Goal: Transaction & Acquisition: Subscribe to service/newsletter

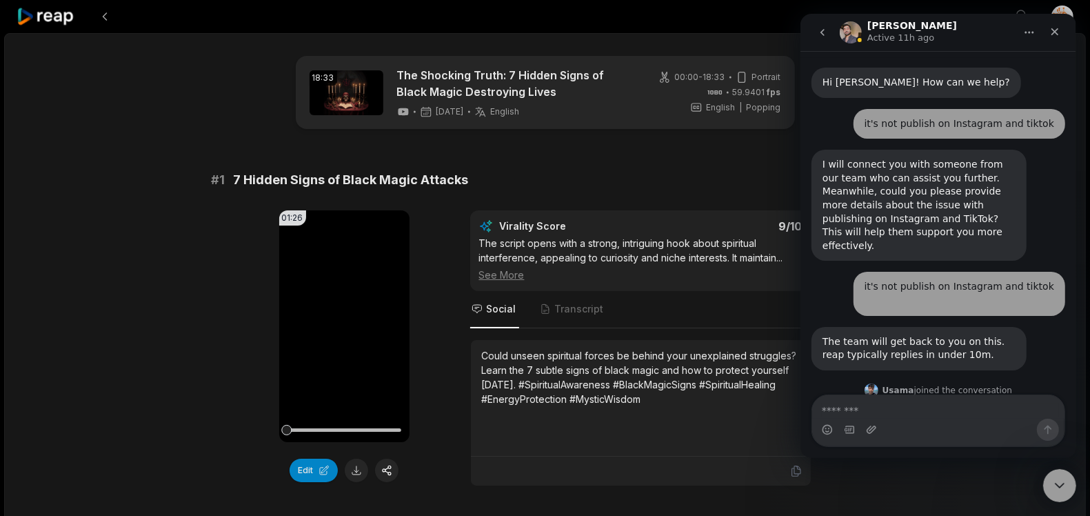
scroll to position [998, 0]
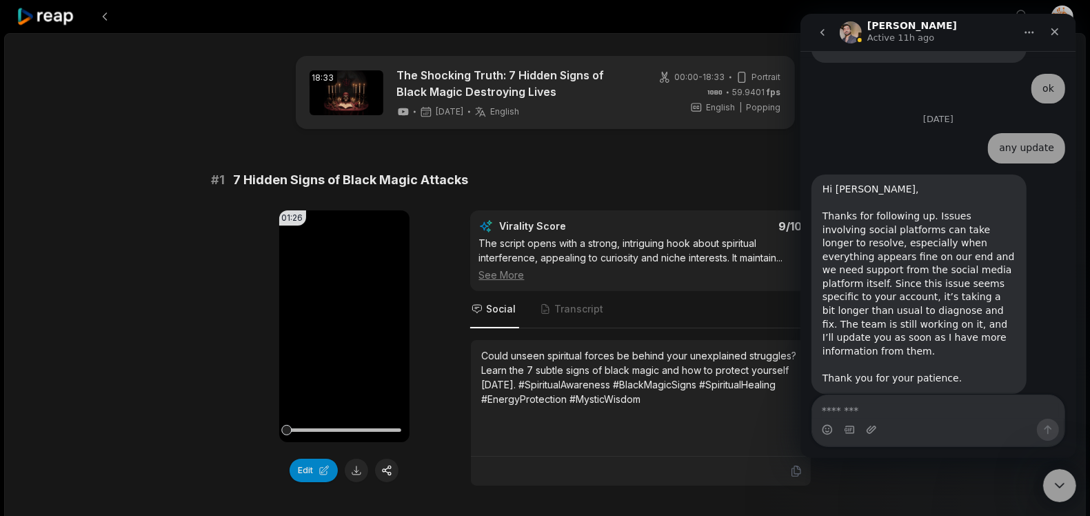
click at [439, 210] on div "01:26 Your browser does not support mp4 format. Edit Virality Score 9 /10 The s…" at bounding box center [545, 348] width 667 height 276
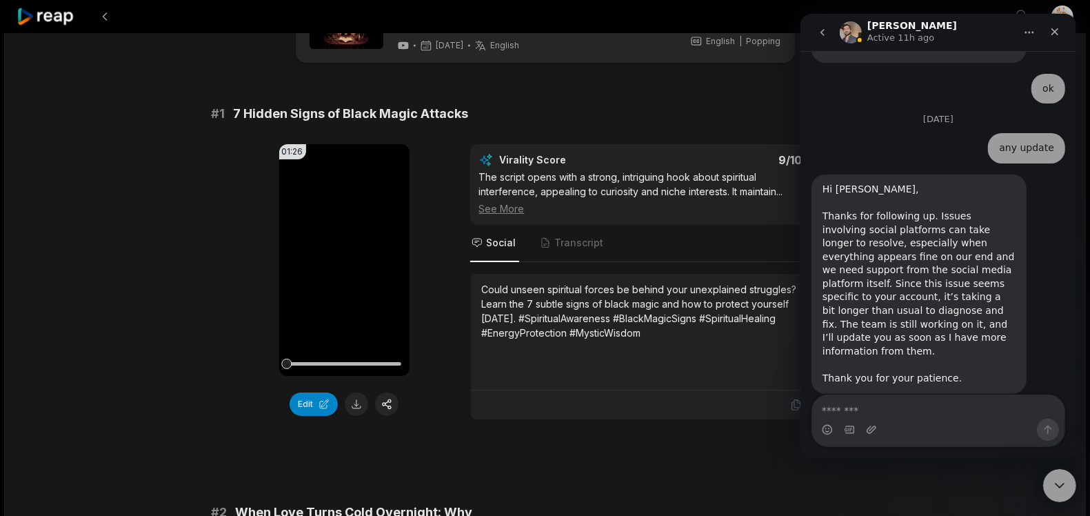
scroll to position [68, 0]
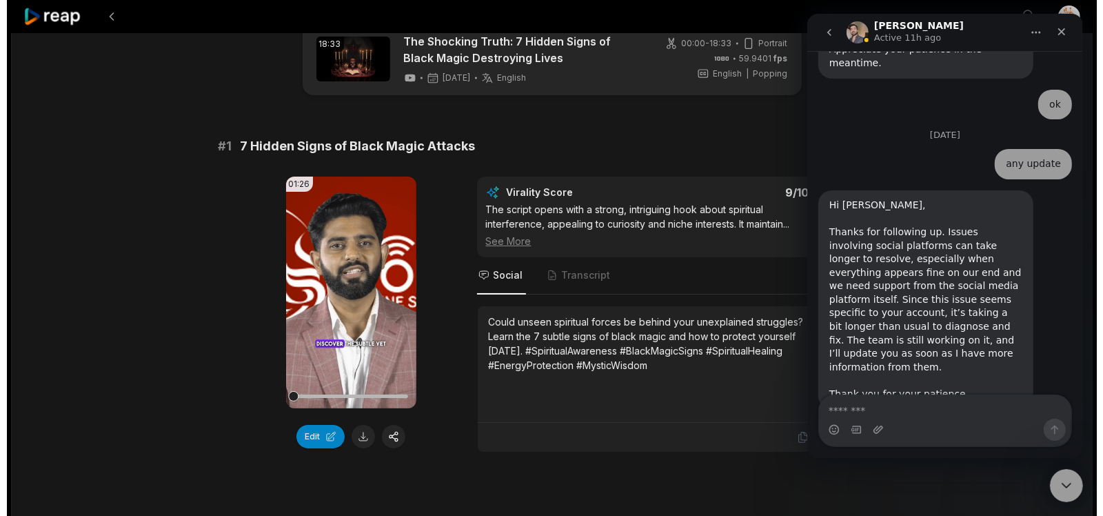
scroll to position [998, 0]
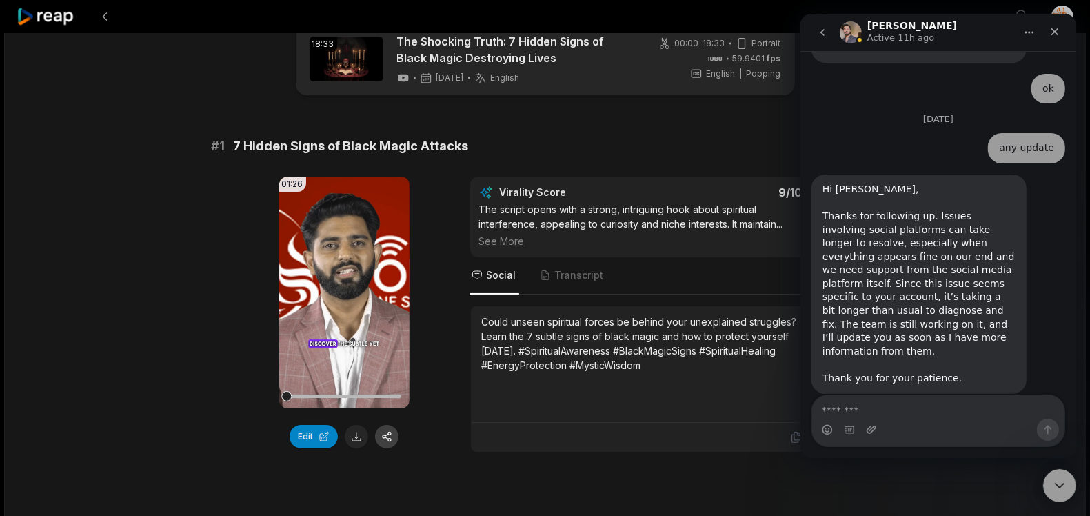
click at [386, 435] on button "button" at bounding box center [386, 436] width 23 height 23
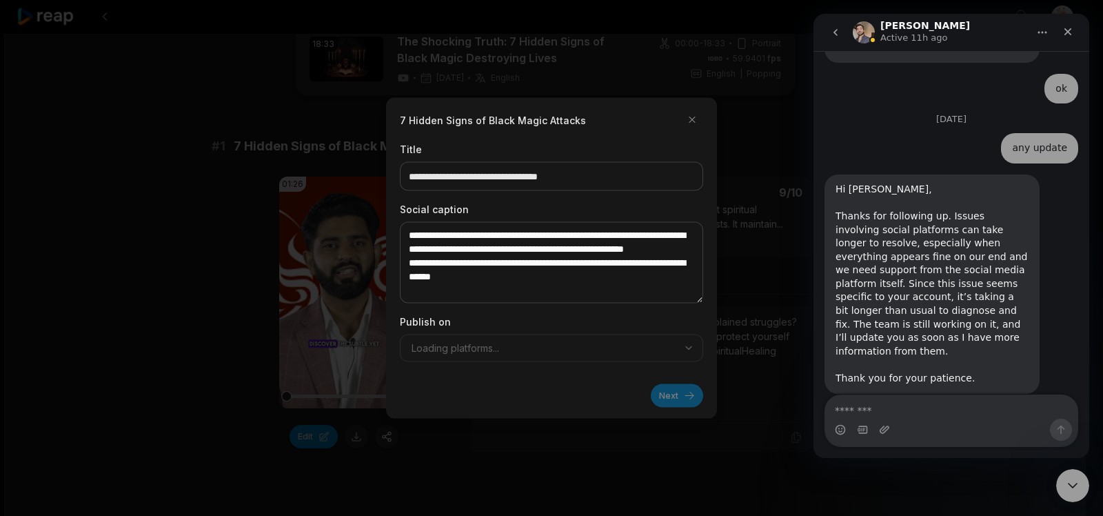
click at [505, 341] on div "Publish on Loading platforms..." at bounding box center [551, 338] width 303 height 48
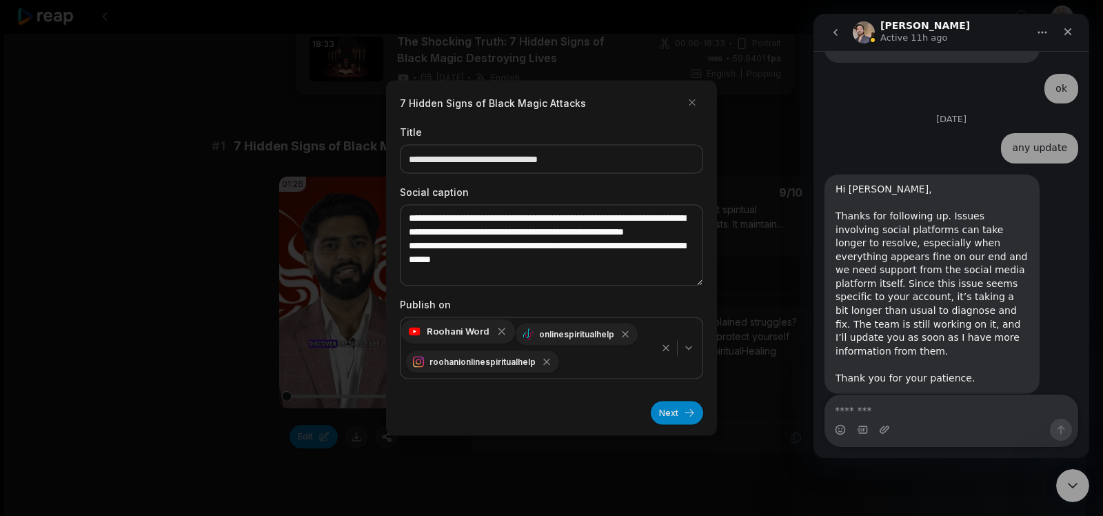
click at [501, 332] on icon "button" at bounding box center [502, 331] width 12 height 12
click at [517, 330] on icon "button" at bounding box center [520, 331] width 12 height 12
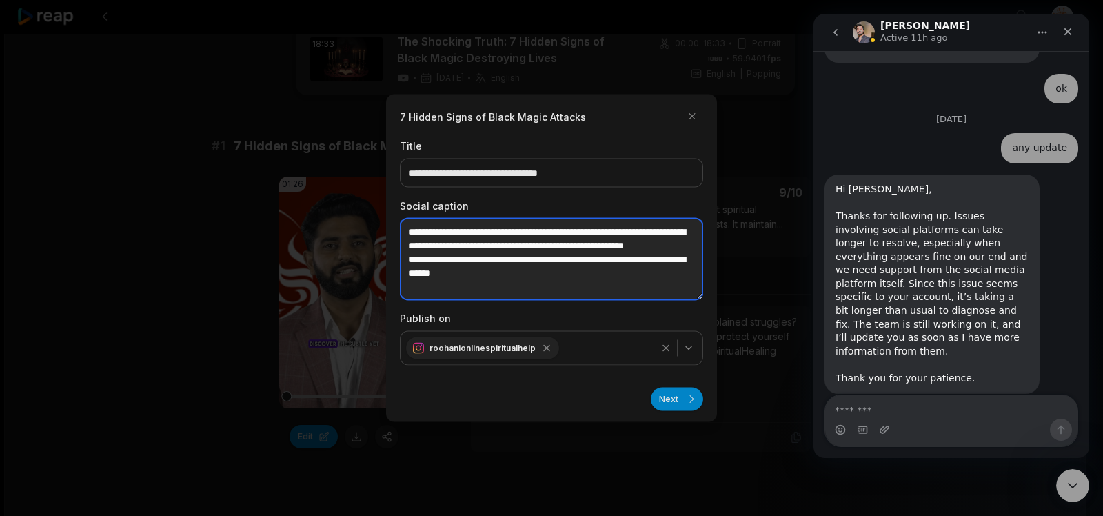
click at [525, 257] on textarea "**********" at bounding box center [551, 258] width 303 height 81
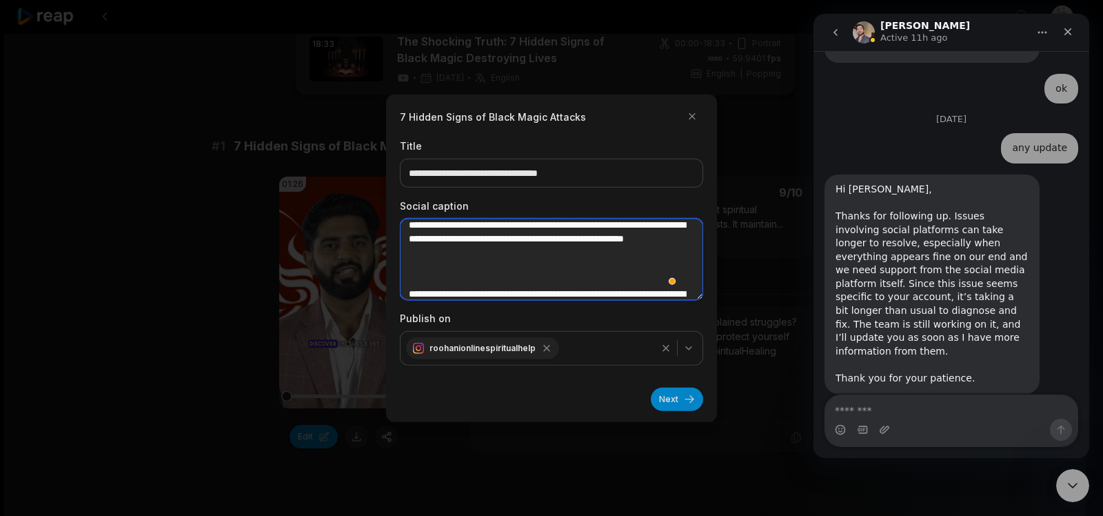
scroll to position [7, 0]
click at [481, 268] on textarea "**********" at bounding box center [551, 258] width 303 height 81
paste textarea "**********"
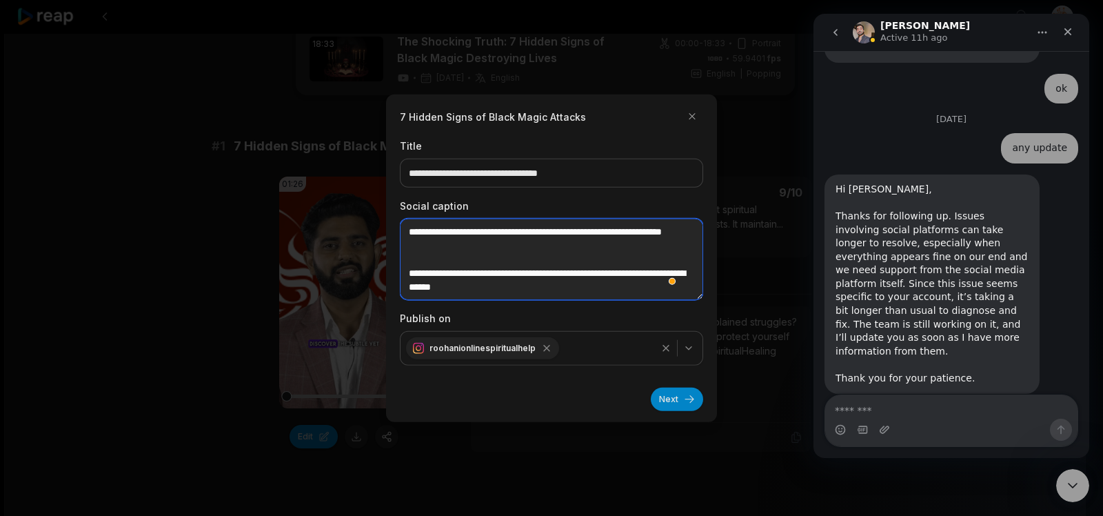
scroll to position [103, 0]
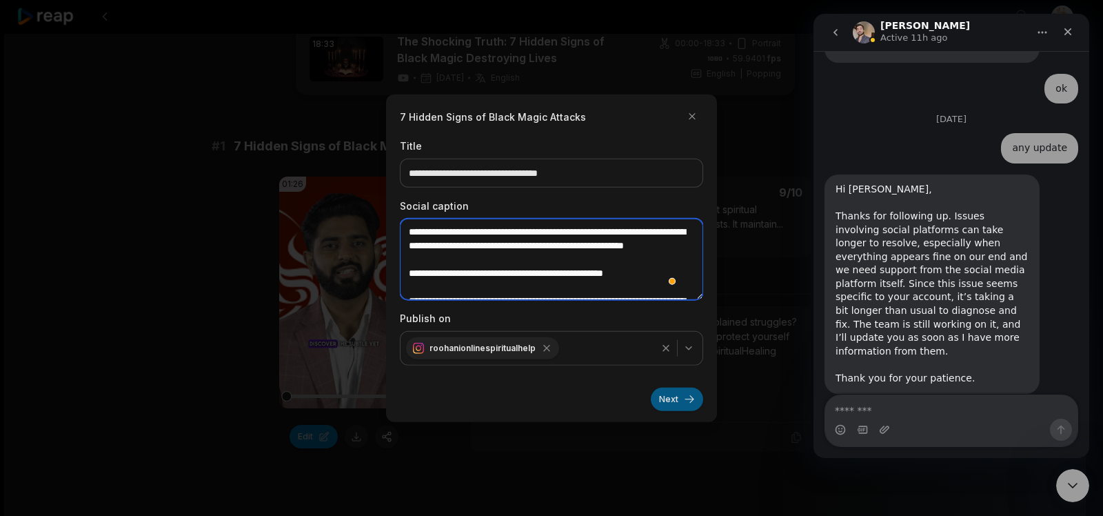
type textarea "**********"
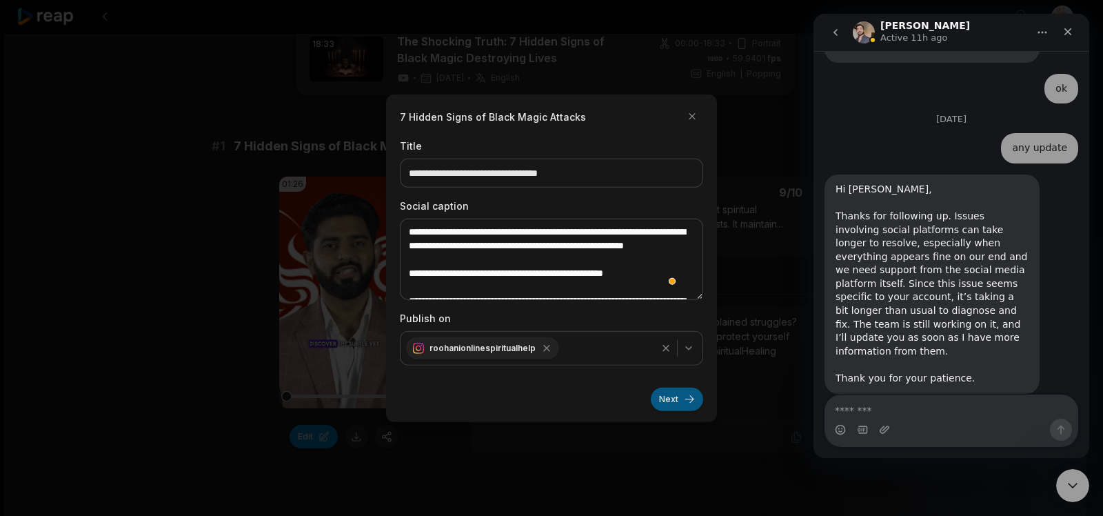
click at [681, 397] on button "Next" at bounding box center [677, 398] width 52 height 23
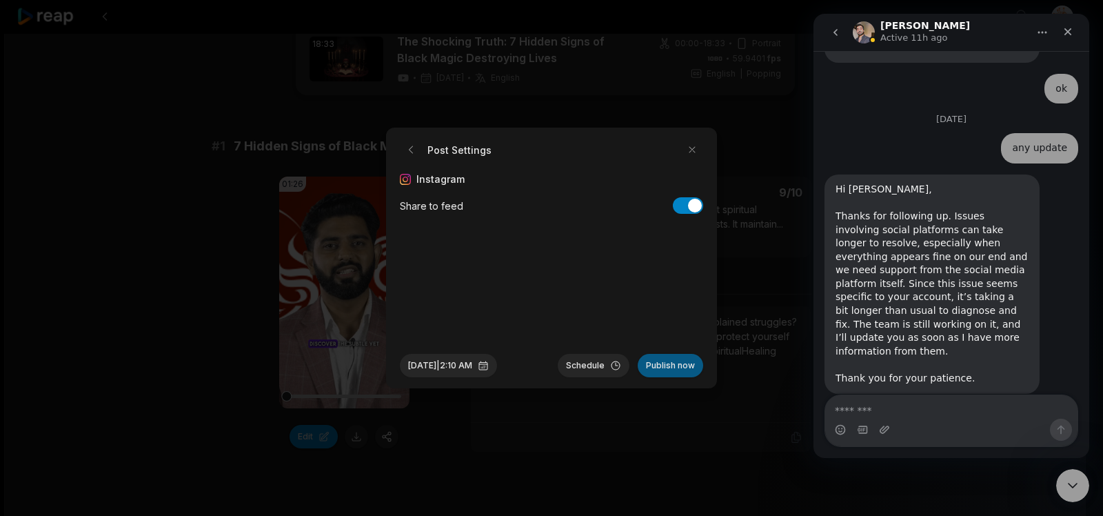
click at [674, 363] on button "Publish now" at bounding box center [670, 365] width 65 height 23
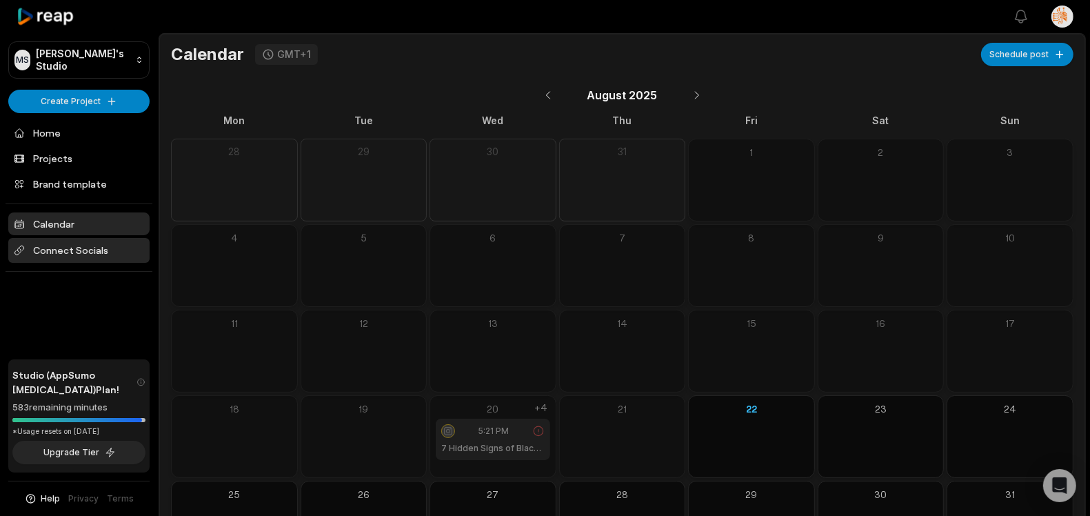
click at [72, 250] on span "Connect Socials" at bounding box center [78, 250] width 141 height 25
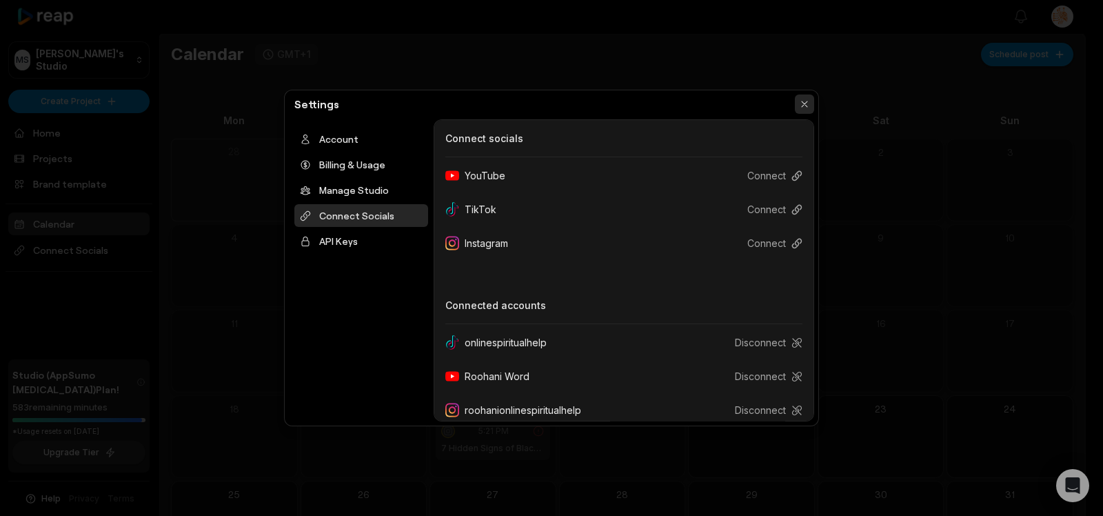
click at [803, 103] on button "button" at bounding box center [804, 103] width 19 height 19
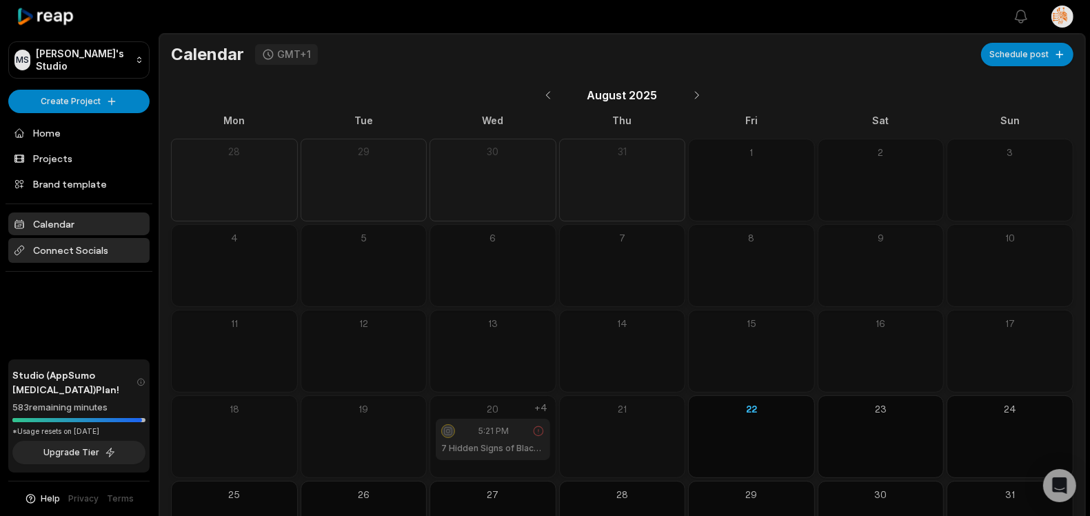
click at [62, 250] on span "Connect Socials" at bounding box center [78, 250] width 141 height 25
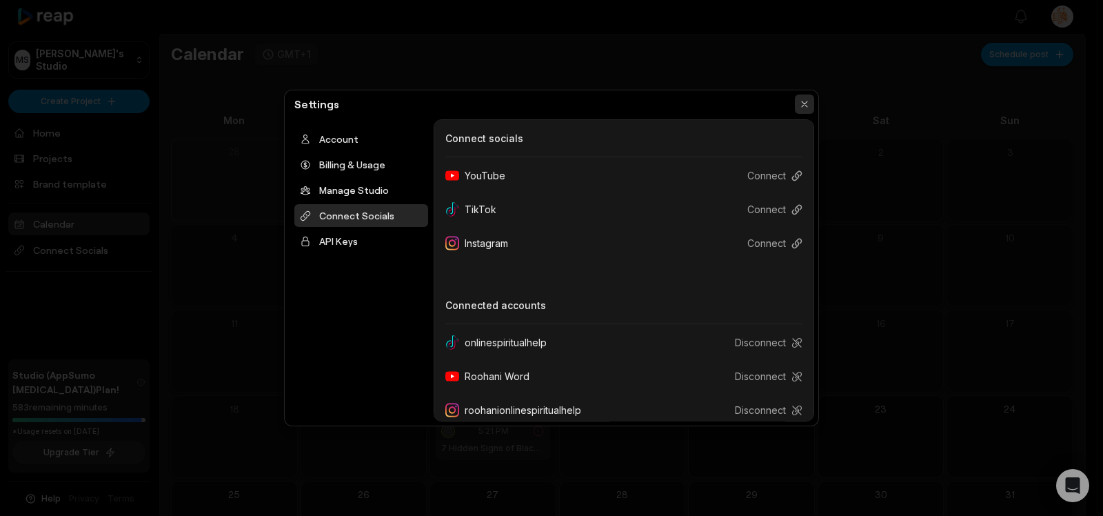
click at [803, 105] on button "button" at bounding box center [804, 103] width 19 height 19
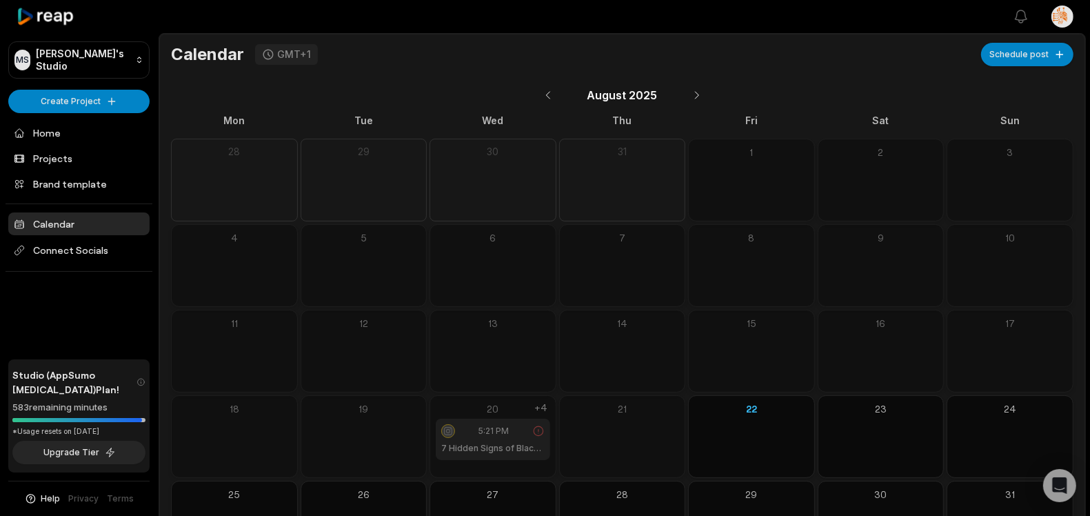
scroll to position [70, 0]
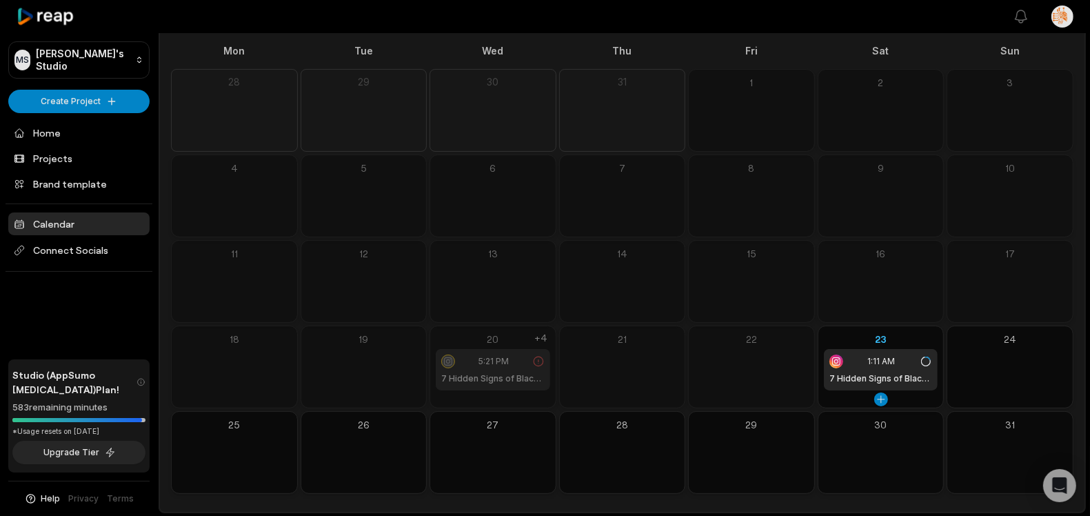
click at [868, 365] on span "1:11 AM" at bounding box center [882, 361] width 28 height 12
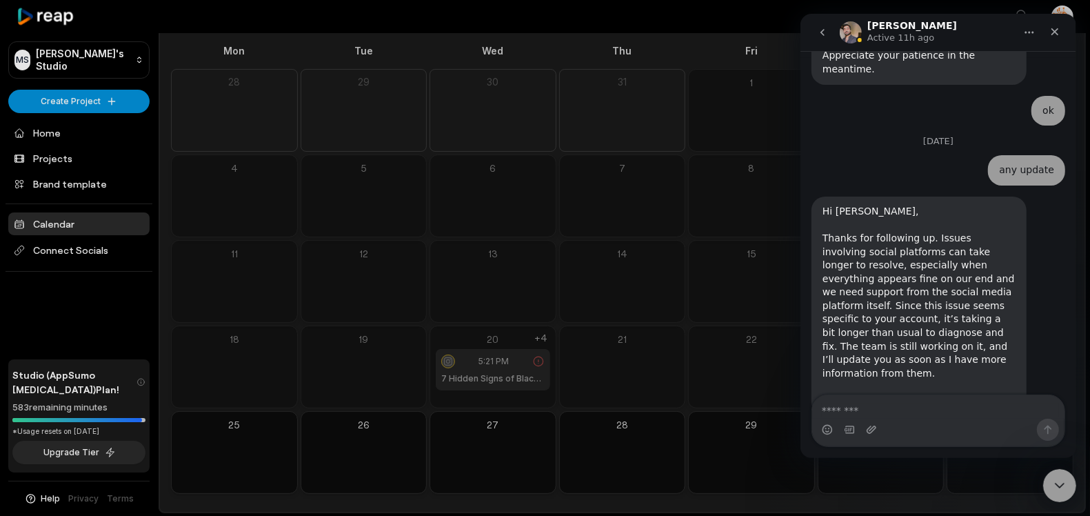
scroll to position [998, 0]
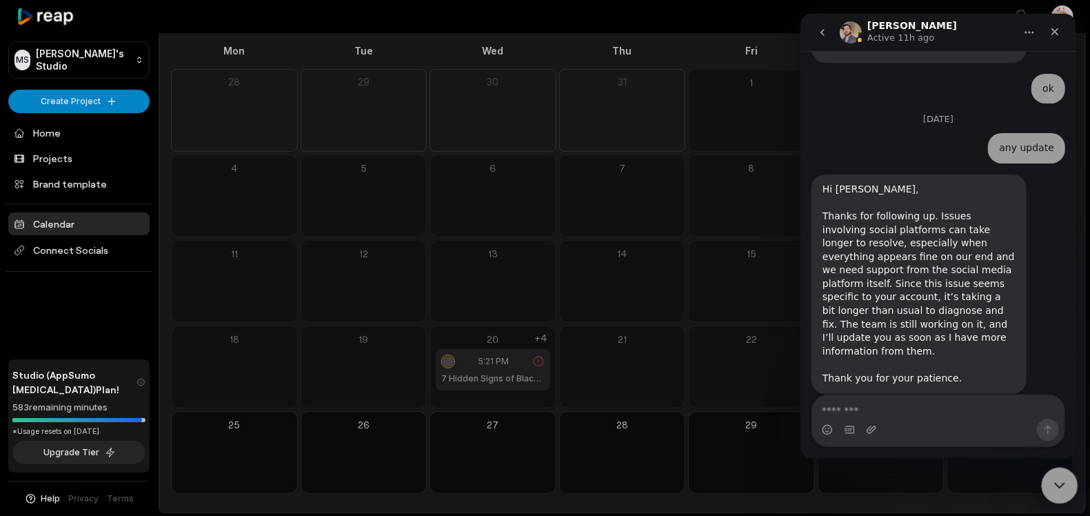
click at [1061, 478] on icon "Close Intercom Messenger" at bounding box center [1057, 483] width 17 height 17
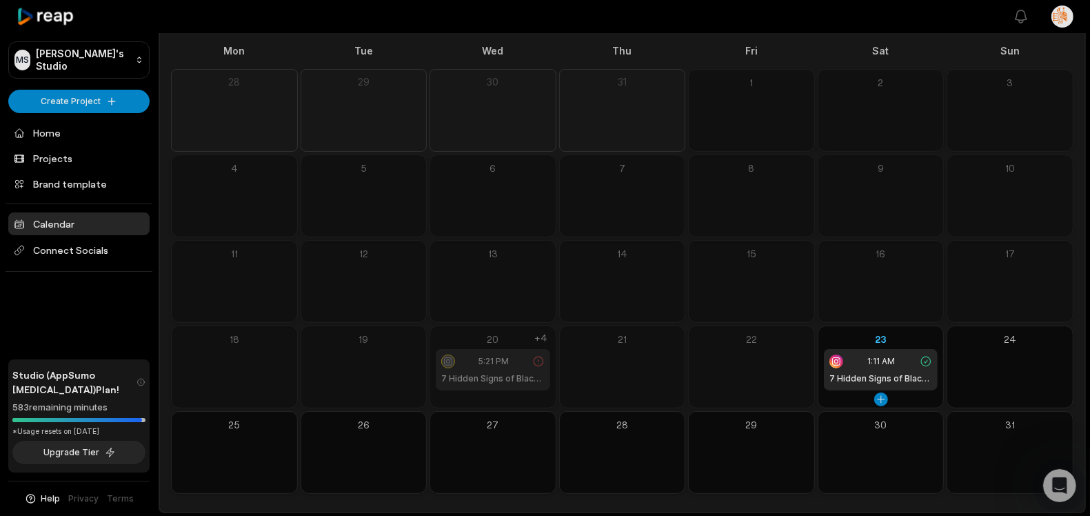
click at [882, 363] on span "1:11 AM" at bounding box center [882, 361] width 28 height 12
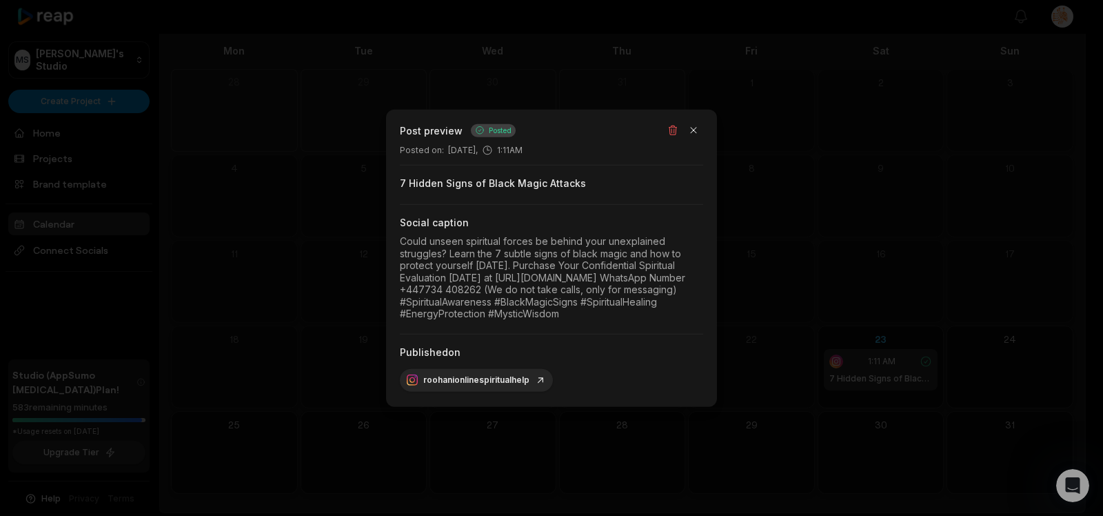
click at [498, 125] on span "Posted" at bounding box center [500, 130] width 23 height 10
click at [498, 385] on link "roohanionlinespiritualhelp" at bounding box center [476, 380] width 139 height 12
click at [694, 121] on button "button" at bounding box center [693, 130] width 19 height 19
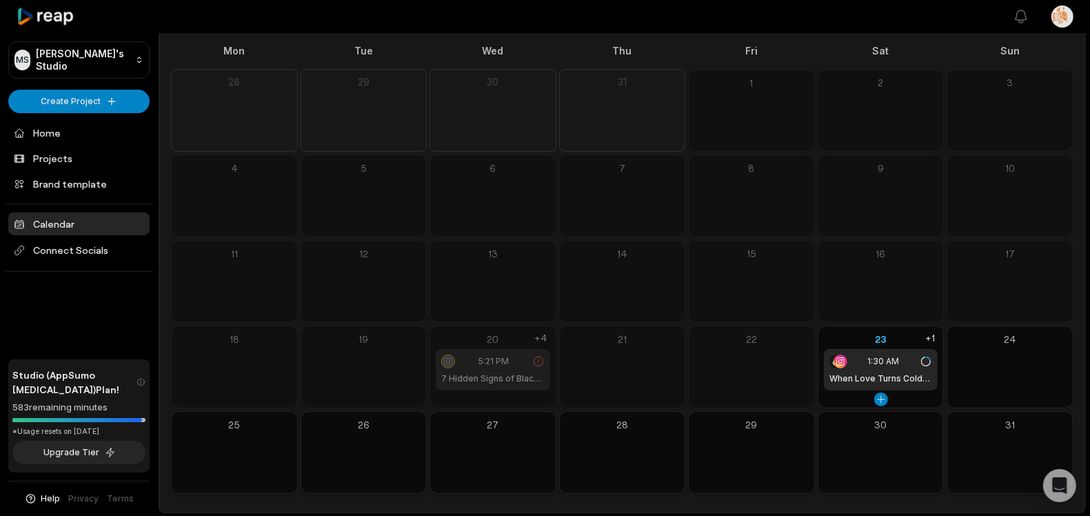
click at [874, 369] on div "1:30 AM When Love Turns Cold Overnight: Why" at bounding box center [881, 369] width 114 height 41
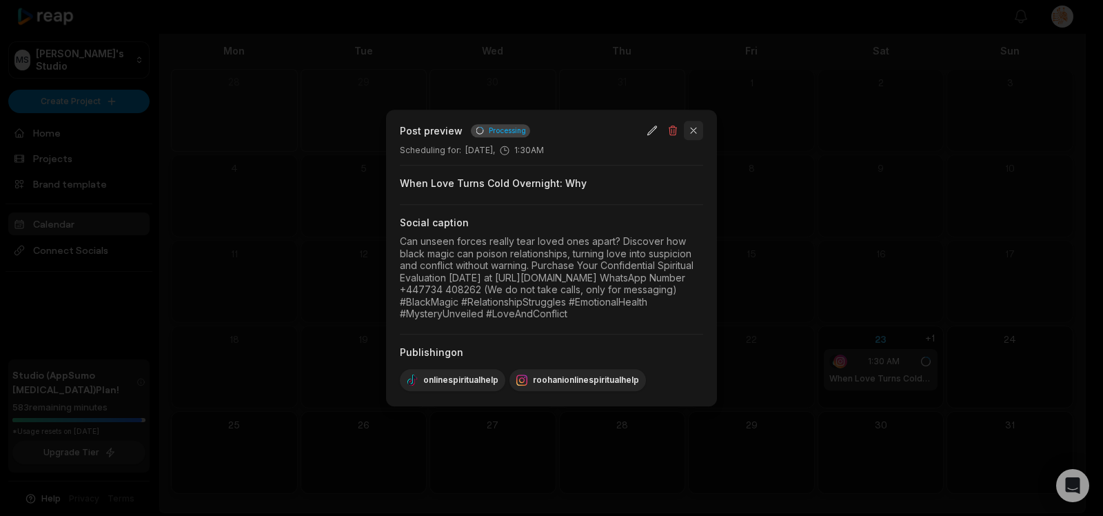
click at [695, 121] on button "button" at bounding box center [693, 130] width 19 height 19
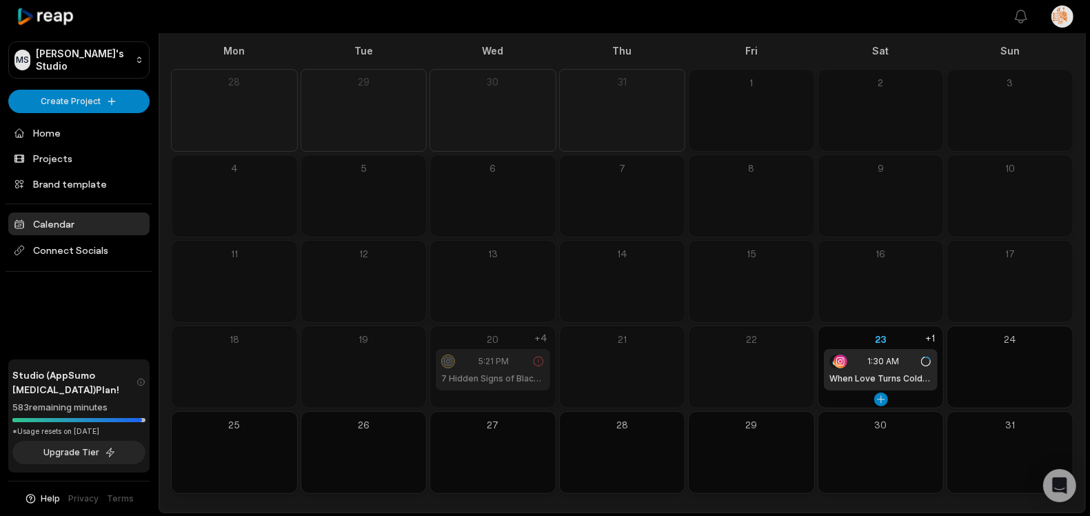
click at [860, 363] on div "1:30 AM" at bounding box center [880, 361] width 103 height 14
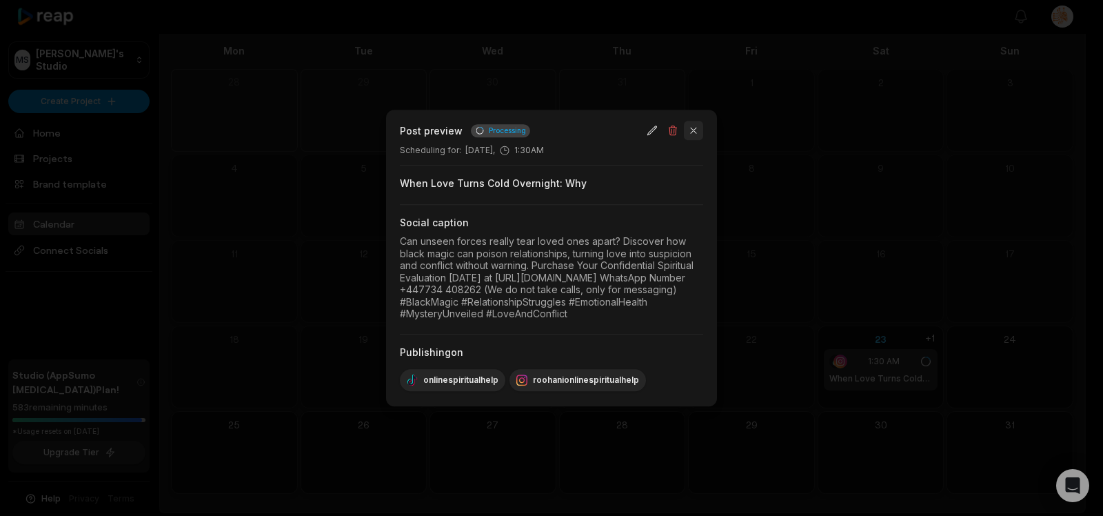
click at [698, 121] on button "button" at bounding box center [693, 130] width 19 height 19
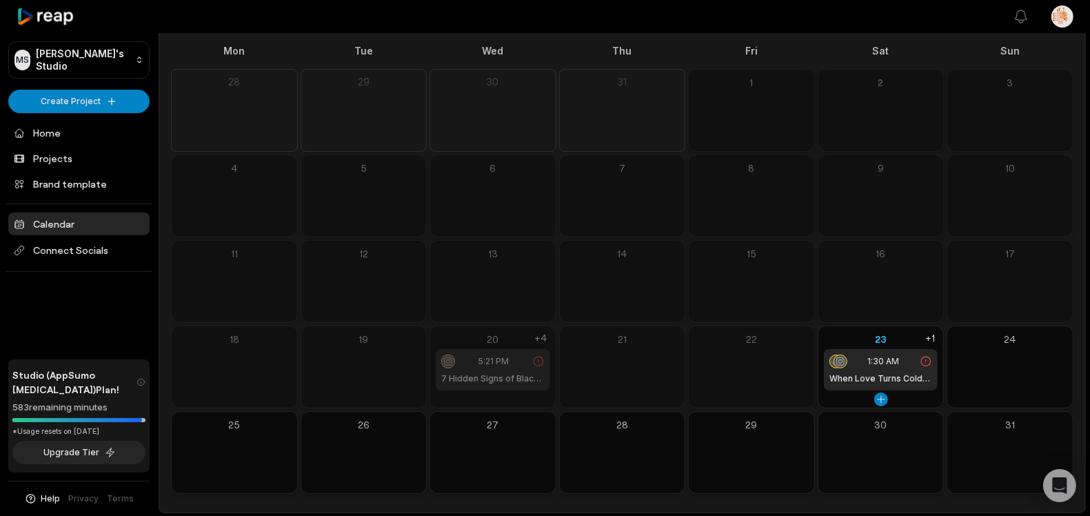
click at [927, 362] on icon at bounding box center [925, 361] width 12 height 12
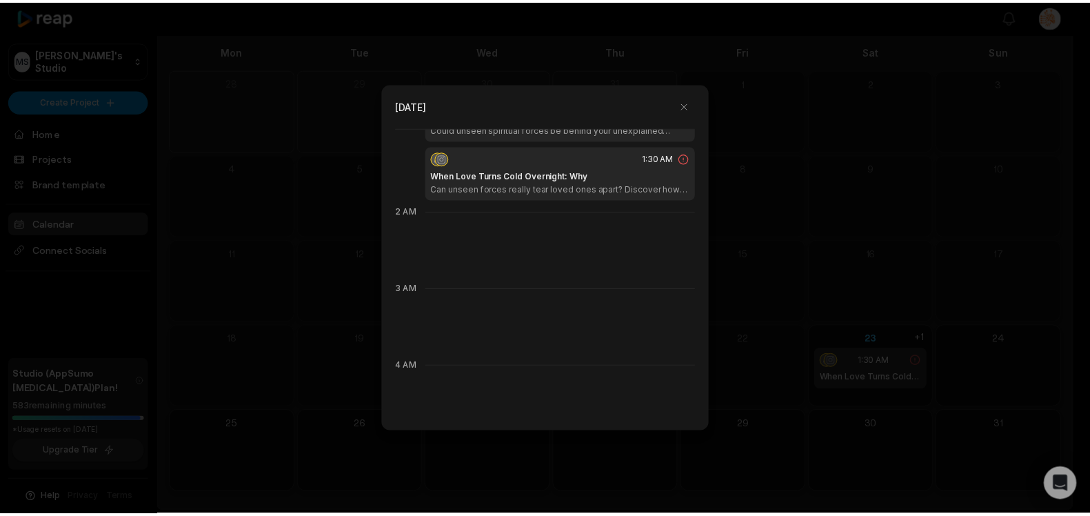
scroll to position [140, 0]
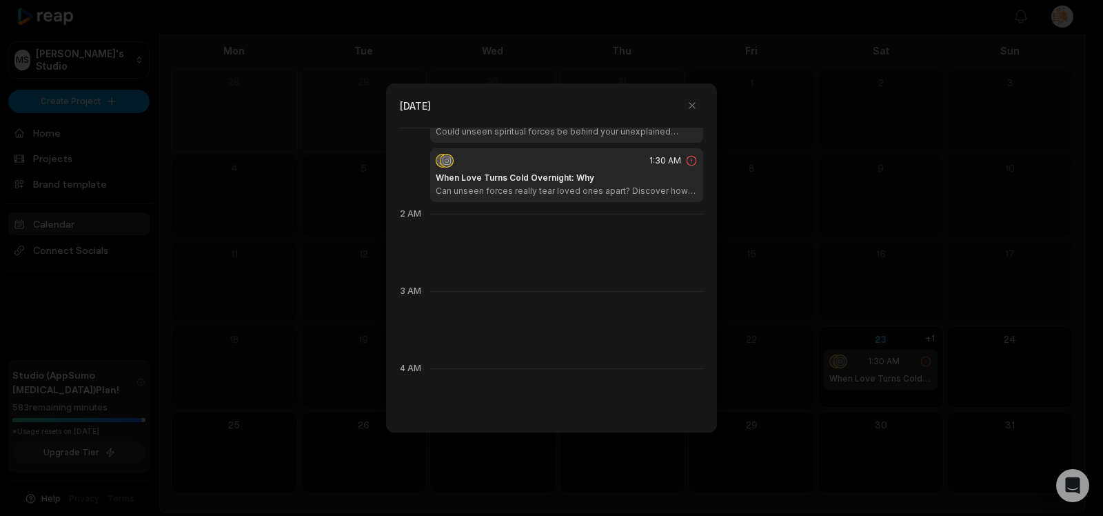
click at [613, 175] on div "When Love Turns Cold Overnight: Why Can unseen forces really tear loved ones ap…" at bounding box center [567, 184] width 262 height 25
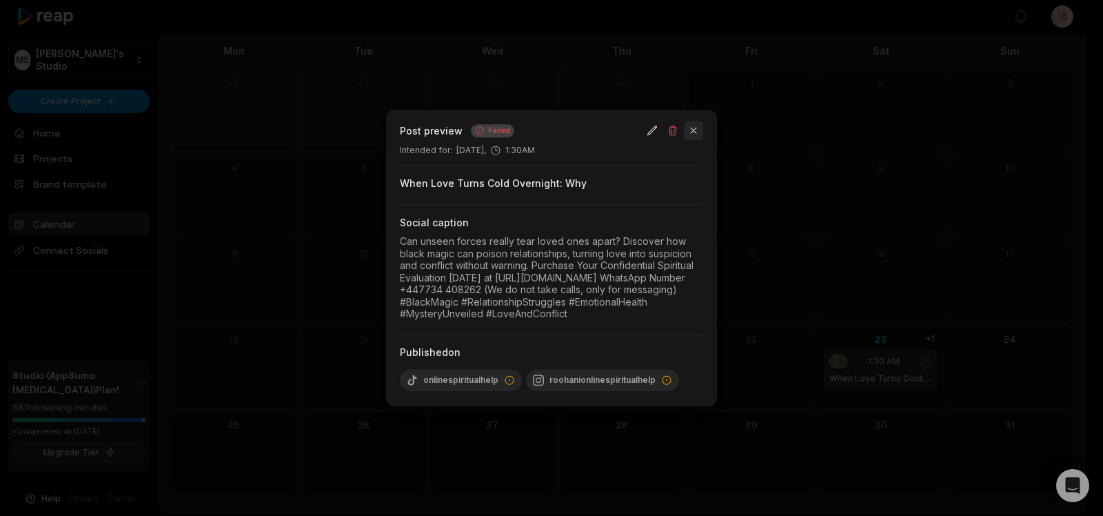
click at [694, 121] on button "button" at bounding box center [693, 130] width 19 height 19
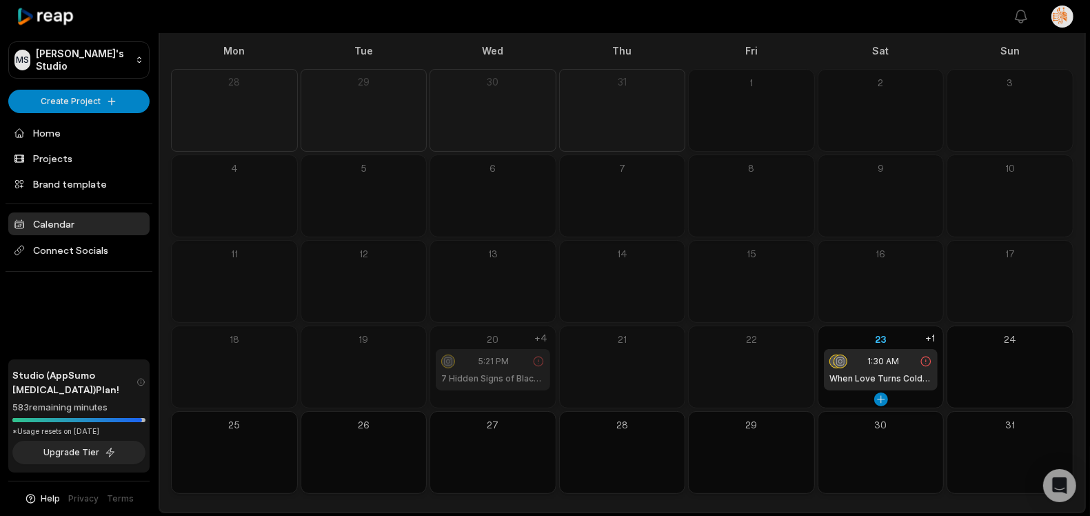
click at [860, 367] on div "1:30 AM" at bounding box center [880, 361] width 103 height 14
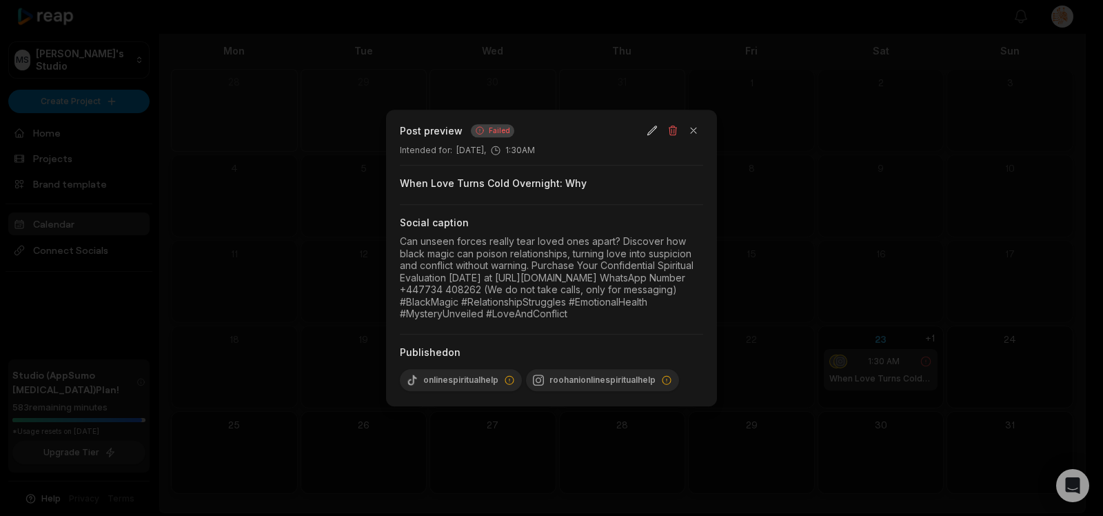
click at [489, 125] on span "Failed" at bounding box center [499, 130] width 21 height 10
click at [571, 388] on div "roohanionlinespiritualhelp" at bounding box center [602, 380] width 153 height 22
click at [504, 385] on icon at bounding box center [509, 379] width 11 height 11
click at [696, 121] on button "button" at bounding box center [693, 130] width 19 height 19
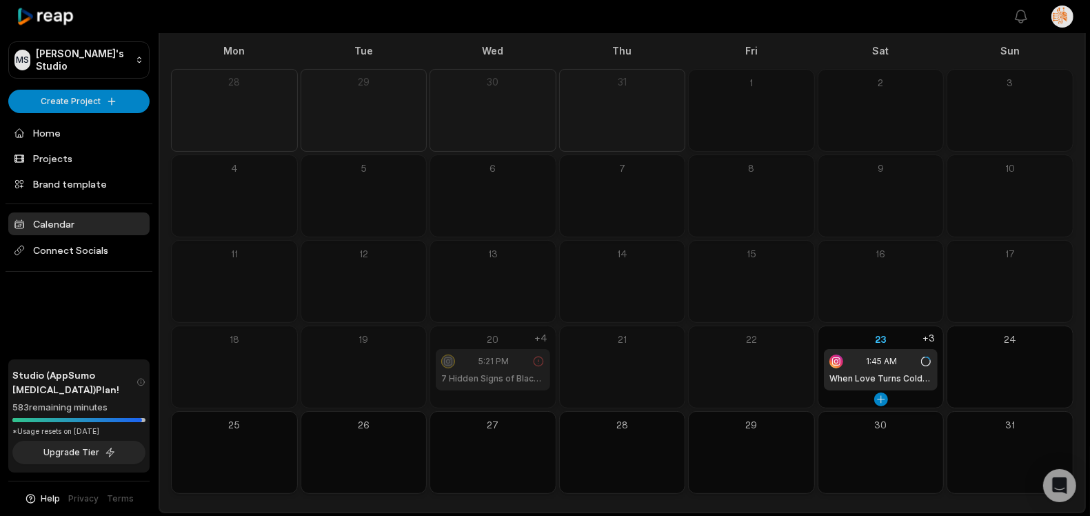
click at [877, 369] on div "1:45 AM When Love Turns Cold Overnight: Why" at bounding box center [881, 369] width 114 height 41
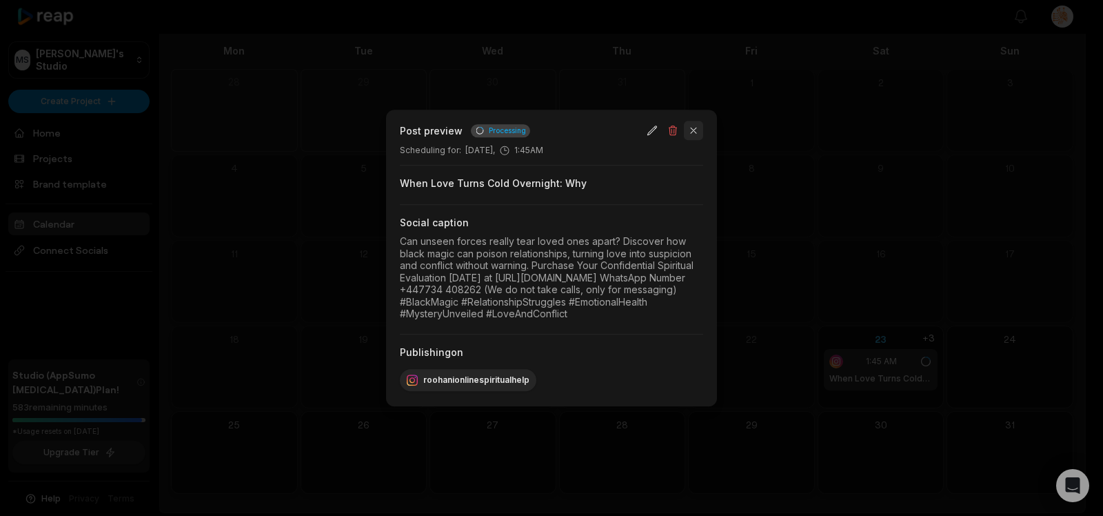
click at [694, 121] on button "button" at bounding box center [693, 130] width 19 height 19
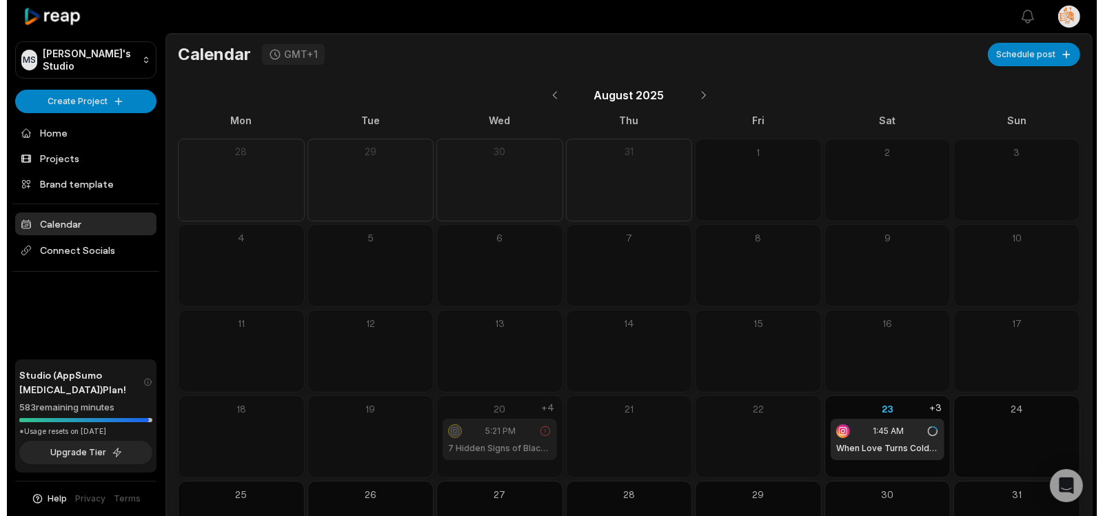
scroll to position [70, 0]
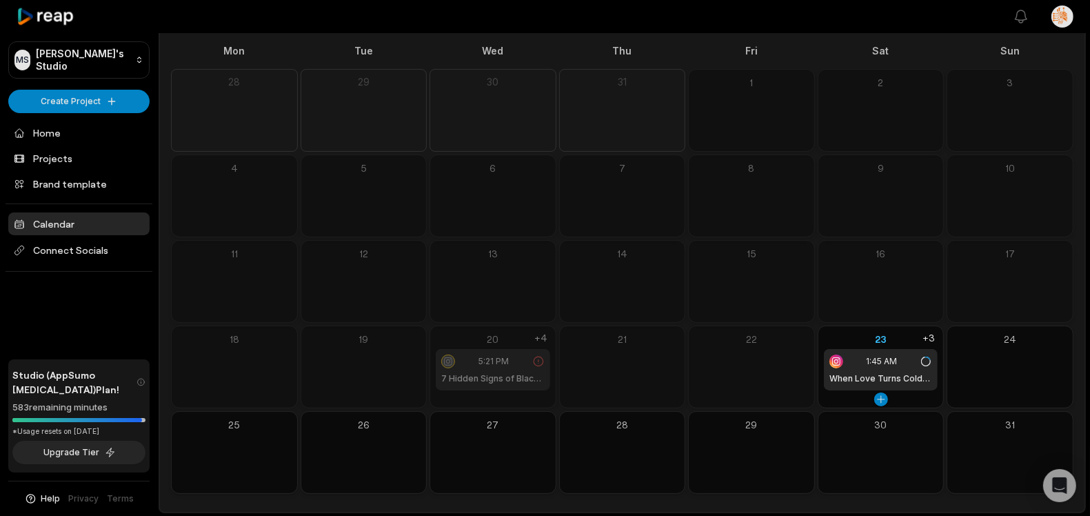
click at [842, 397] on div "23 1:45 AM When Love Turns Cold Overnight: Why +3" at bounding box center [880, 366] width 127 height 83
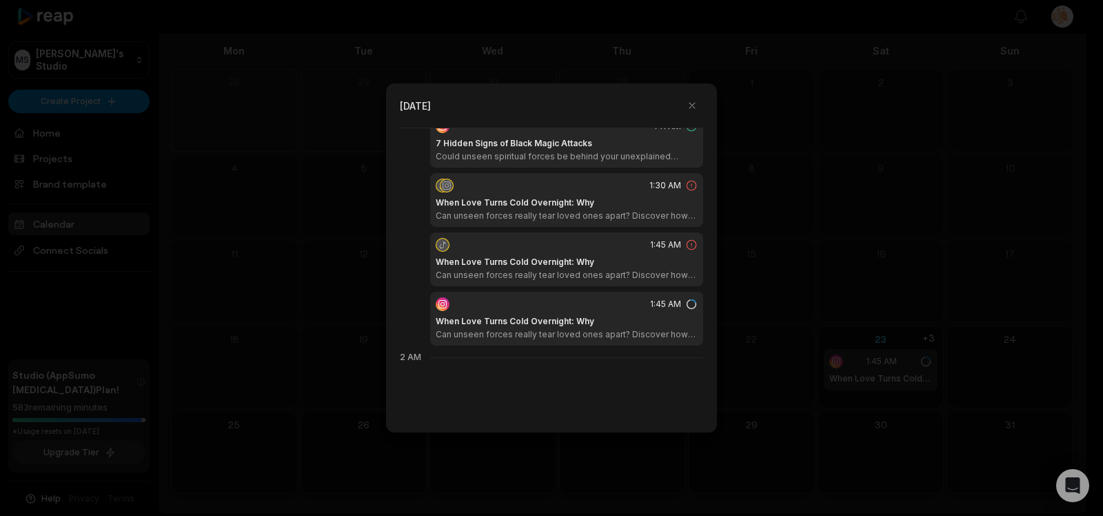
scroll to position [119, 0]
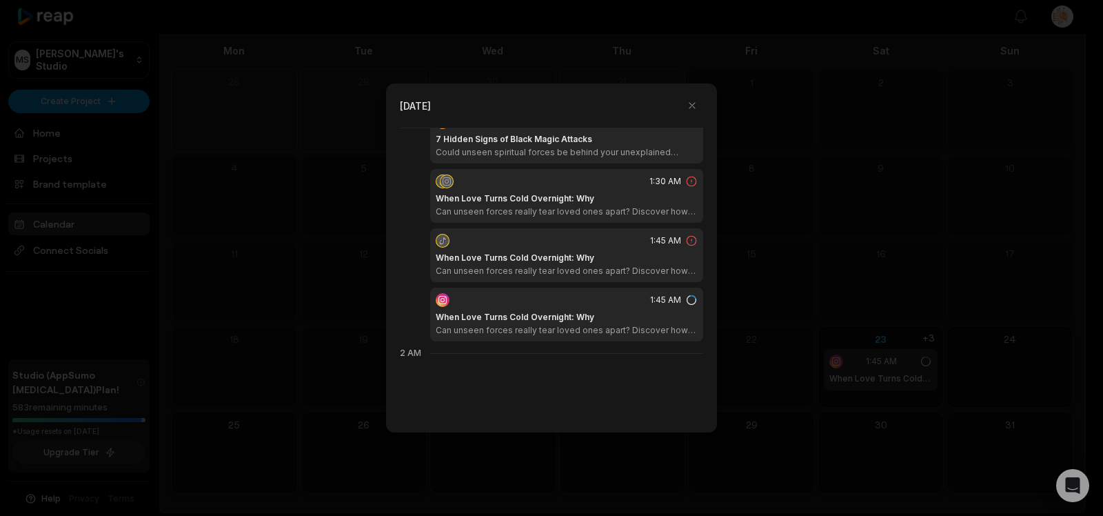
click at [529, 247] on div "1:45 AM When Love Turns Cold Overnight: Why Can unseen forces really tear loved…" at bounding box center [566, 255] width 273 height 54
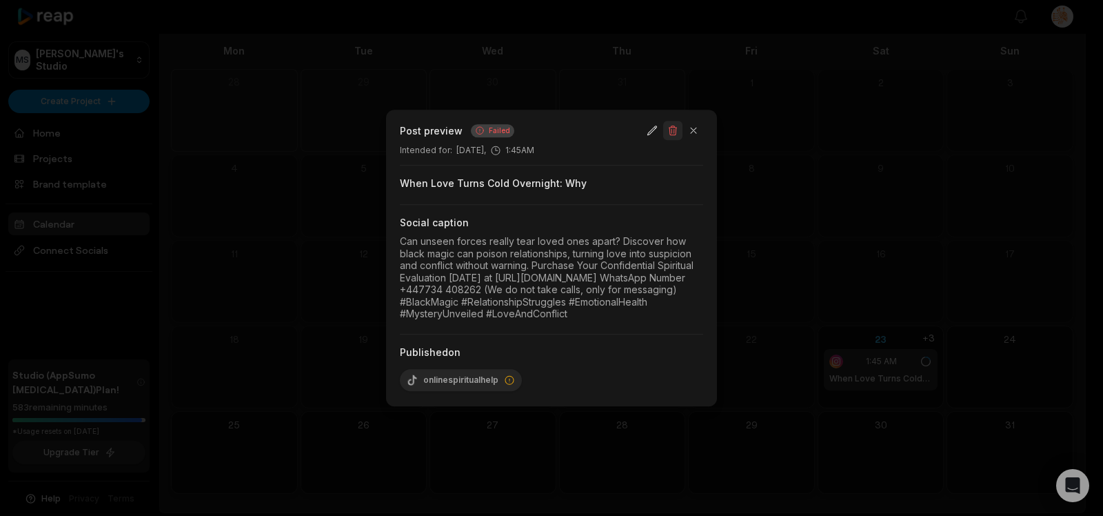
click at [671, 121] on button "button" at bounding box center [672, 130] width 19 height 19
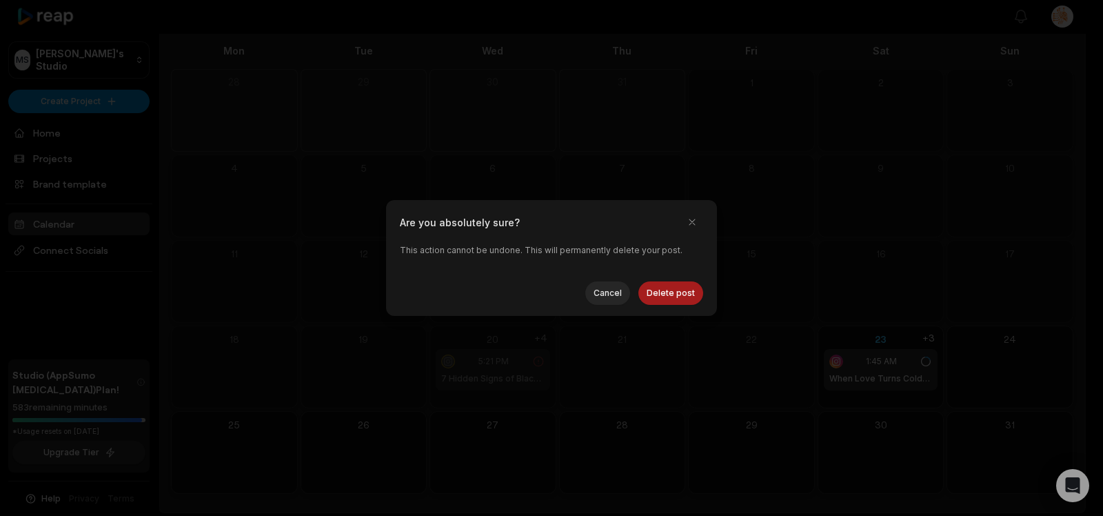
click at [657, 287] on button "Delete post" at bounding box center [670, 292] width 65 height 23
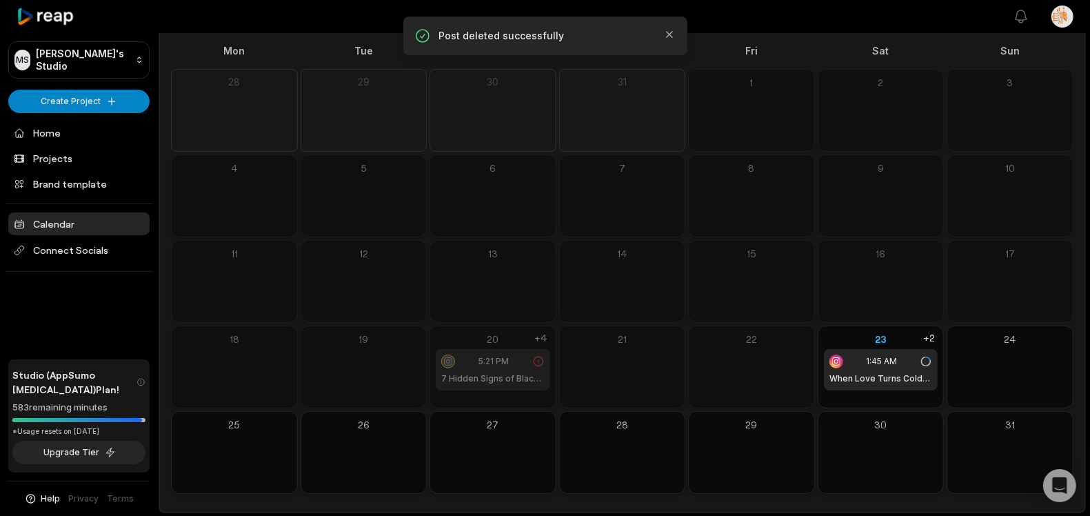
click at [540, 362] on icon at bounding box center [538, 361] width 12 height 12
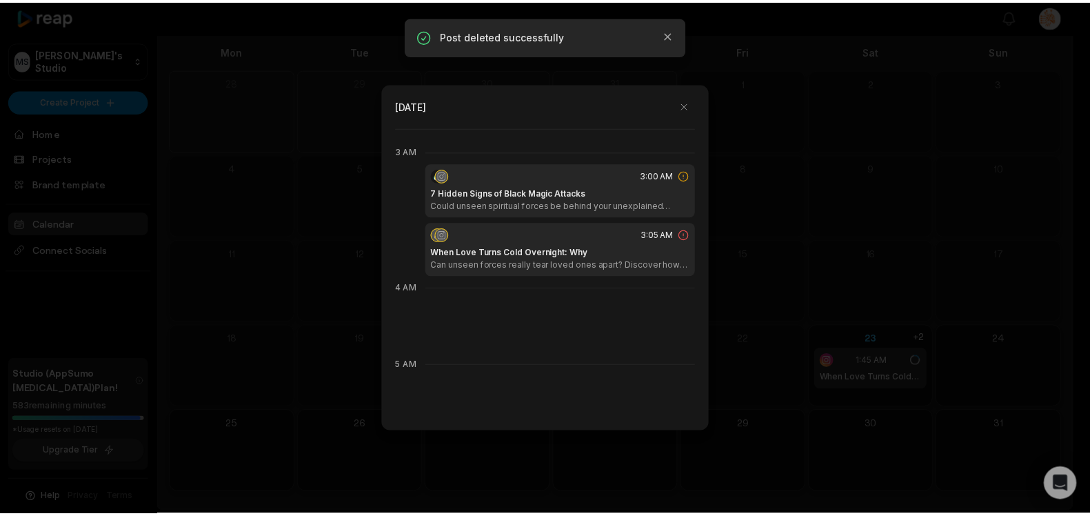
scroll to position [231, 0]
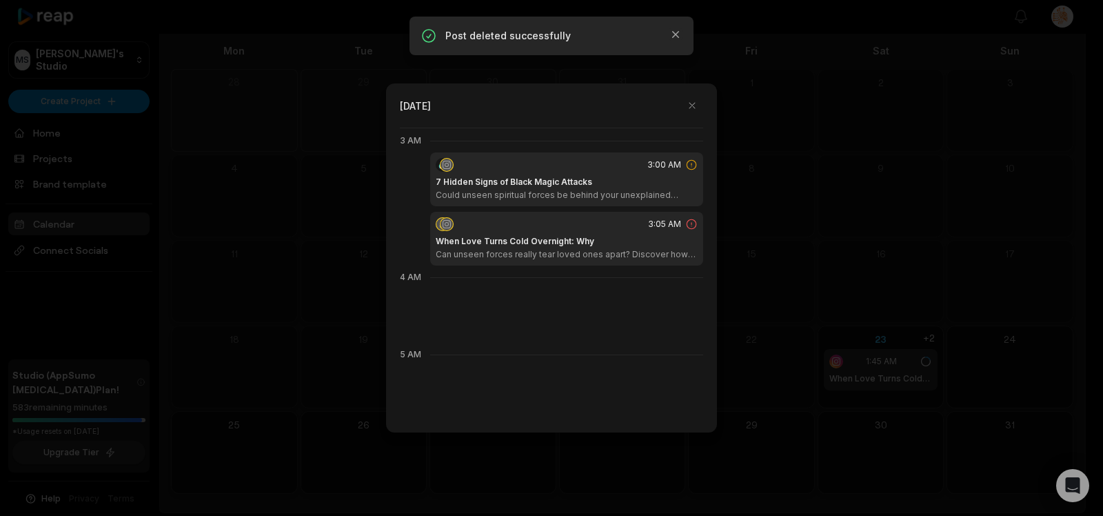
click at [637, 230] on div "3:05 AM When Love Turns Cold Overnight: Why Can unseen forces really tear loved…" at bounding box center [566, 239] width 273 height 54
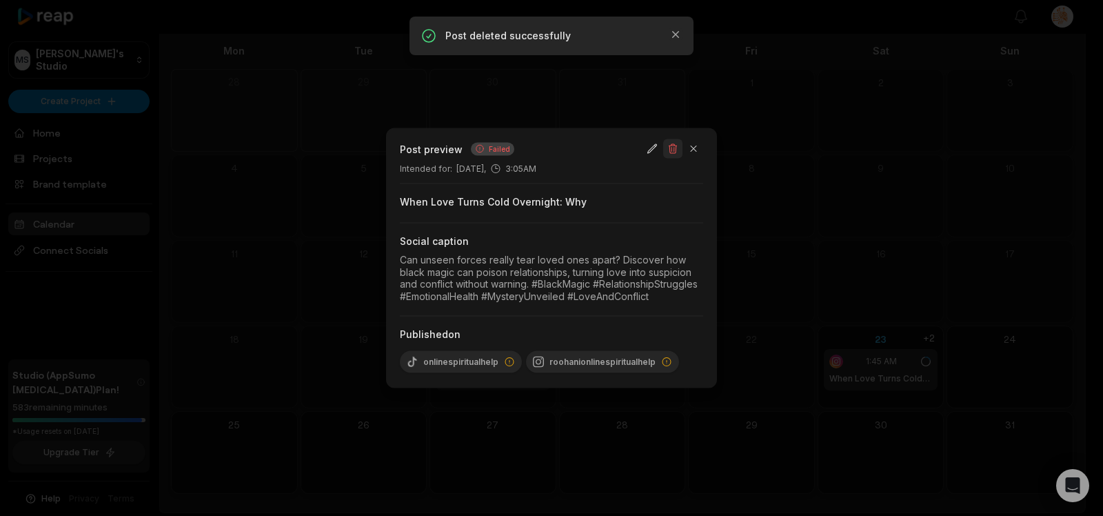
click at [674, 148] on button "button" at bounding box center [672, 148] width 19 height 19
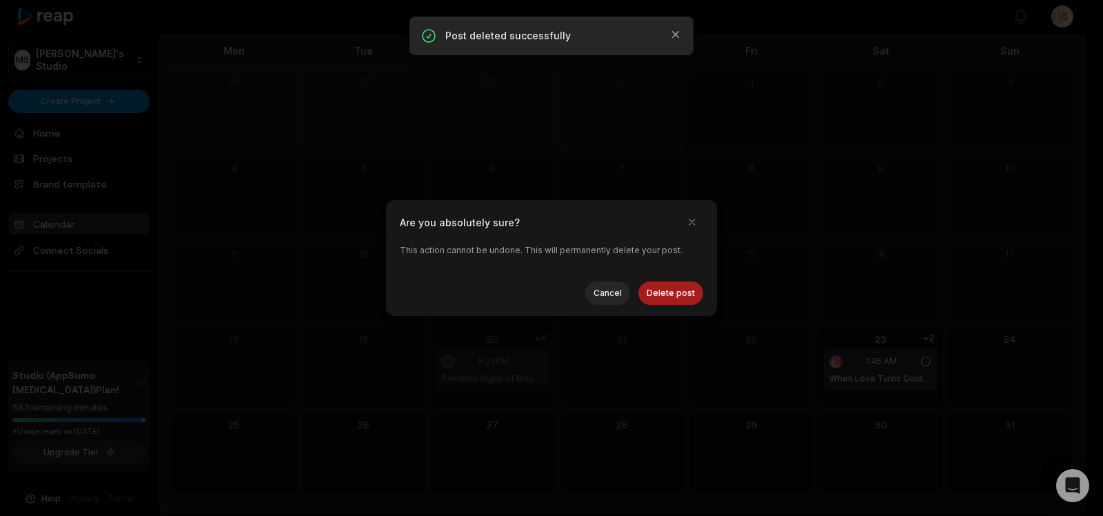
click at [685, 298] on button "Delete post" at bounding box center [670, 292] width 65 height 23
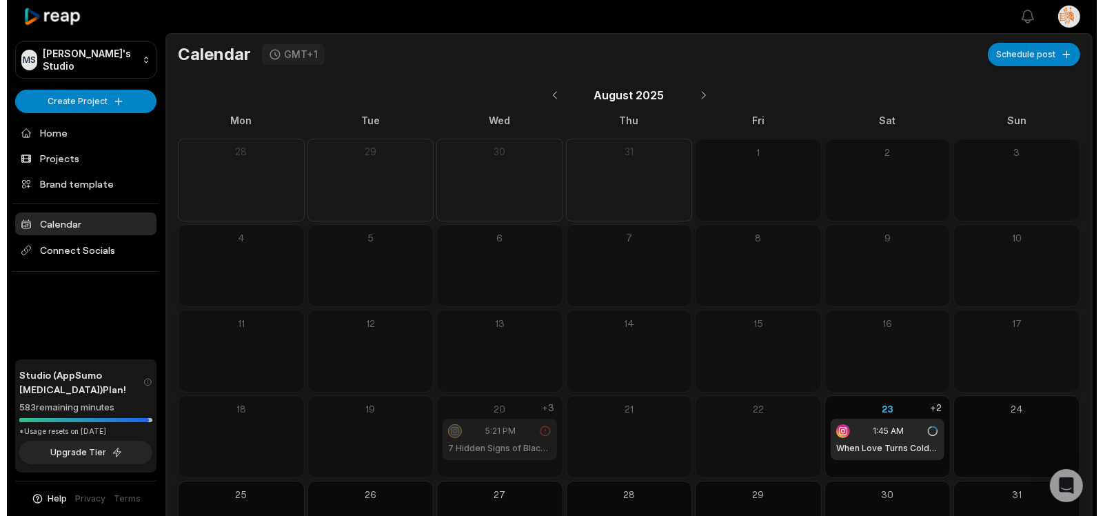
scroll to position [70, 0]
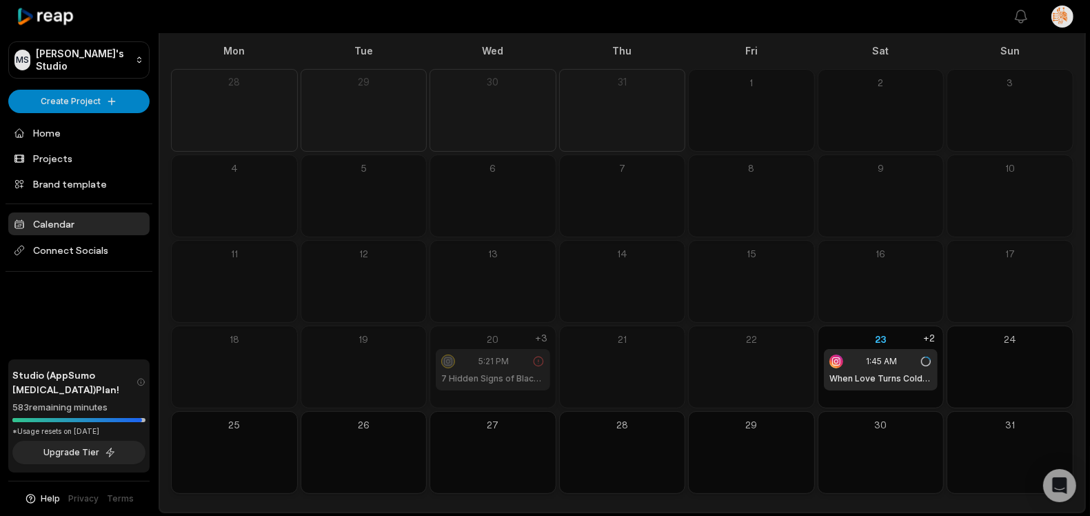
click at [540, 360] on icon at bounding box center [538, 361] width 12 height 12
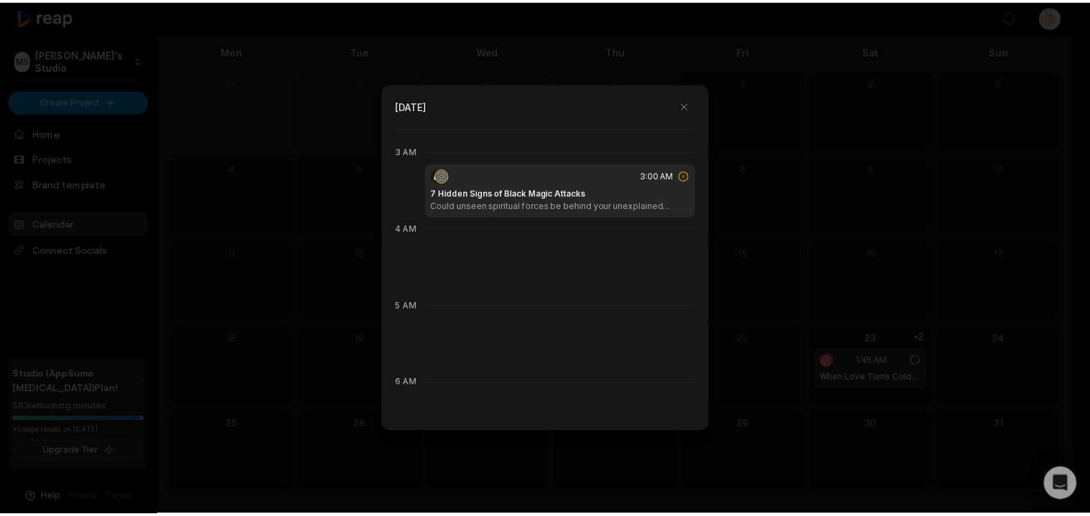
scroll to position [231, 0]
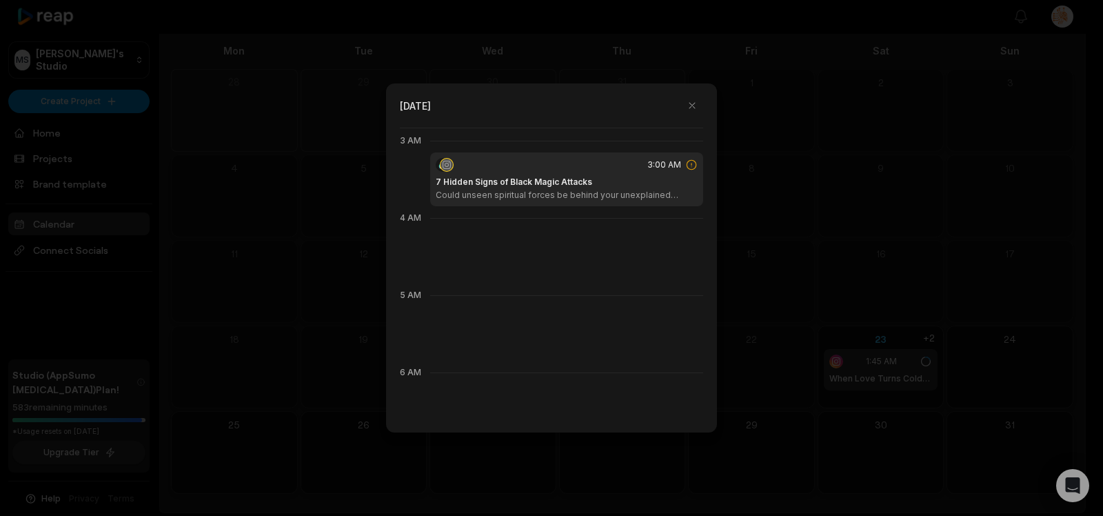
click at [685, 165] on icon at bounding box center [691, 165] width 12 height 12
click at [587, 179] on h1 "7 Hidden Signs of Black Magic Attacks" at bounding box center [514, 182] width 156 height 12
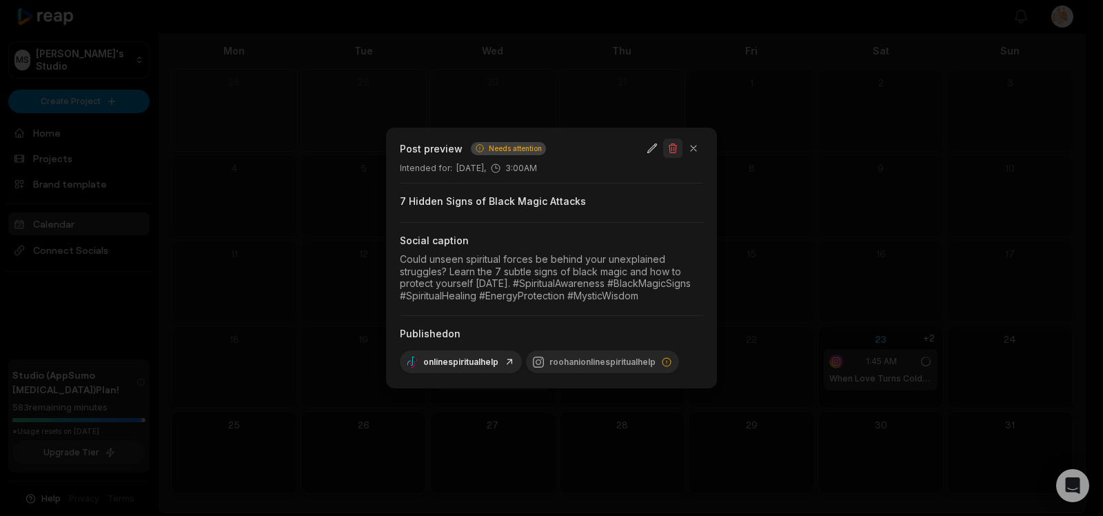
click at [673, 149] on button "button" at bounding box center [672, 148] width 19 height 19
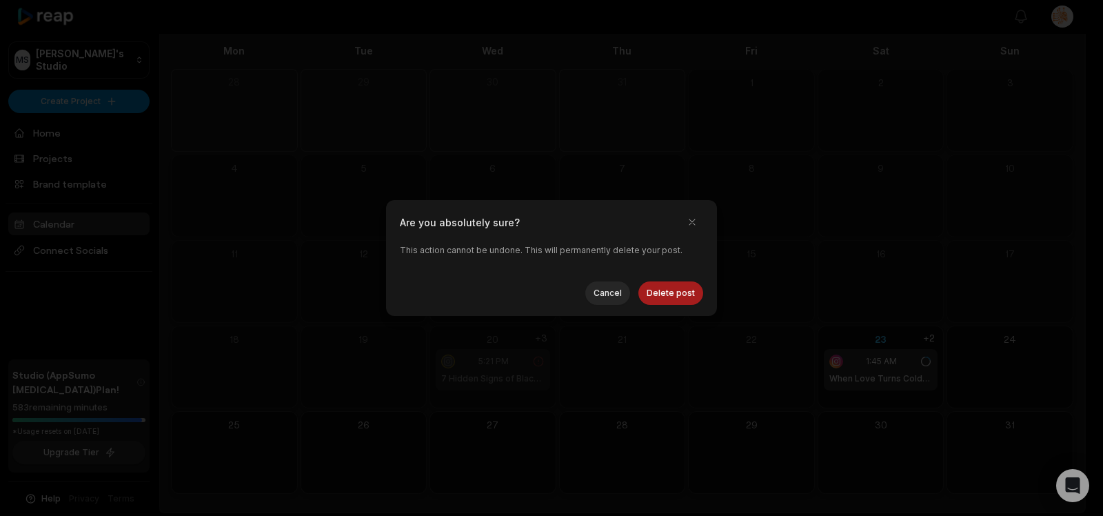
click at [672, 289] on button "Delete post" at bounding box center [670, 292] width 65 height 23
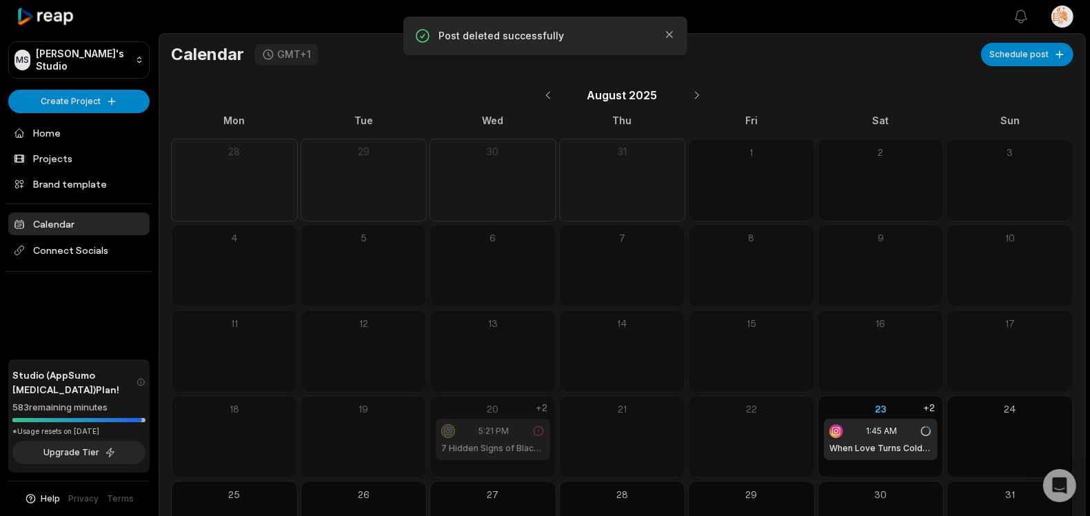
scroll to position [70, 0]
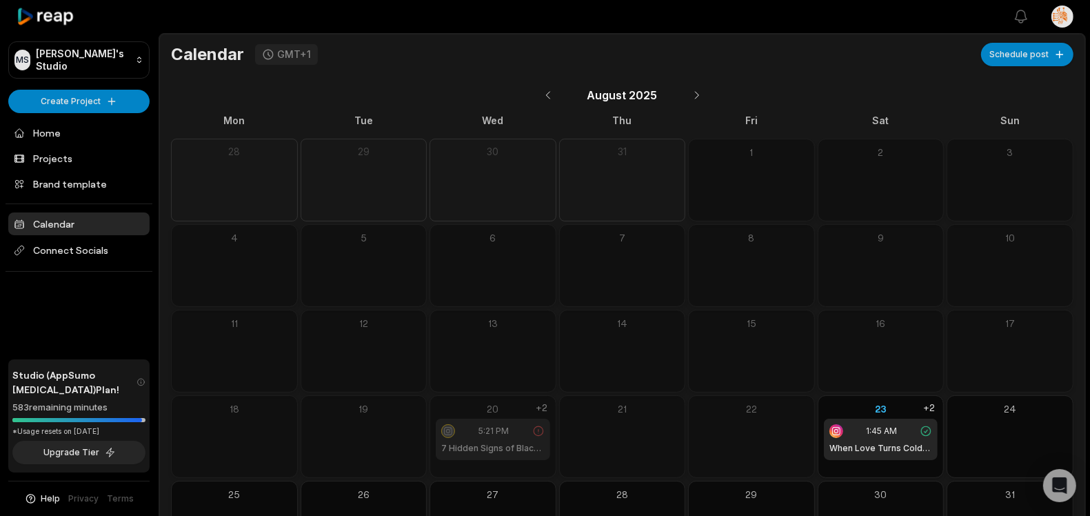
scroll to position [70, 0]
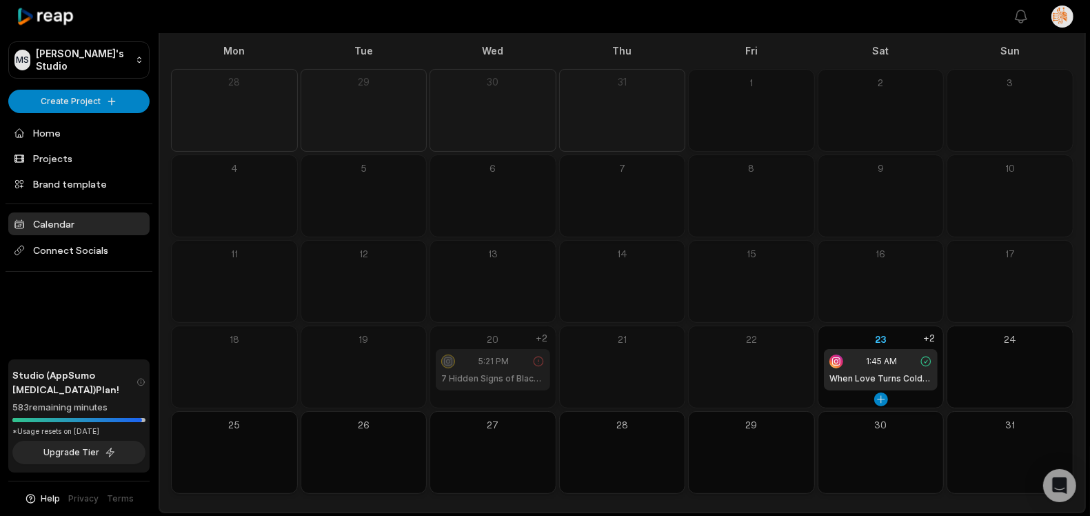
click at [862, 355] on div "1:45 AM" at bounding box center [880, 361] width 103 height 14
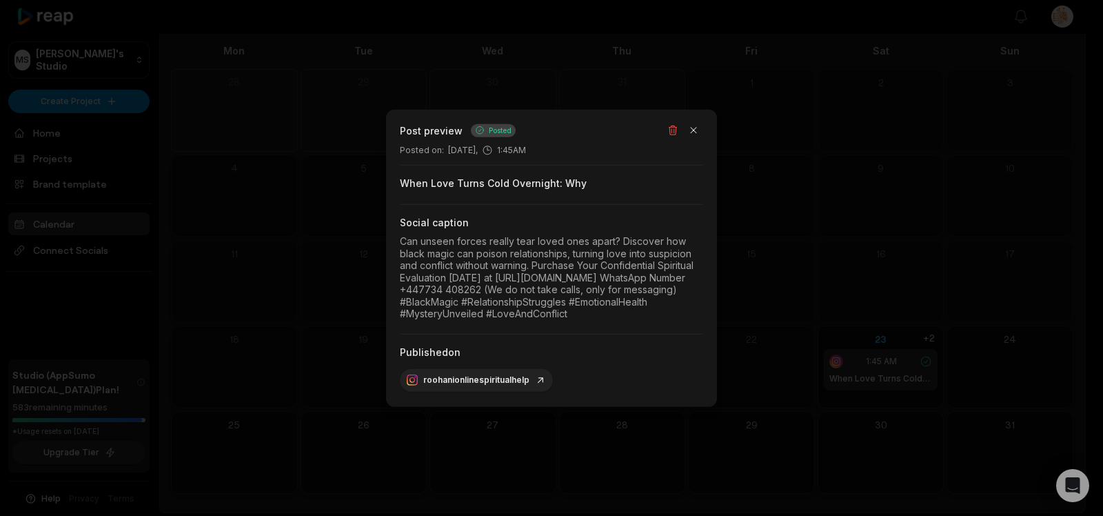
click at [503, 385] on link "roohanionlinespiritualhelp" at bounding box center [476, 380] width 139 height 12
click at [693, 121] on button "button" at bounding box center [693, 130] width 19 height 19
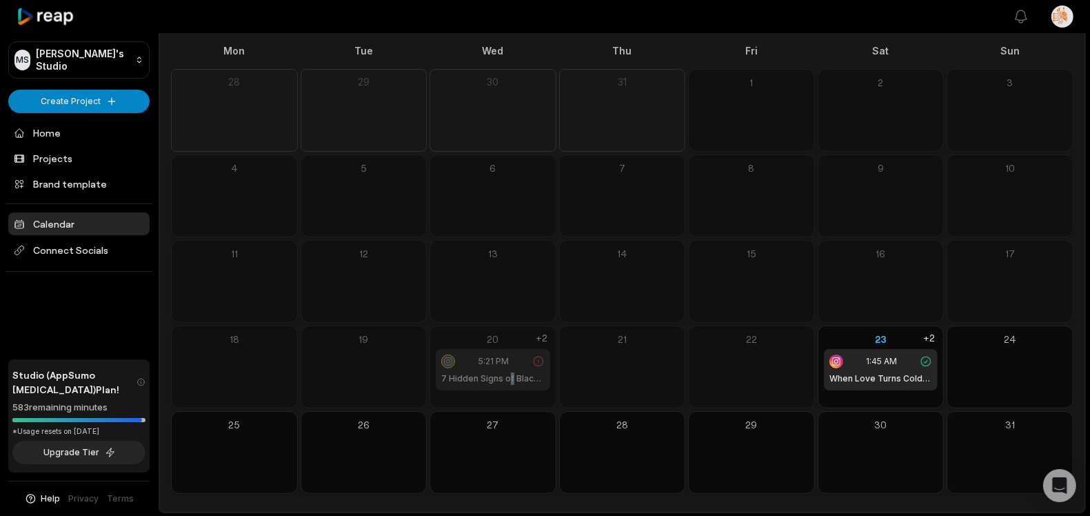
click at [507, 374] on h1 "7 Hidden Signs of Black Magic Attacks" at bounding box center [492, 378] width 103 height 12
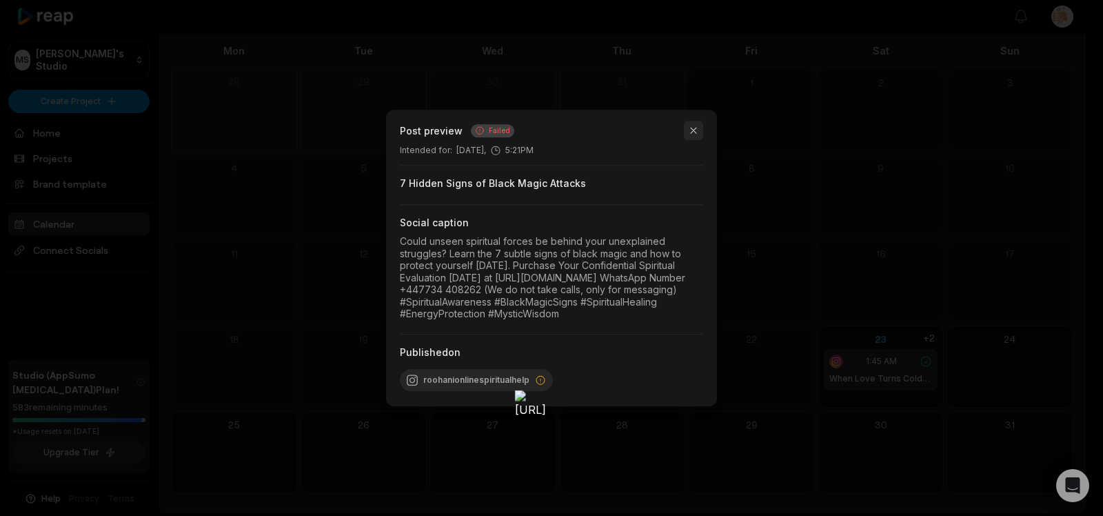
click at [692, 121] on button "button" at bounding box center [693, 130] width 19 height 19
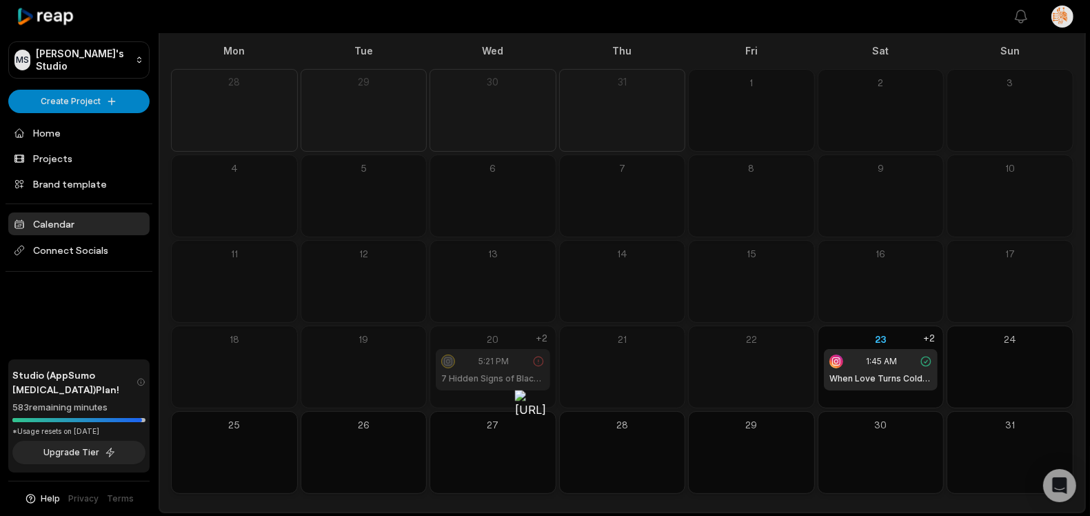
click at [470, 363] on div "5:21 PM" at bounding box center [492, 361] width 103 height 14
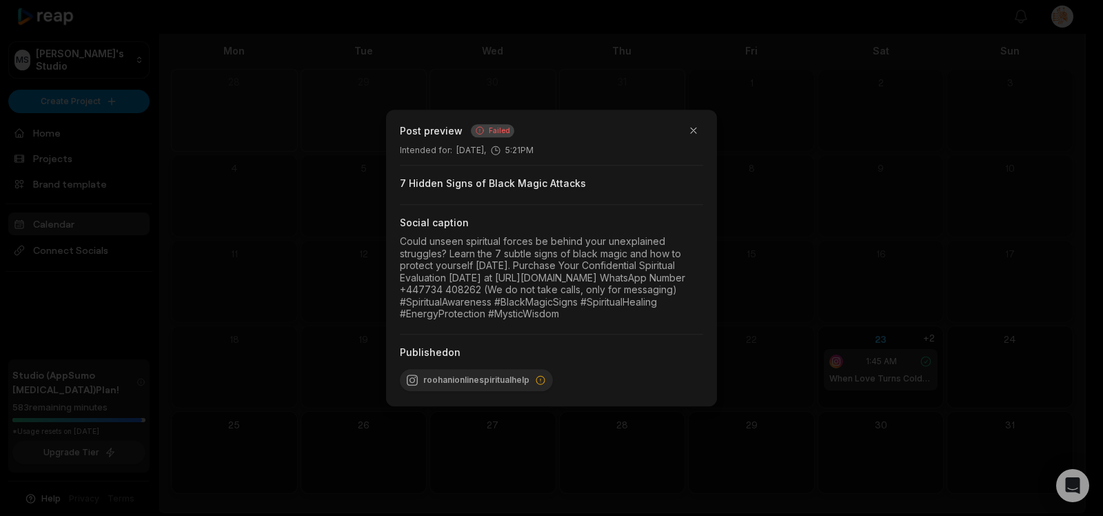
click at [496, 125] on span "Failed" at bounding box center [499, 130] width 21 height 10
click at [694, 121] on button "button" at bounding box center [693, 130] width 19 height 19
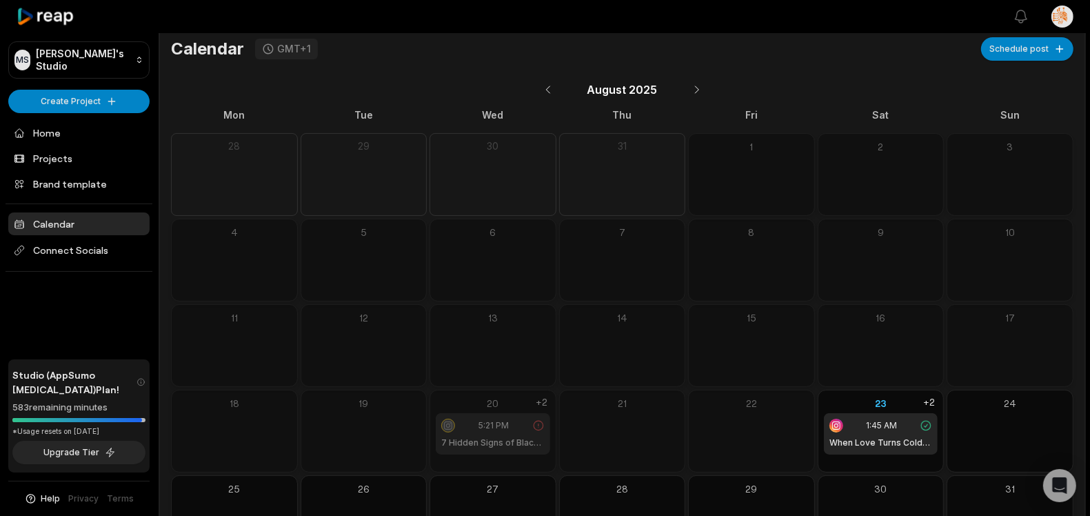
scroll to position [5, 0]
click at [898, 402] on div "23" at bounding box center [881, 403] width 114 height 14
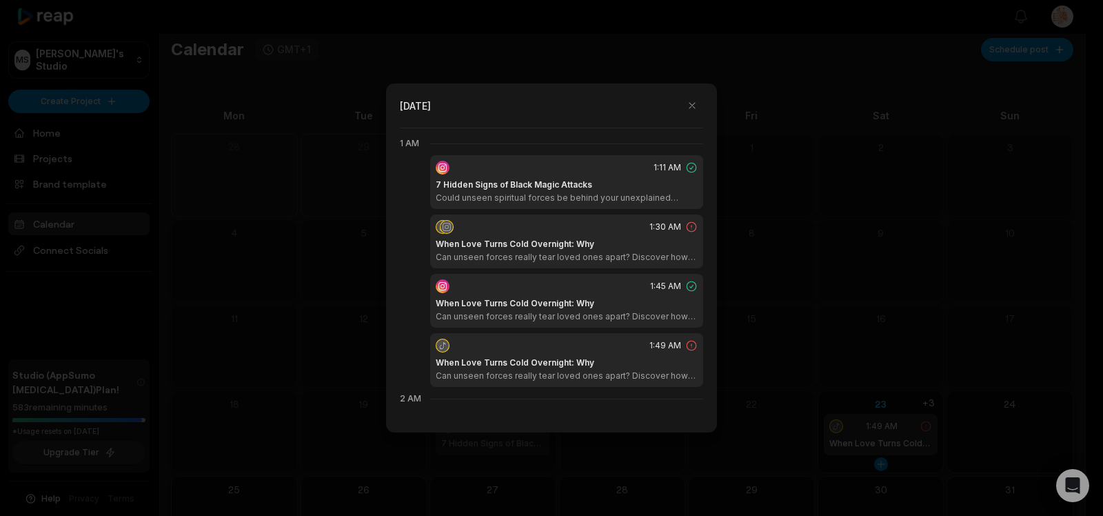
scroll to position [77, 0]
click at [594, 230] on div "1:30 AM When Love Turns Cold Overnight: Why Can unseen forces really tear loved…" at bounding box center [566, 238] width 273 height 54
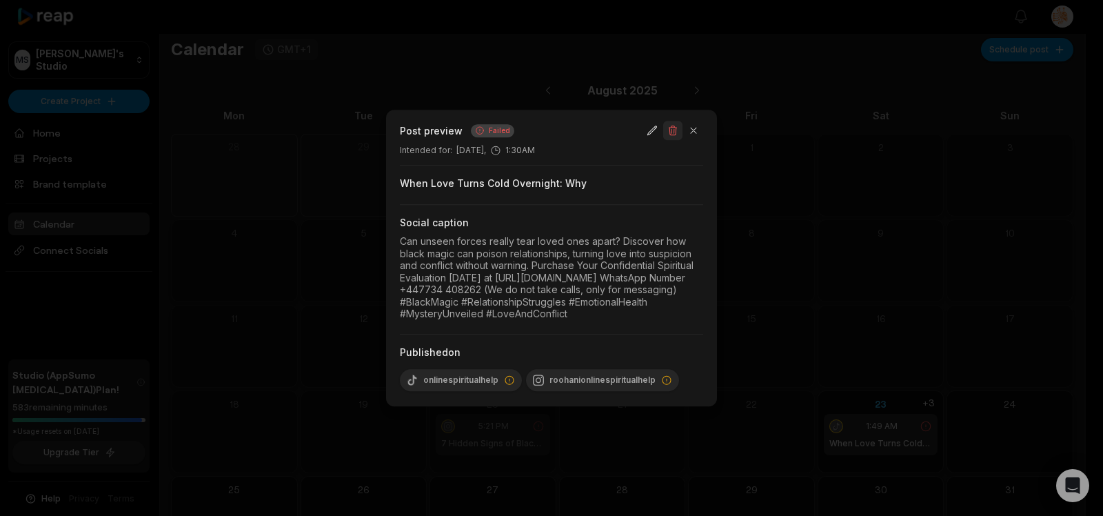
click at [670, 122] on button "button" at bounding box center [672, 130] width 19 height 19
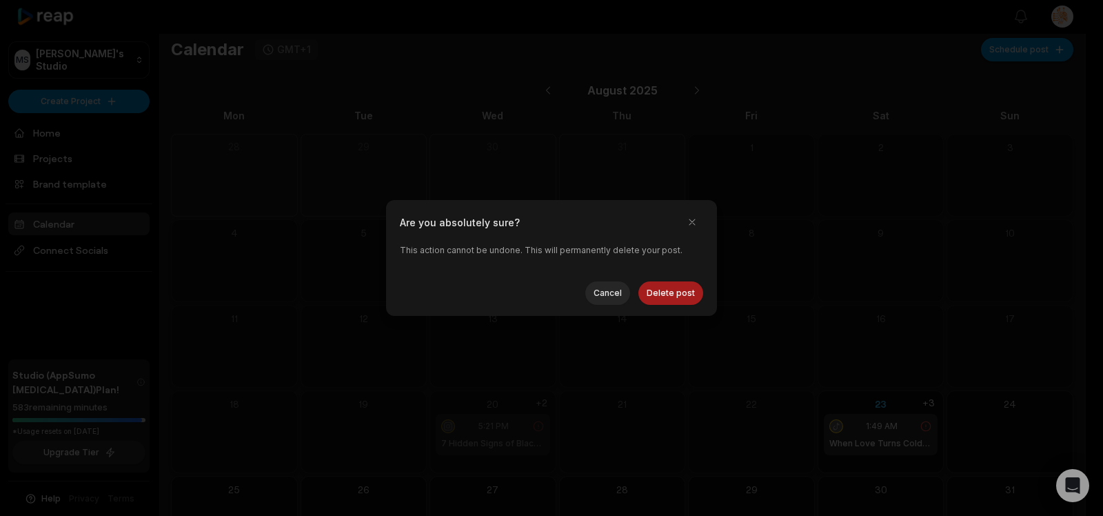
click at [664, 286] on button "Delete post" at bounding box center [670, 292] width 65 height 23
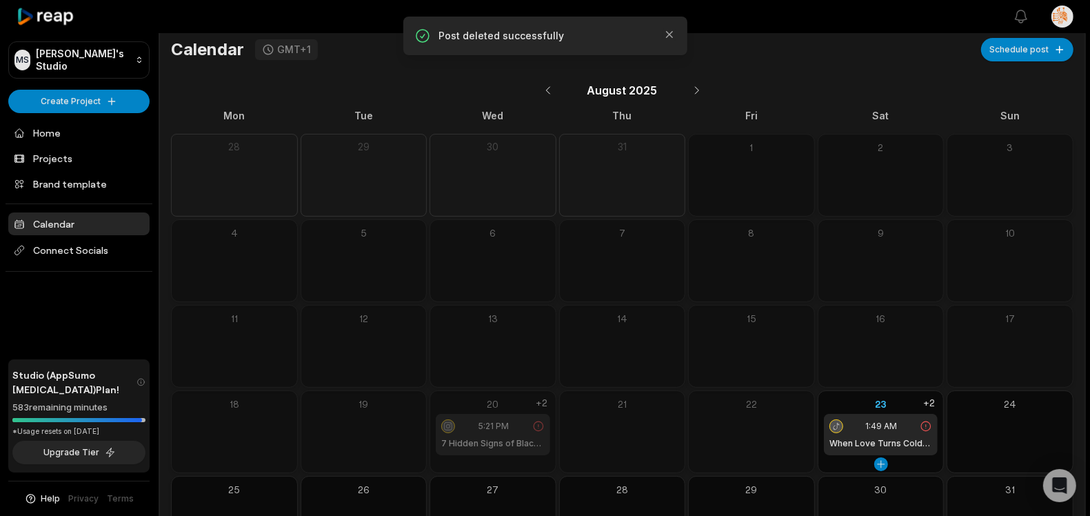
click at [895, 434] on div "1:49 AM When Love Turns Cold Overnight: Why" at bounding box center [881, 434] width 114 height 41
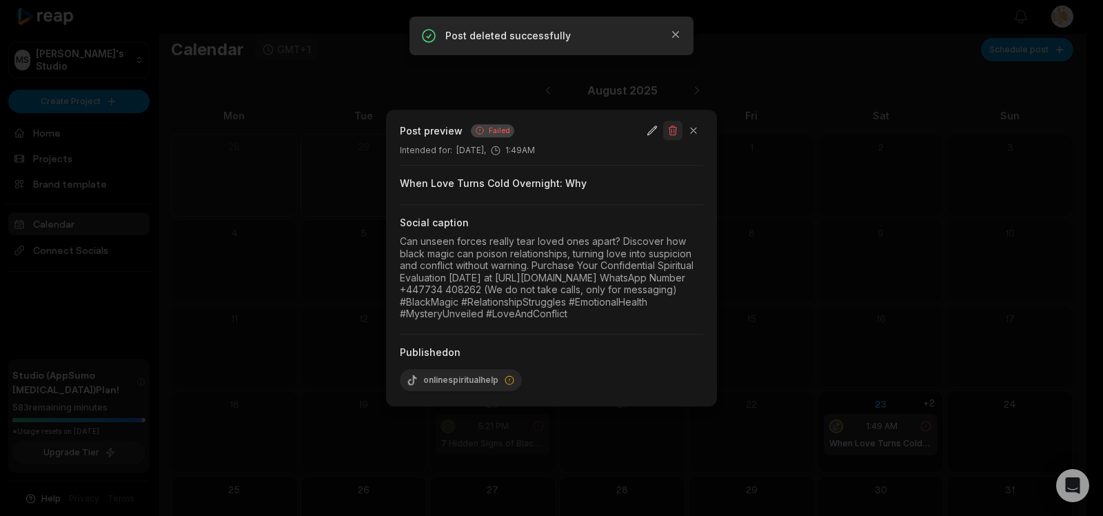
click at [670, 121] on button "button" at bounding box center [672, 130] width 19 height 19
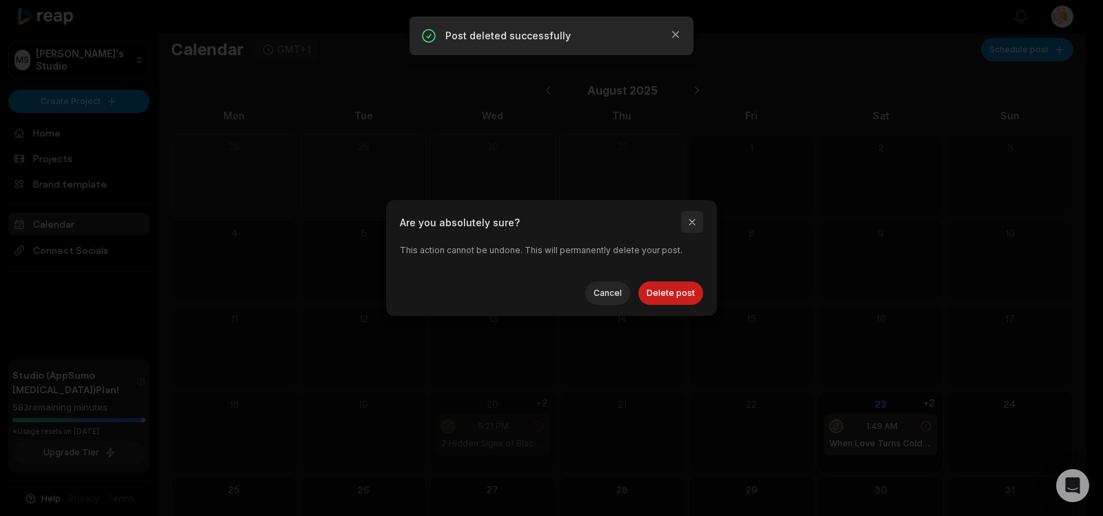
click at [687, 221] on button "button" at bounding box center [692, 222] width 22 height 22
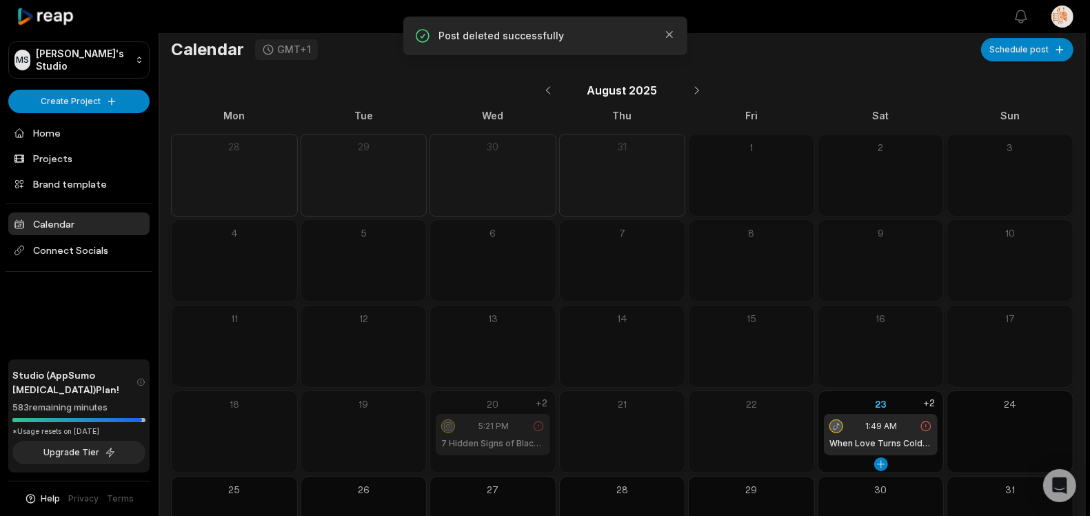
click at [917, 461] on div "23 1:49 AM When Love Turns Cold Overnight: Why +2" at bounding box center [880, 431] width 127 height 83
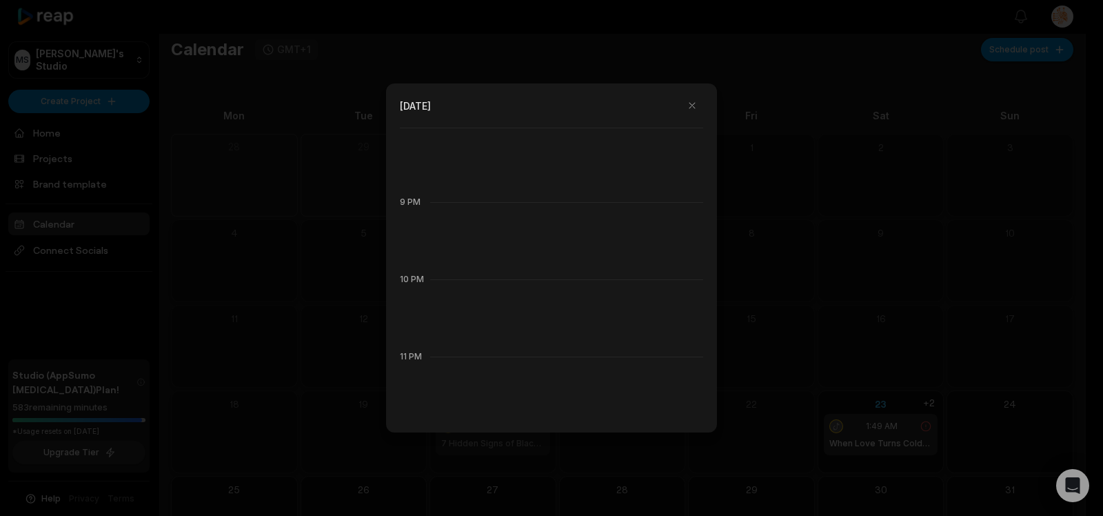
scroll to position [0, 0]
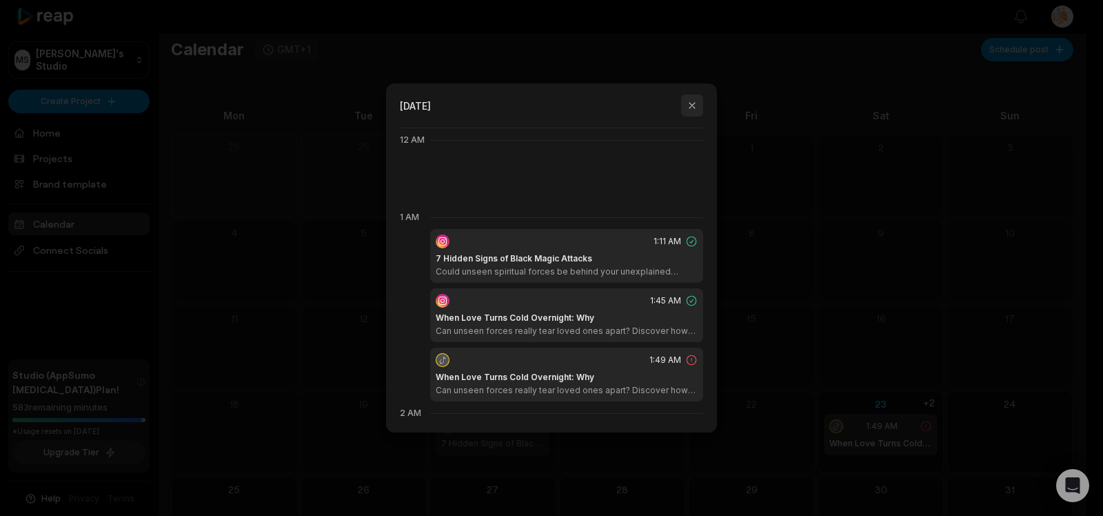
click at [690, 99] on button "button" at bounding box center [692, 105] width 22 height 22
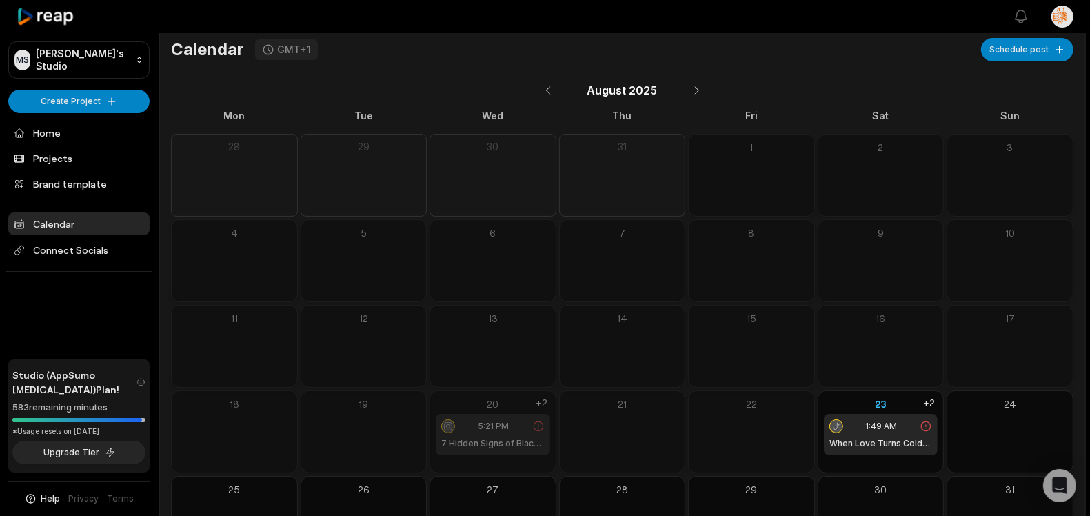
click at [517, 456] on div "20 5:21 PM 7 Hidden Signs of Black Magic Attacks +2" at bounding box center [492, 426] width 125 height 70
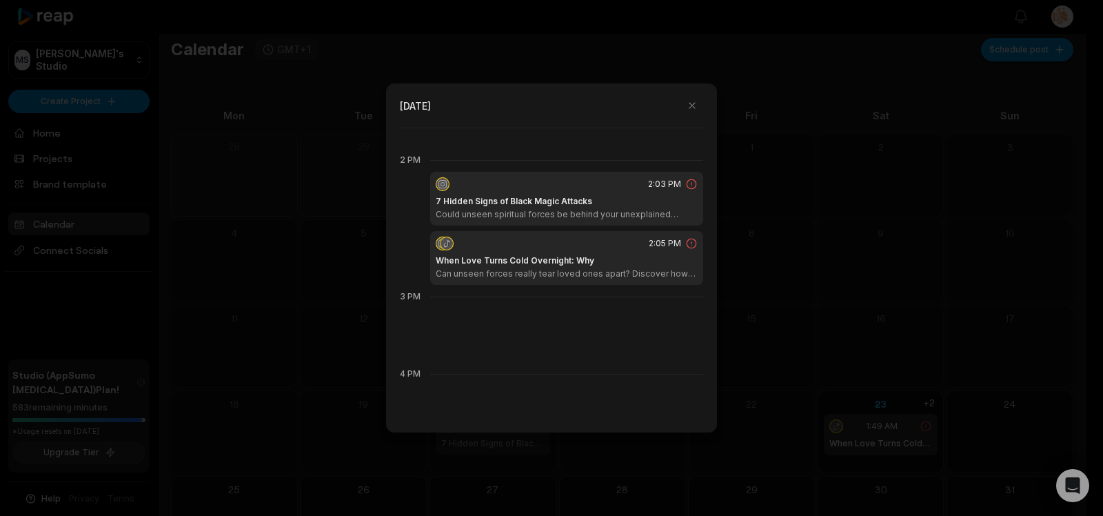
scroll to position [1080, 0]
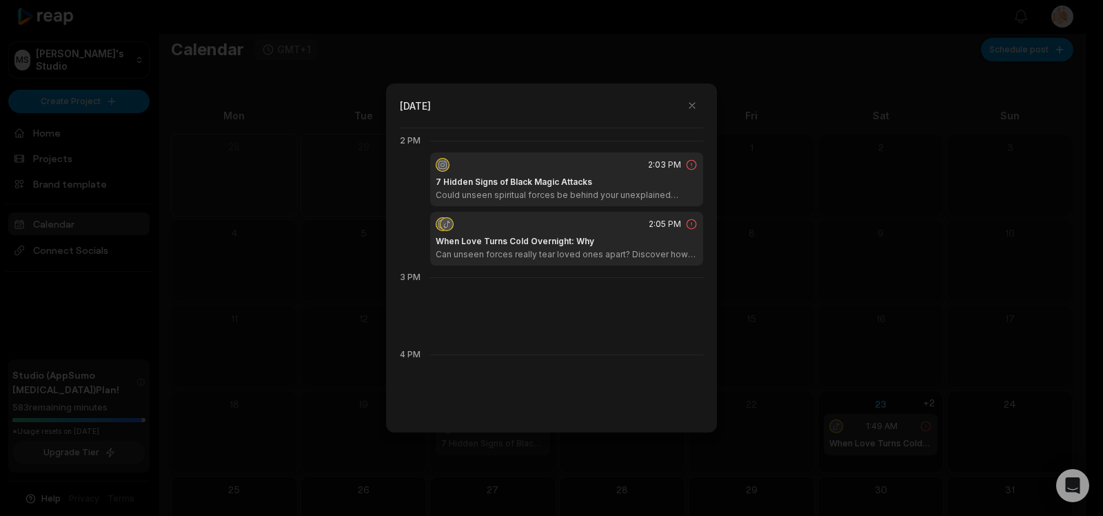
click at [611, 172] on div "2:03 PM 7 Hidden Signs of Black Magic Attacks Could unseen spiritual forces be …" at bounding box center [566, 179] width 273 height 54
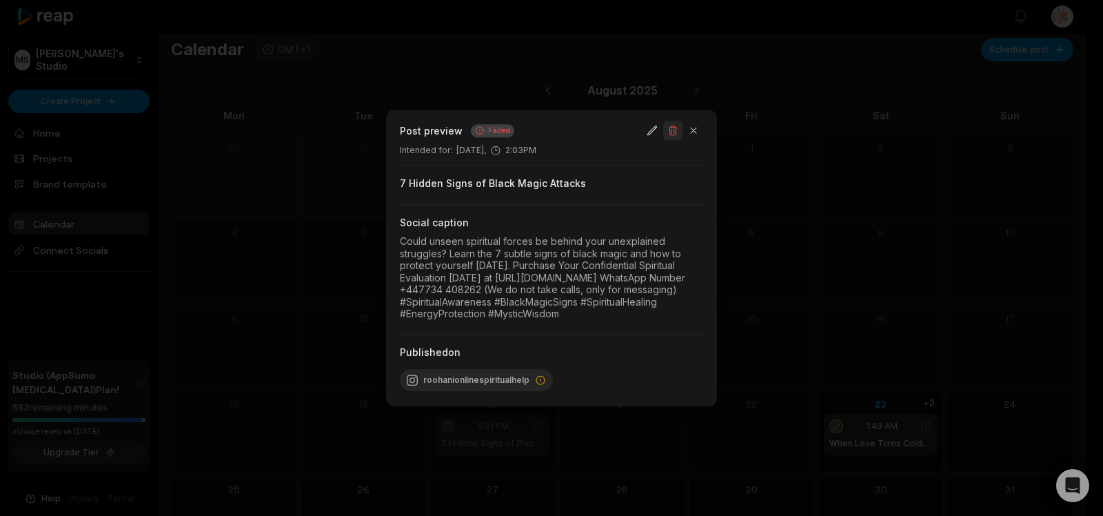
click at [671, 121] on button "button" at bounding box center [672, 130] width 19 height 19
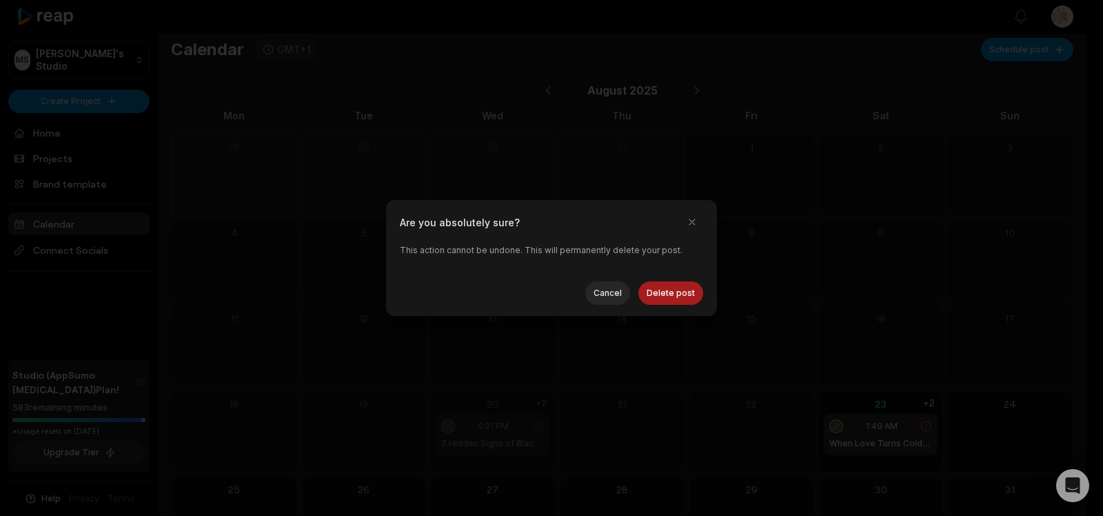
click at [683, 296] on button "Delete post" at bounding box center [670, 292] width 65 height 23
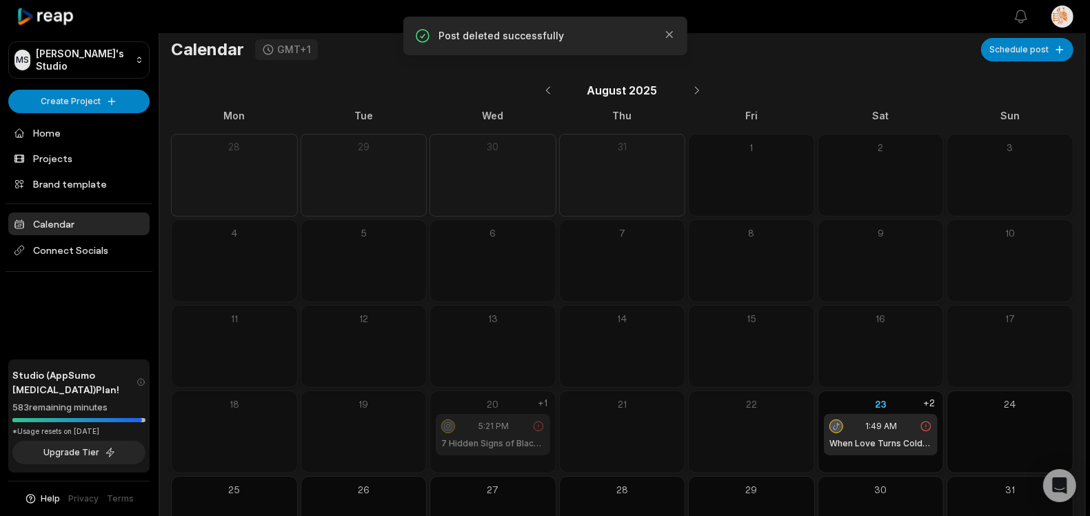
click at [522, 437] on h1 "7 Hidden Signs of Black Magic Attacks" at bounding box center [492, 443] width 103 height 12
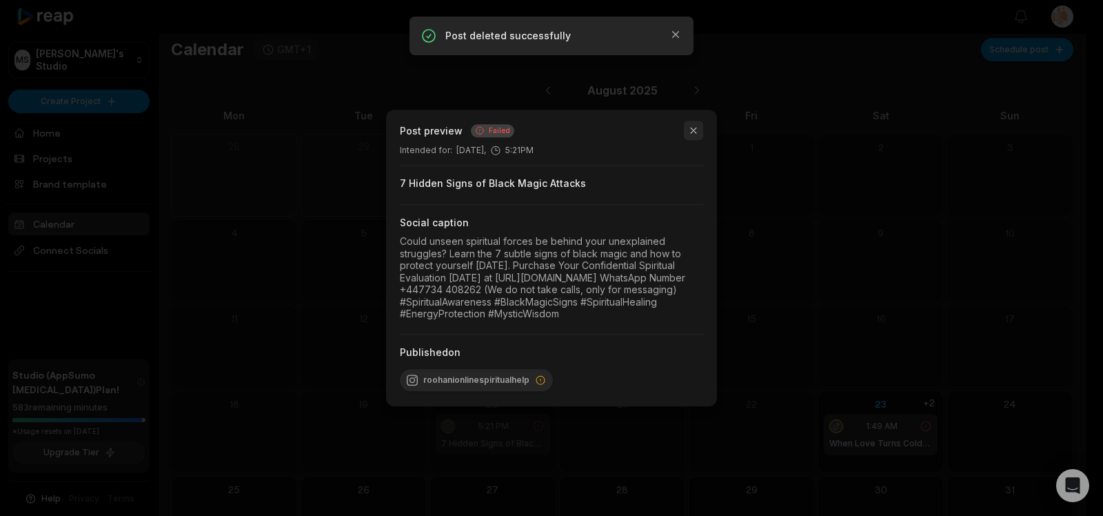
click at [689, 121] on button "button" at bounding box center [693, 130] width 19 height 19
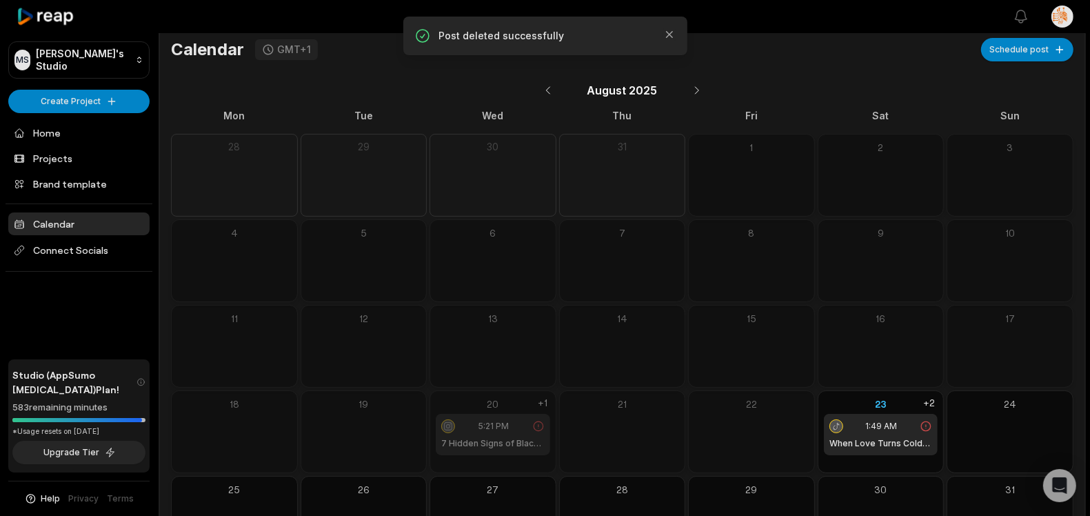
click at [509, 462] on div "20 5:21 PM 7 Hidden Signs of Black Magic Attacks +1" at bounding box center [492, 431] width 127 height 83
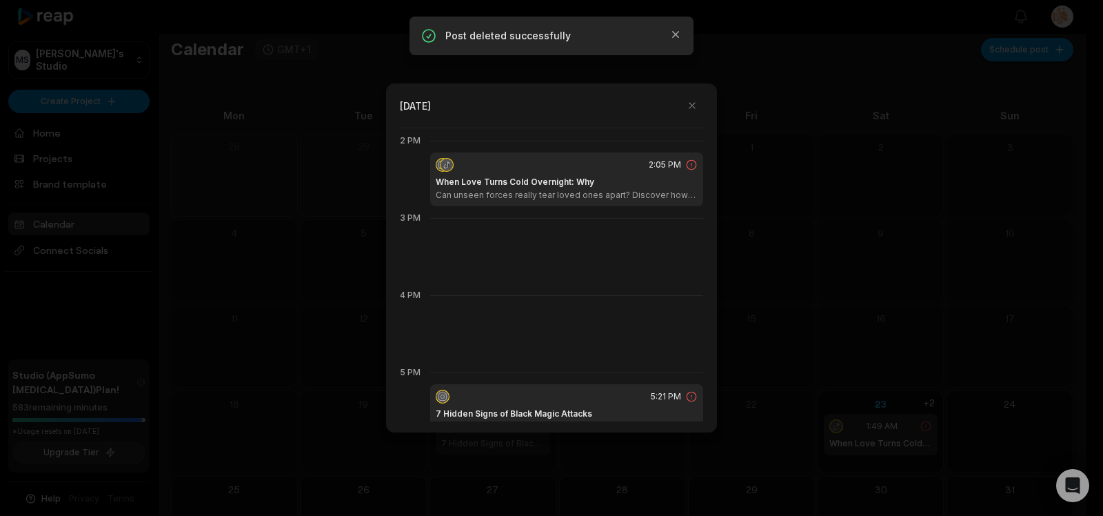
click at [604, 172] on div "2:05 PM When Love Turns Cold Overnight: Why Can unseen forces really tear loved…" at bounding box center [566, 179] width 273 height 54
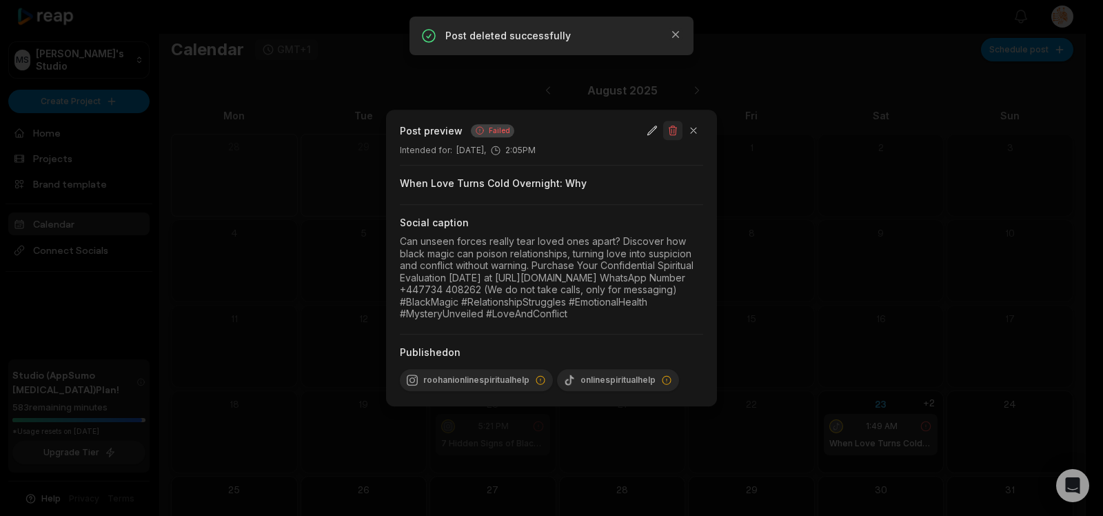
click at [671, 121] on button "button" at bounding box center [672, 130] width 19 height 19
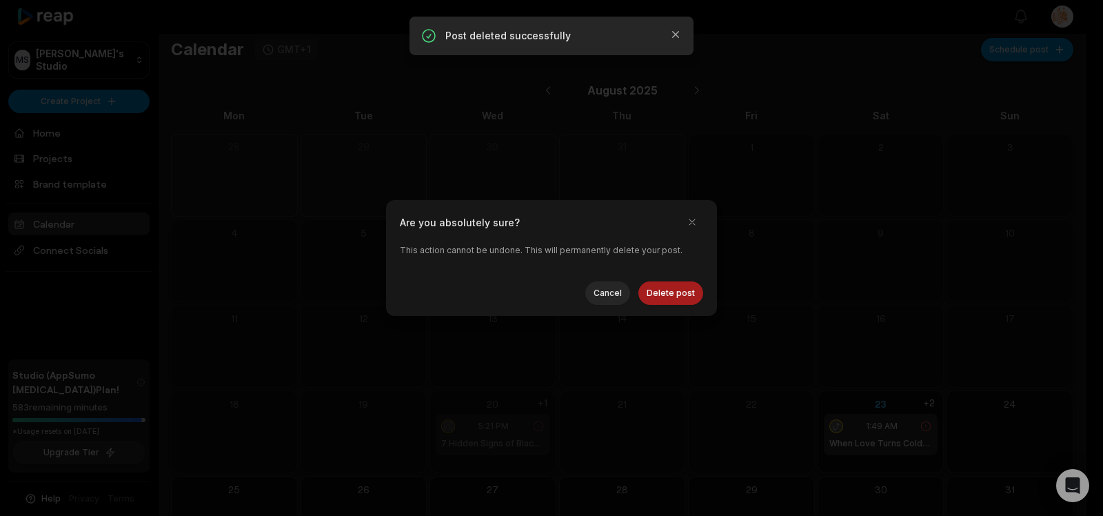
click at [662, 288] on button "Delete post" at bounding box center [670, 292] width 65 height 23
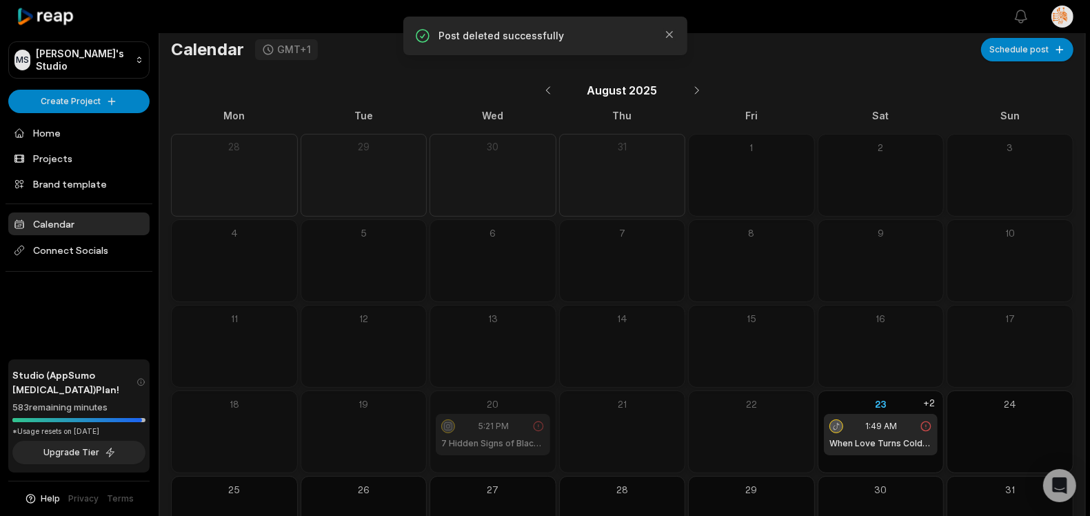
click at [500, 460] on div "20 5:21 PM 7 Hidden Signs of Black Magic Attacks" at bounding box center [492, 431] width 127 height 83
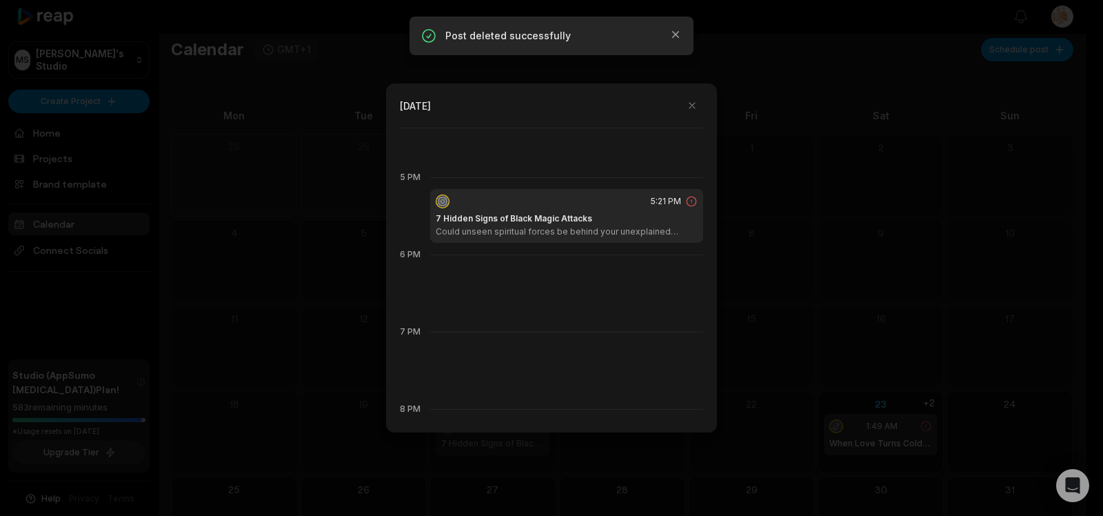
scroll to position [1312, 0]
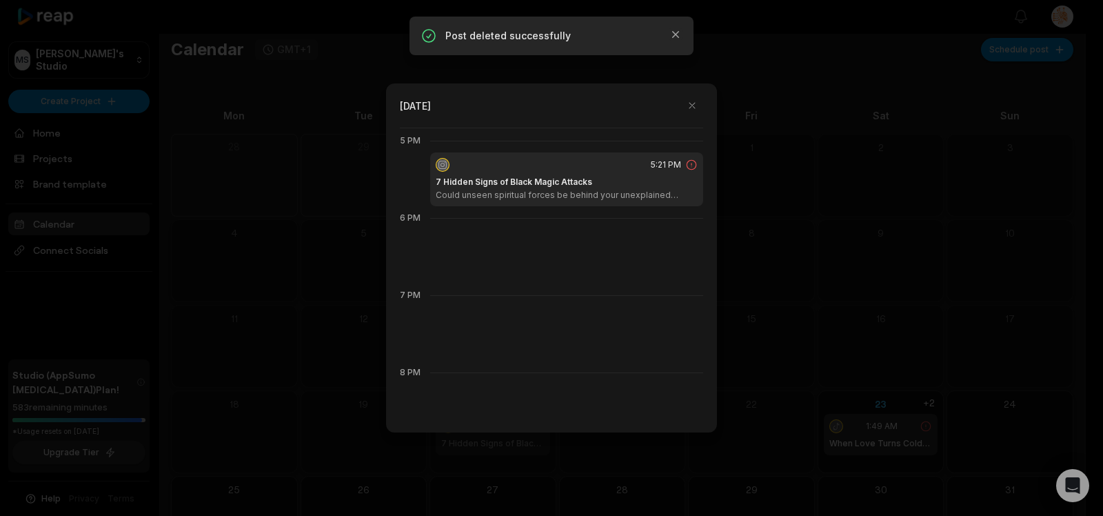
click at [595, 174] on div "5:21 PM 7 Hidden Signs of Black Magic Attacks Could unseen spiritual forces be …" at bounding box center [566, 179] width 273 height 54
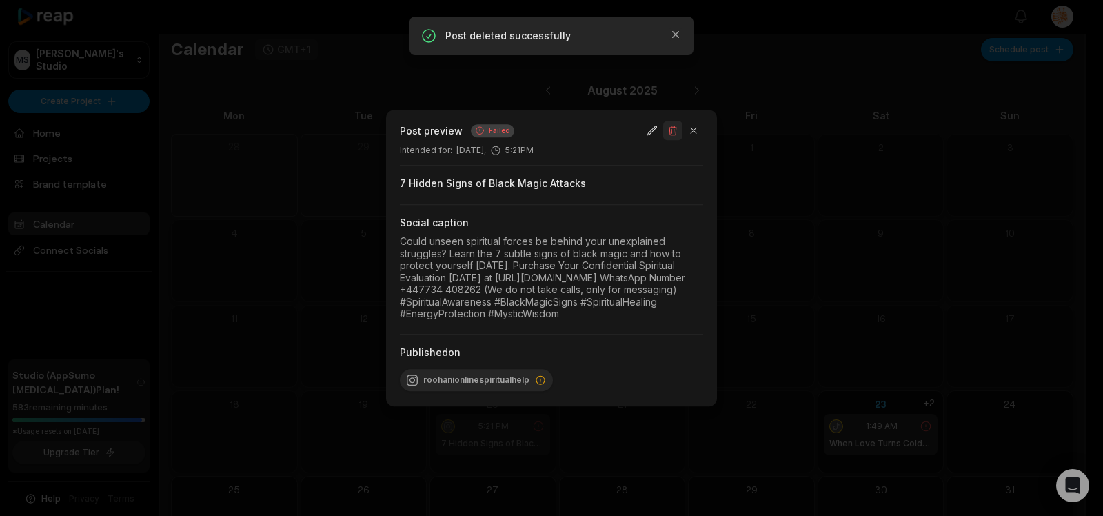
click at [675, 121] on button "button" at bounding box center [672, 130] width 19 height 19
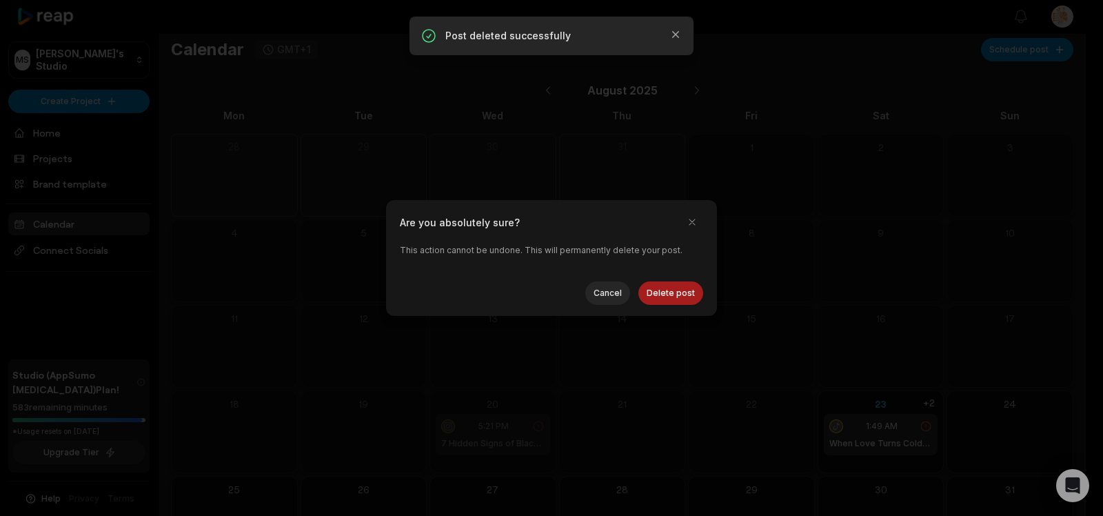
click at [665, 287] on button "Delete post" at bounding box center [670, 292] width 65 height 23
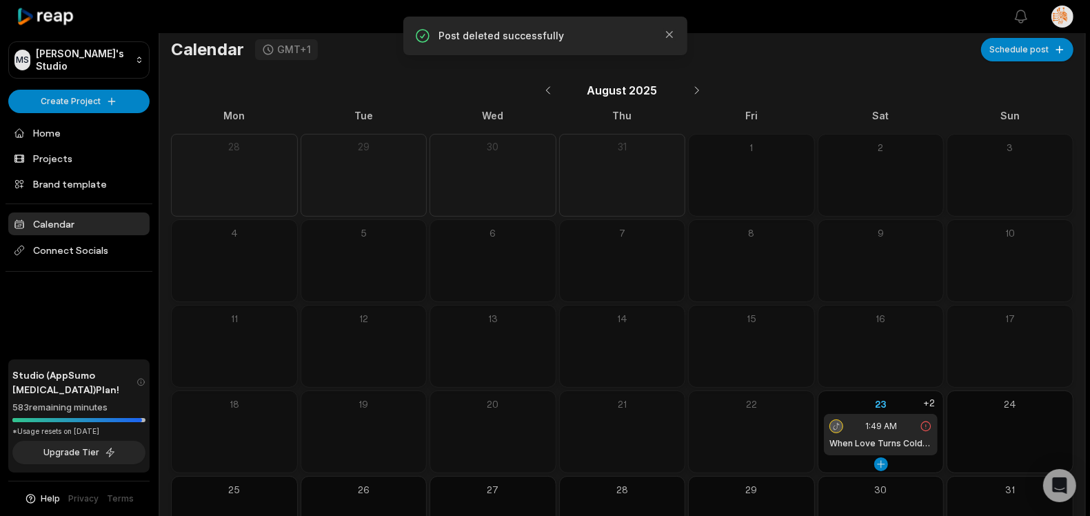
click at [853, 459] on div "23 1:49 AM When Love Turns Cold Overnight: Why +2" at bounding box center [880, 426] width 125 height 70
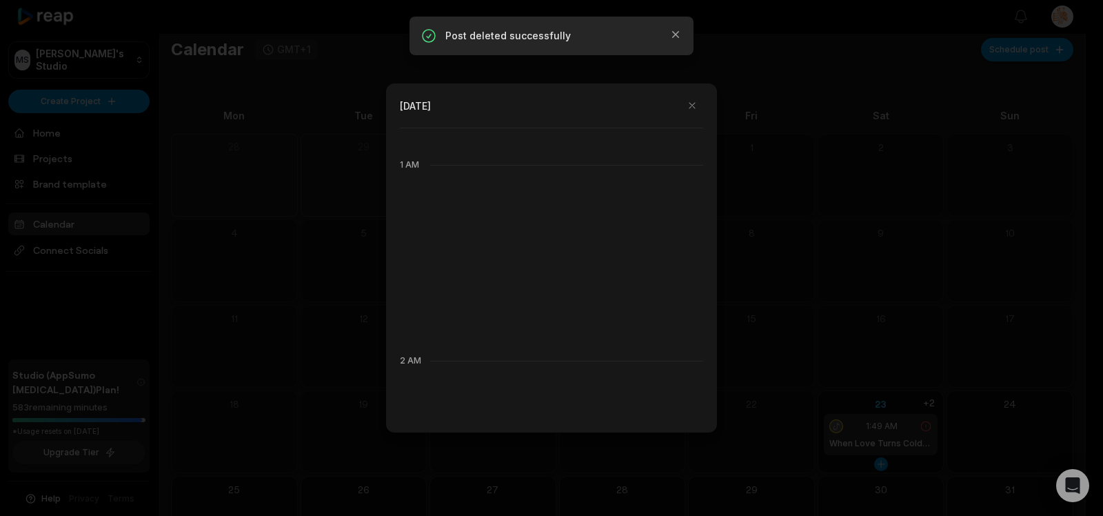
scroll to position [77, 0]
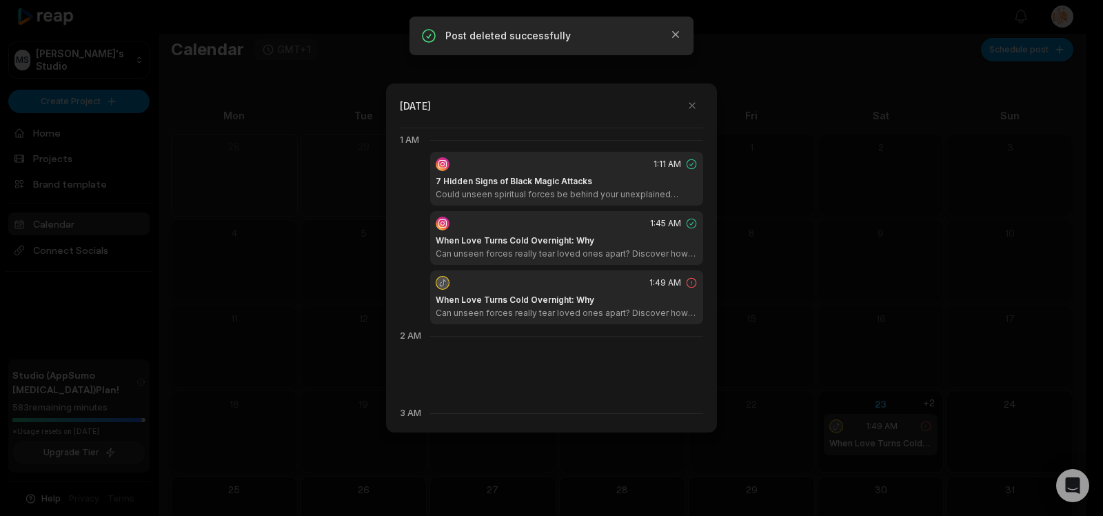
click at [496, 288] on div "1:49 AM" at bounding box center [567, 283] width 262 height 14
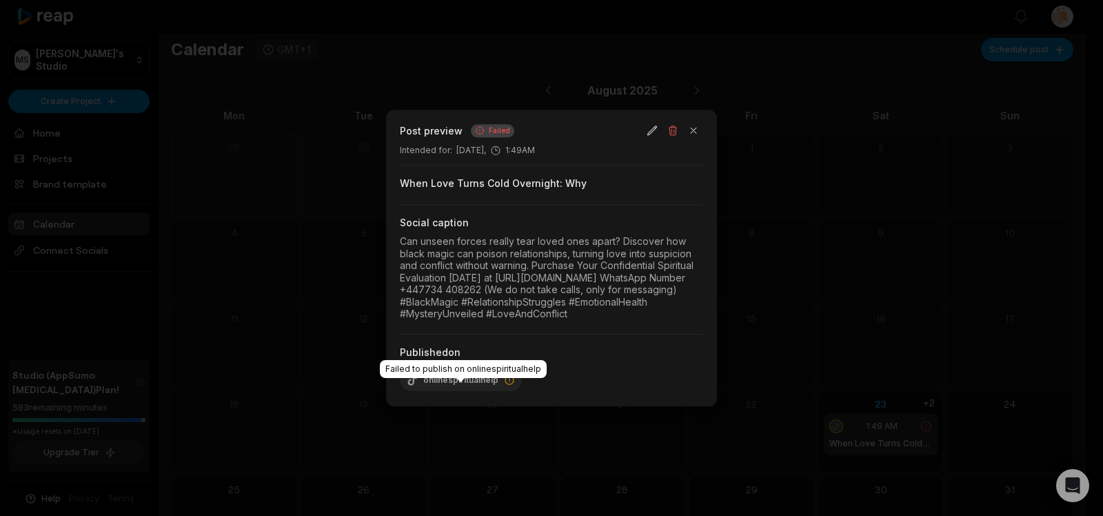
click at [469, 391] on div "onlinespiritualhelp" at bounding box center [461, 380] width 122 height 22
click at [480, 391] on div "onlinespiritualhelp" at bounding box center [461, 380] width 122 height 22
click at [522, 144] on div "Intended for : August 23, 1:49AM" at bounding box center [551, 150] width 303 height 12
click at [651, 121] on button "button" at bounding box center [651, 130] width 19 height 19
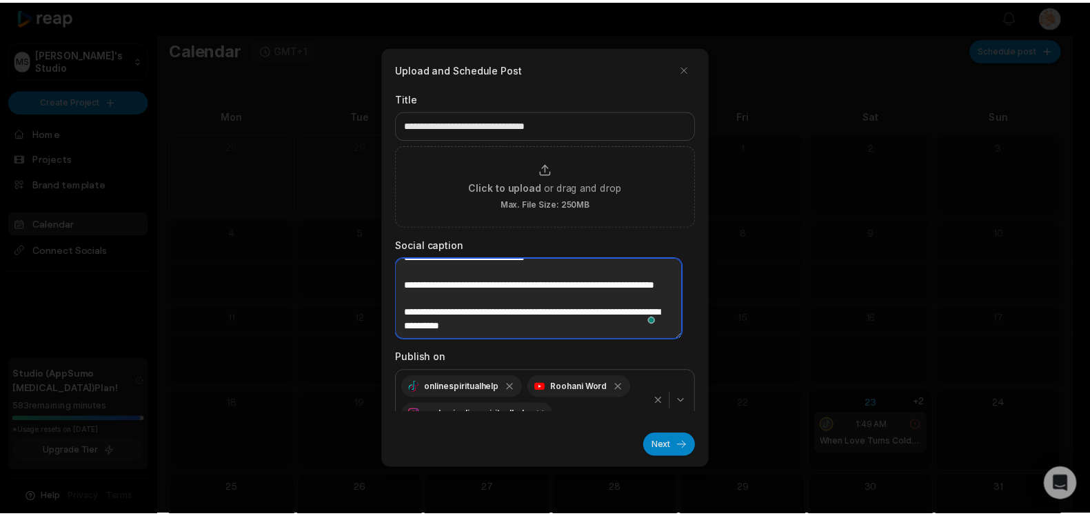
scroll to position [0, 0]
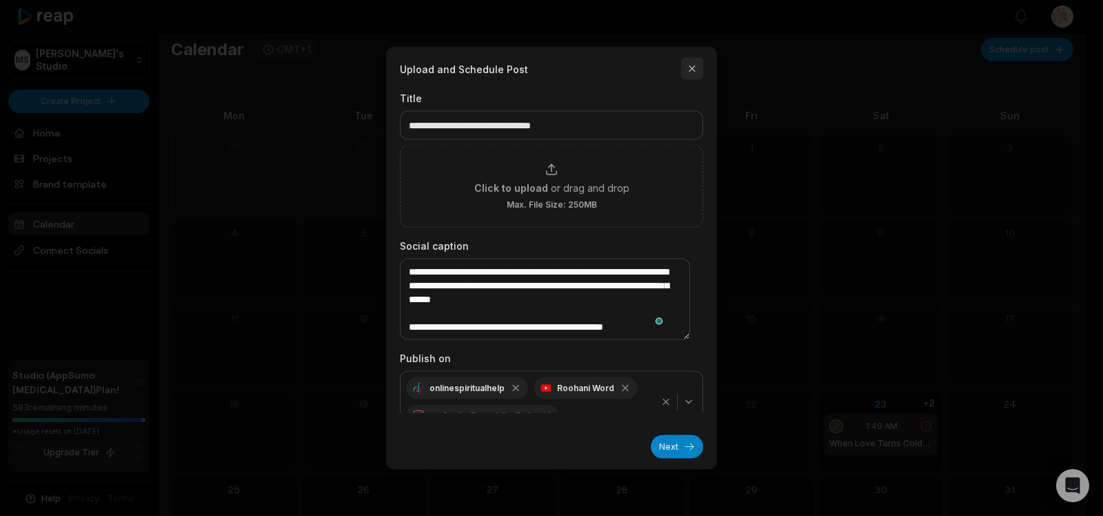
click at [690, 69] on button "button" at bounding box center [692, 69] width 22 height 22
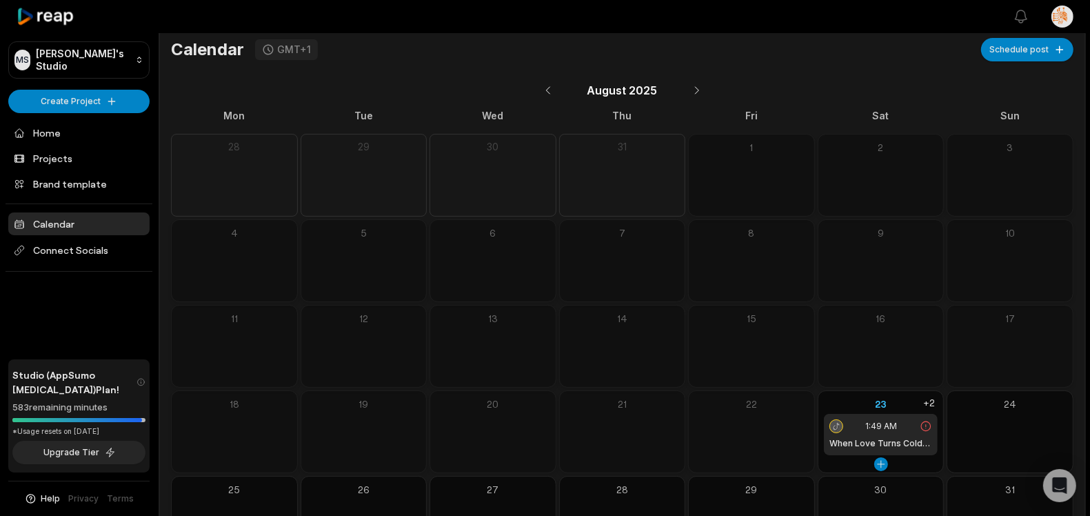
click at [856, 427] on div "1:49 AM" at bounding box center [880, 426] width 103 height 14
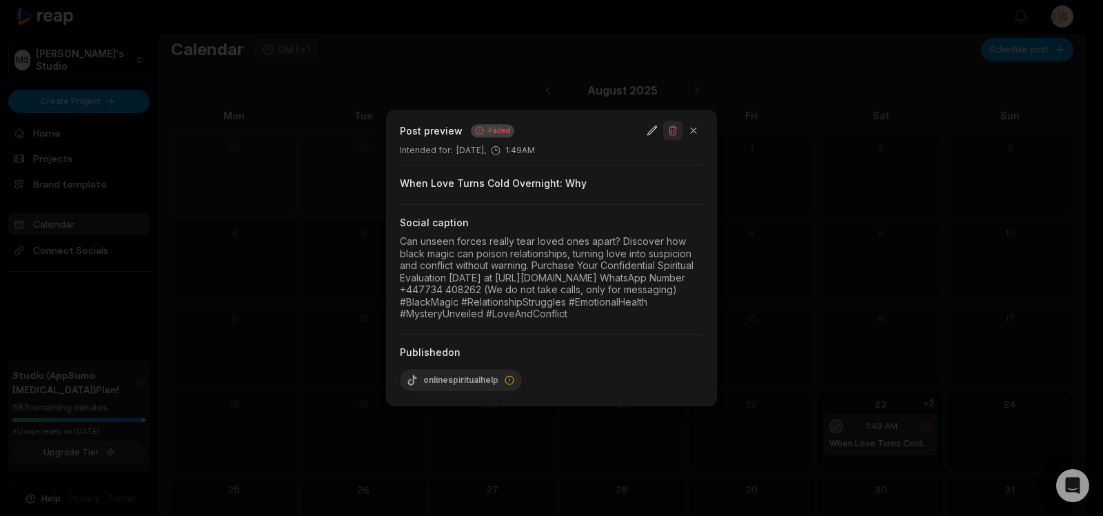
click at [670, 121] on button "button" at bounding box center [672, 130] width 19 height 19
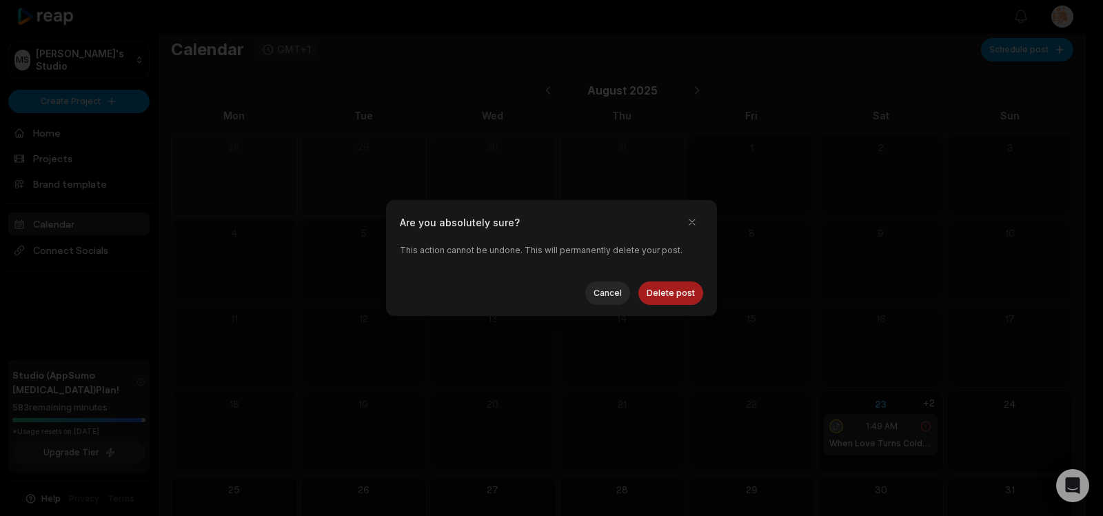
click at [676, 292] on button "Delete post" at bounding box center [670, 292] width 65 height 23
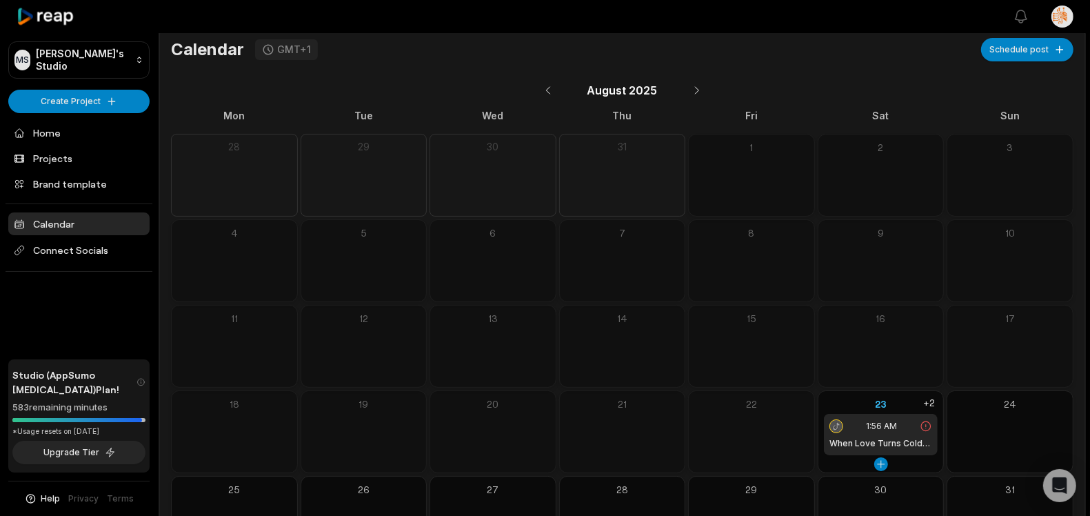
click at [913, 462] on div "23 1:56 AM When Love Turns Cold Overnight: Why +2" at bounding box center [880, 431] width 127 height 83
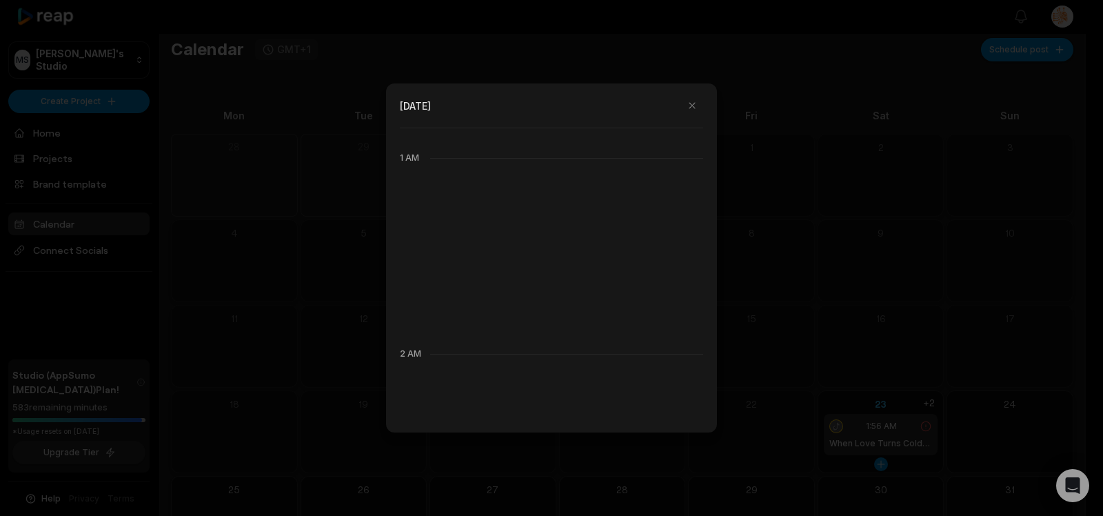
scroll to position [77, 0]
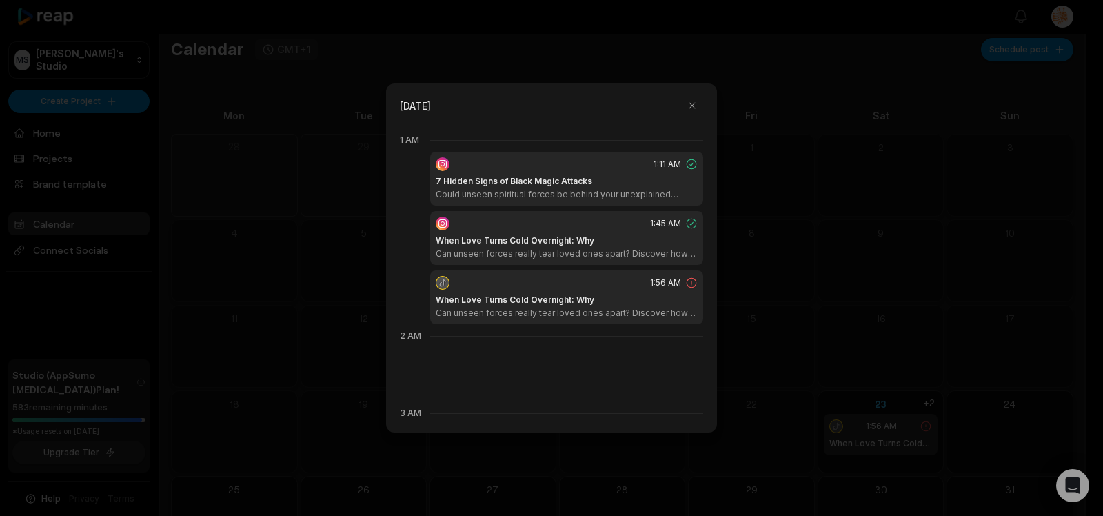
click at [573, 294] on h1 "When Love Turns Cold Overnight: Why" at bounding box center [515, 300] width 159 height 12
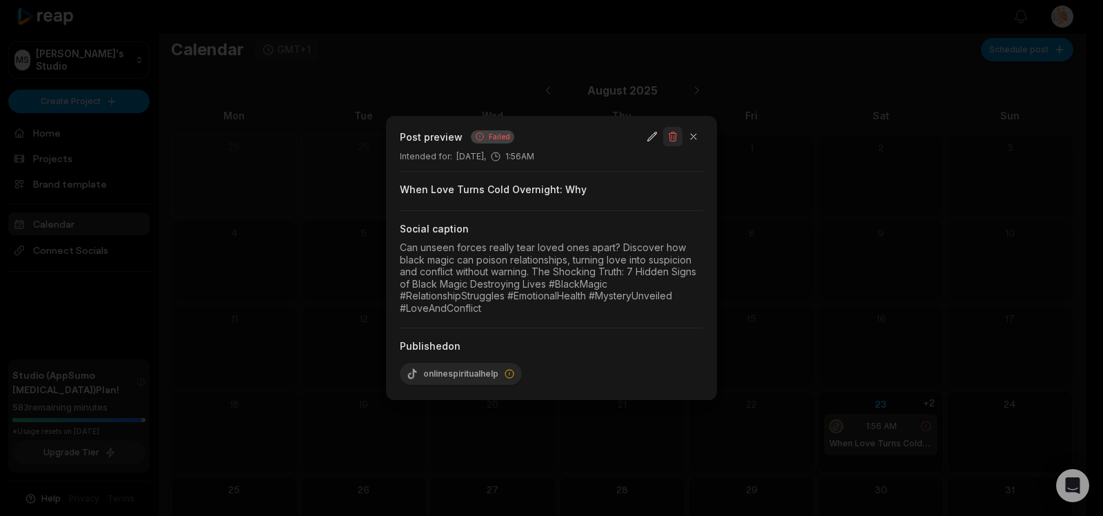
click at [672, 138] on button "button" at bounding box center [672, 136] width 19 height 19
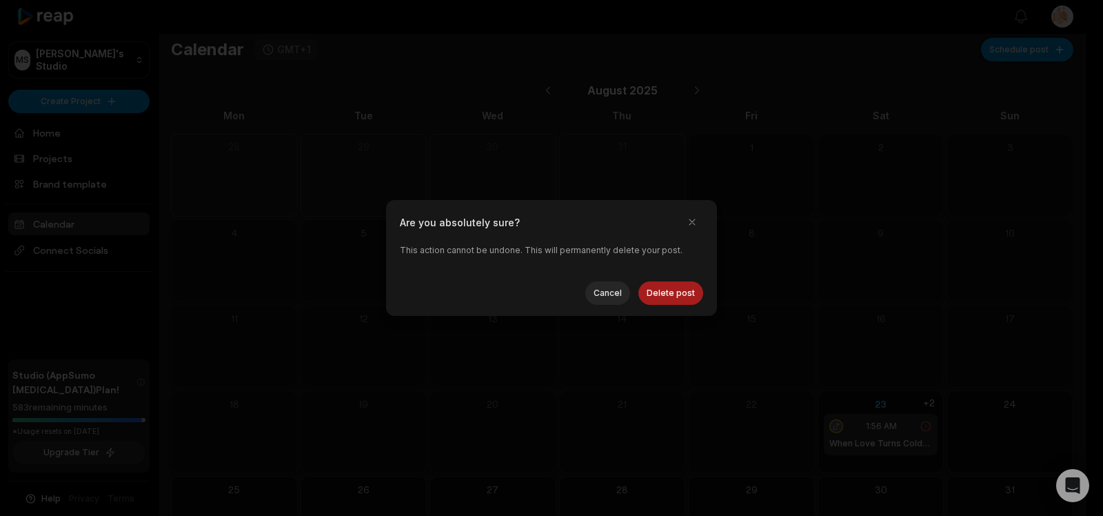
click at [683, 289] on button "Delete post" at bounding box center [670, 292] width 65 height 23
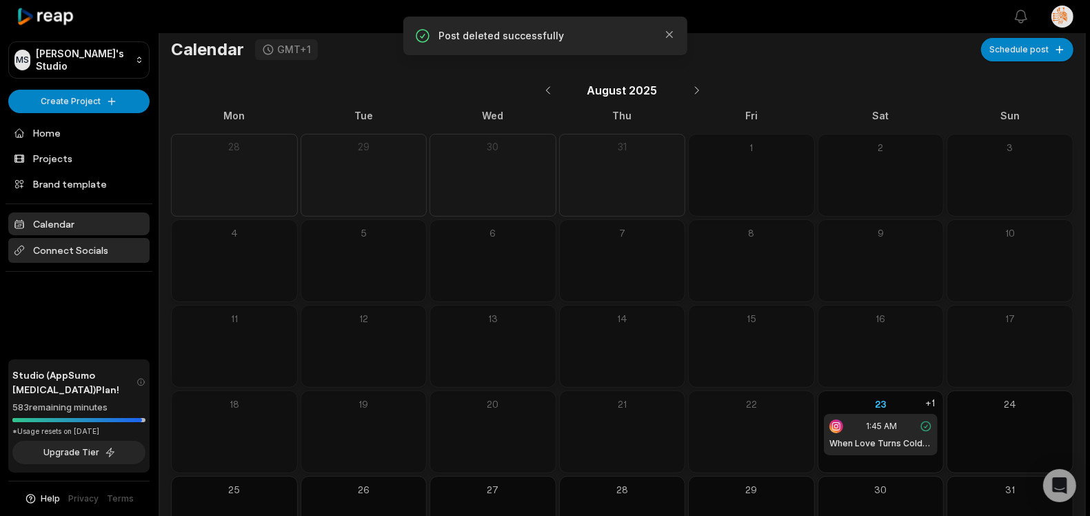
click at [91, 255] on span "Connect Socials" at bounding box center [78, 250] width 141 height 25
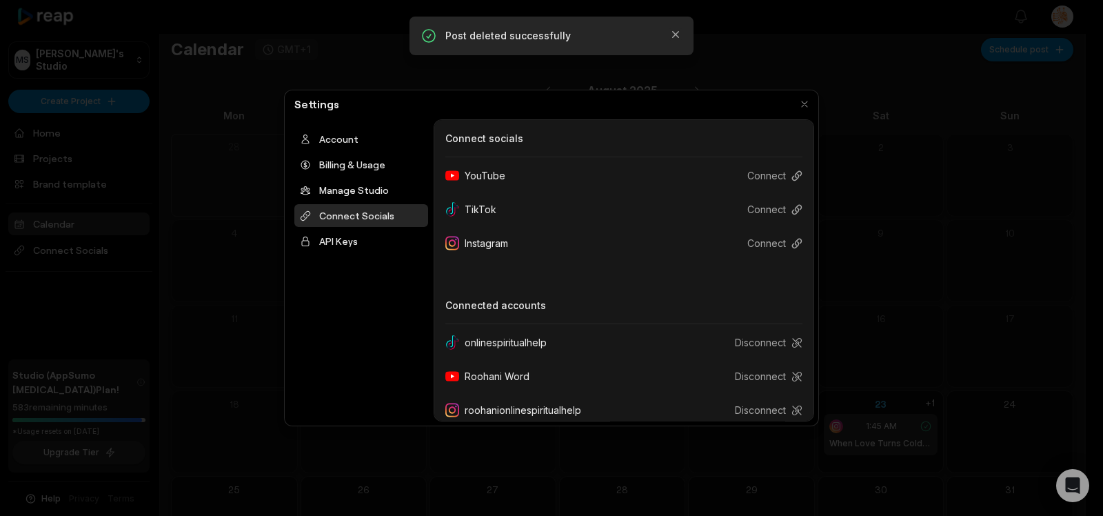
scroll to position [12, 0]
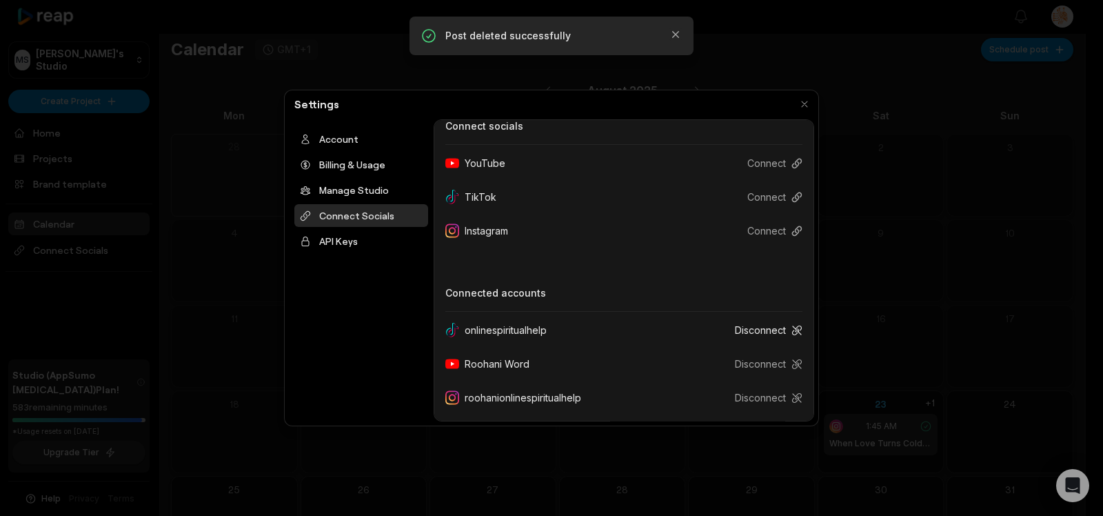
click at [763, 330] on button "Disconnect" at bounding box center [763, 330] width 79 height 26
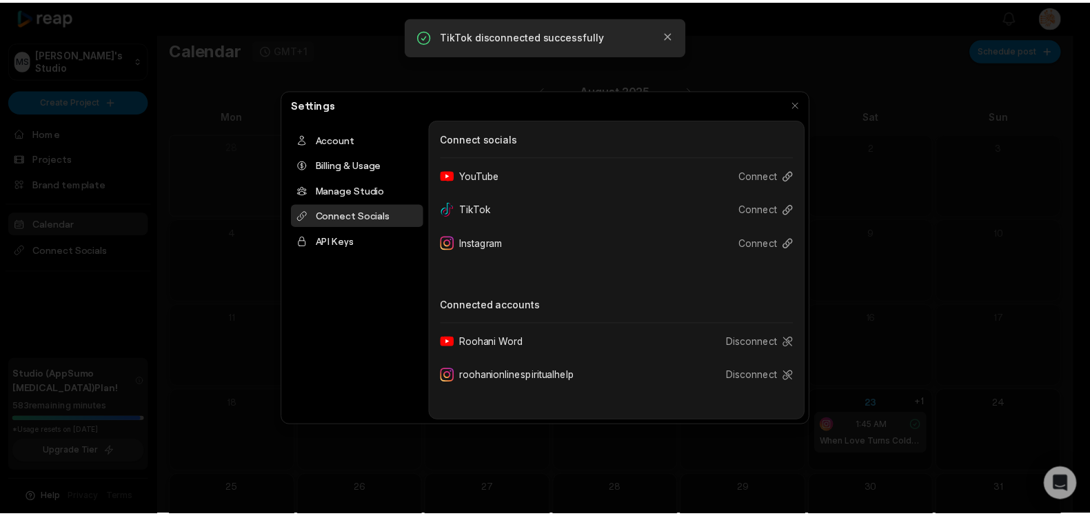
scroll to position [0, 0]
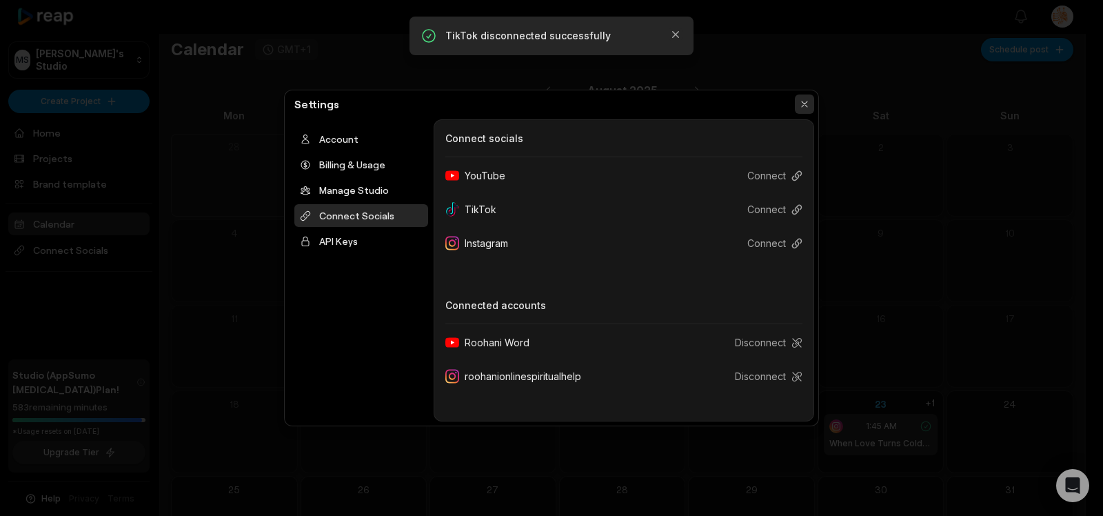
click at [813, 105] on button "button" at bounding box center [804, 103] width 19 height 19
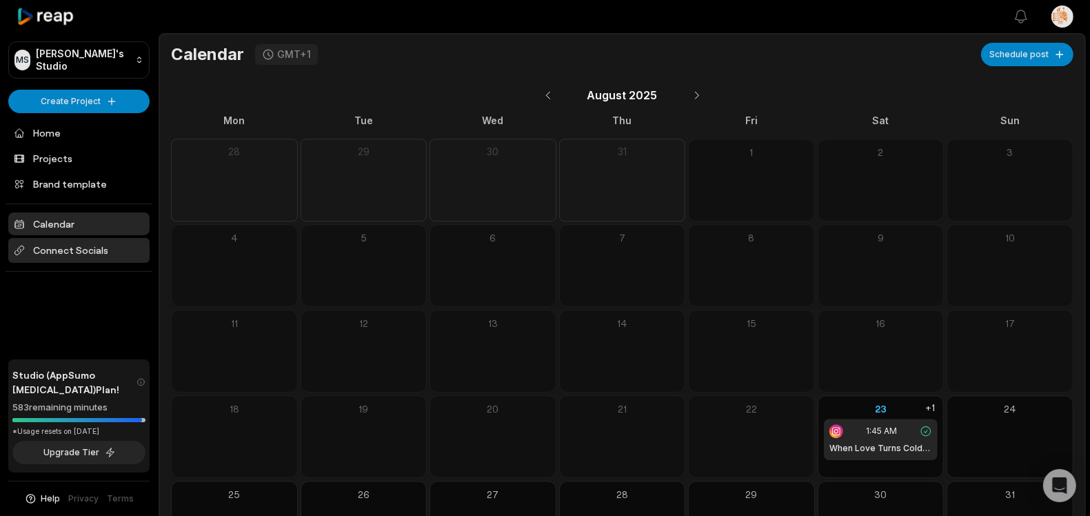
click at [72, 250] on span "Connect Socials" at bounding box center [78, 250] width 141 height 25
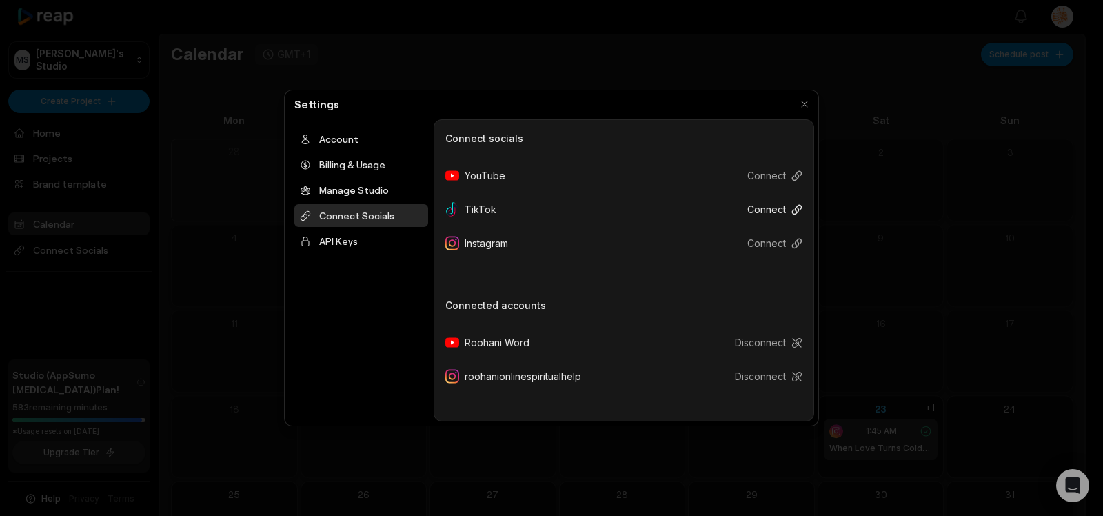
click at [771, 208] on button "Connect" at bounding box center [769, 209] width 66 height 26
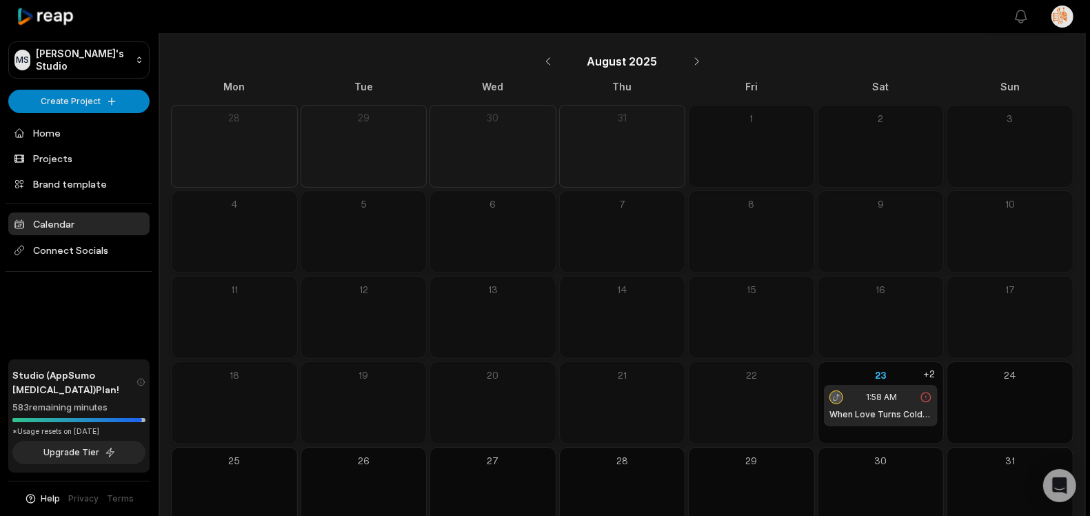
scroll to position [70, 0]
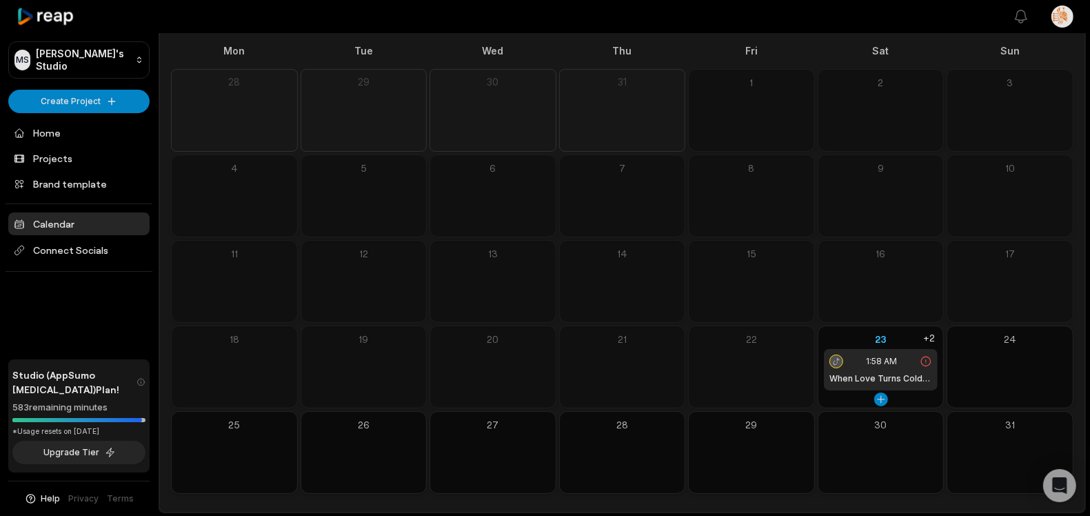
click at [852, 363] on div "1:58 AM" at bounding box center [880, 361] width 103 height 14
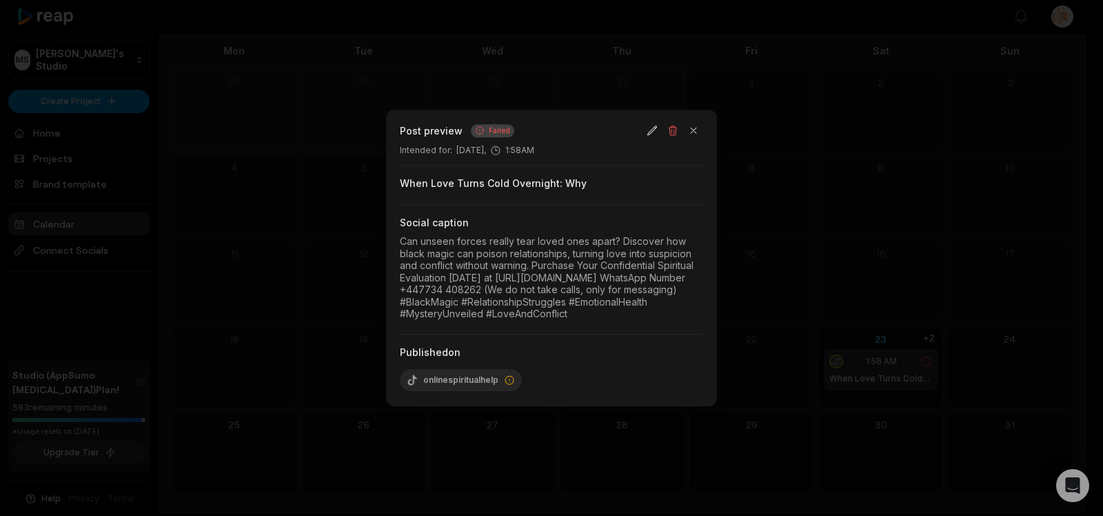
click at [489, 125] on span "Failed" at bounding box center [499, 130] width 21 height 10
click at [697, 121] on button "button" at bounding box center [693, 130] width 19 height 19
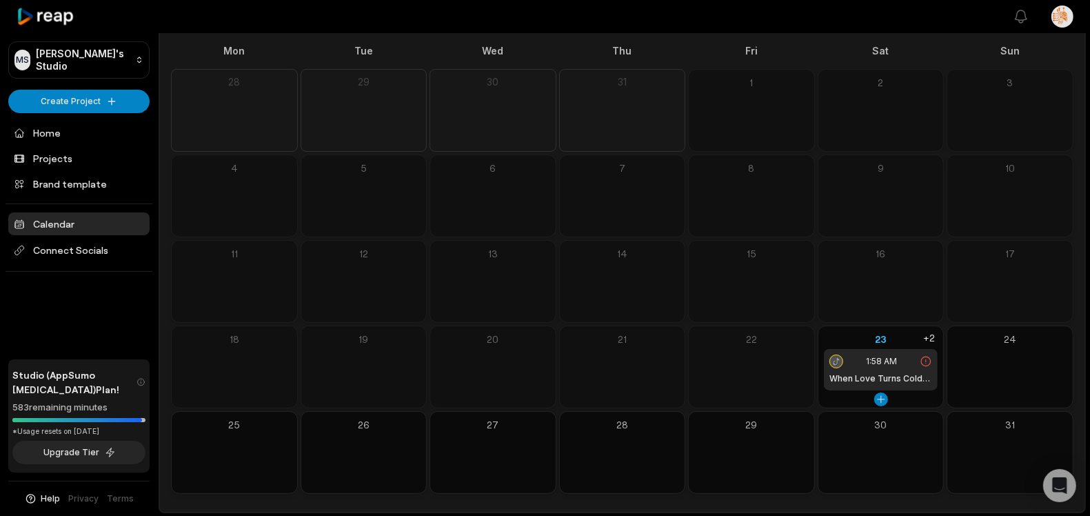
click at [897, 367] on div "1:58 AM When Love Turns Cold Overnight: Why" at bounding box center [881, 369] width 114 height 41
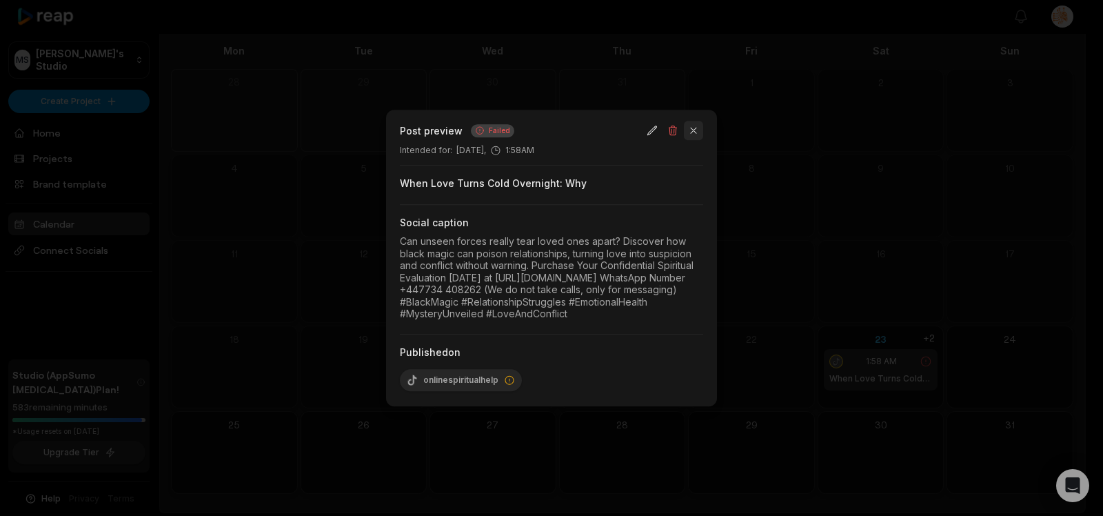
click at [695, 121] on button "button" at bounding box center [693, 130] width 19 height 19
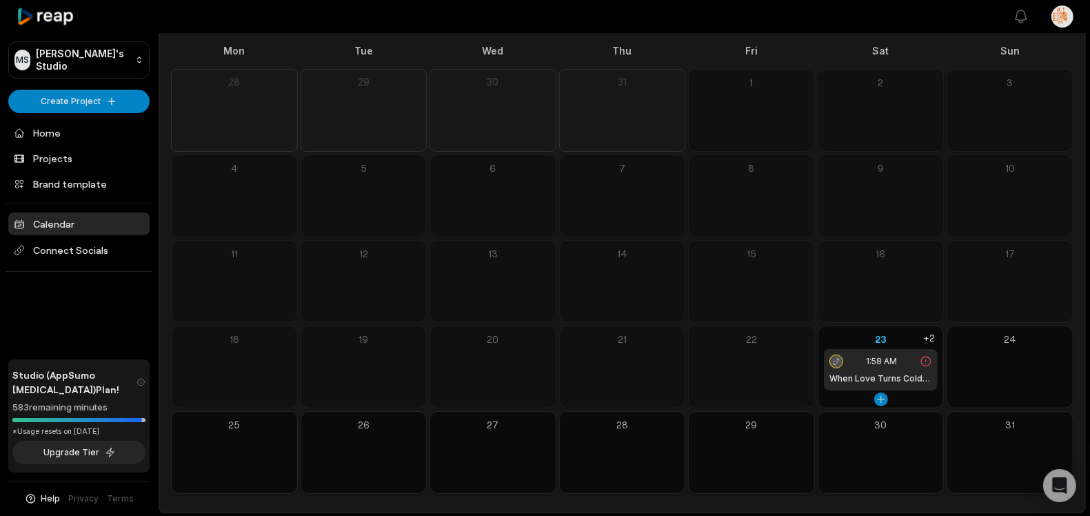
click at [887, 373] on h1 "When Love Turns Cold Overnight: Why" at bounding box center [880, 378] width 103 height 12
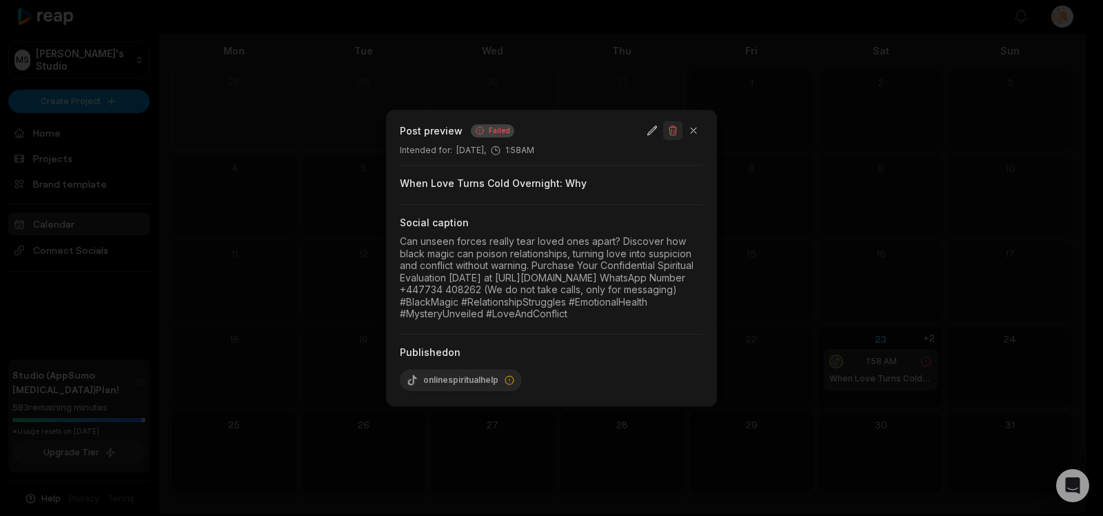
click at [675, 123] on button "button" at bounding box center [672, 130] width 19 height 19
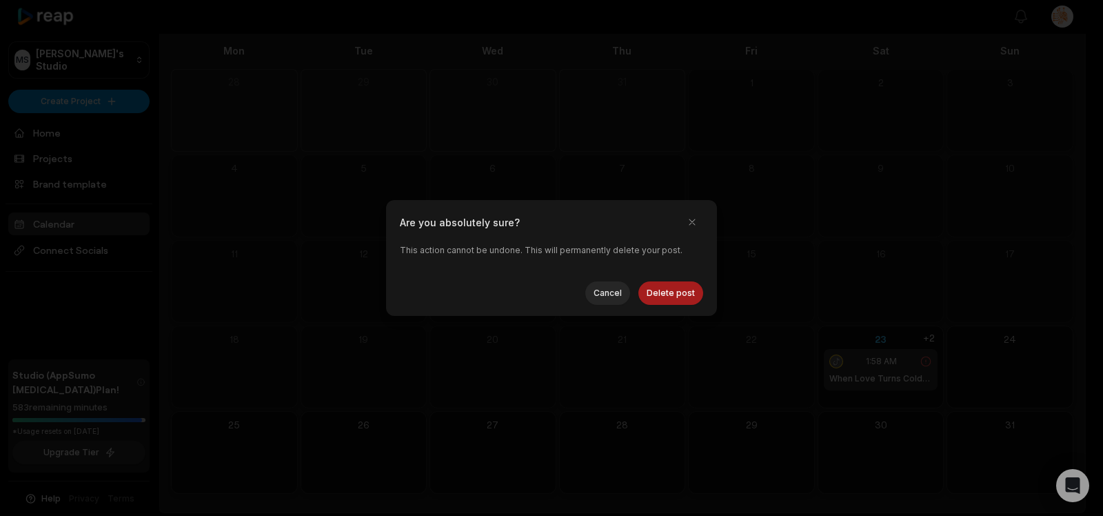
click at [675, 292] on button "Delete post" at bounding box center [670, 292] width 65 height 23
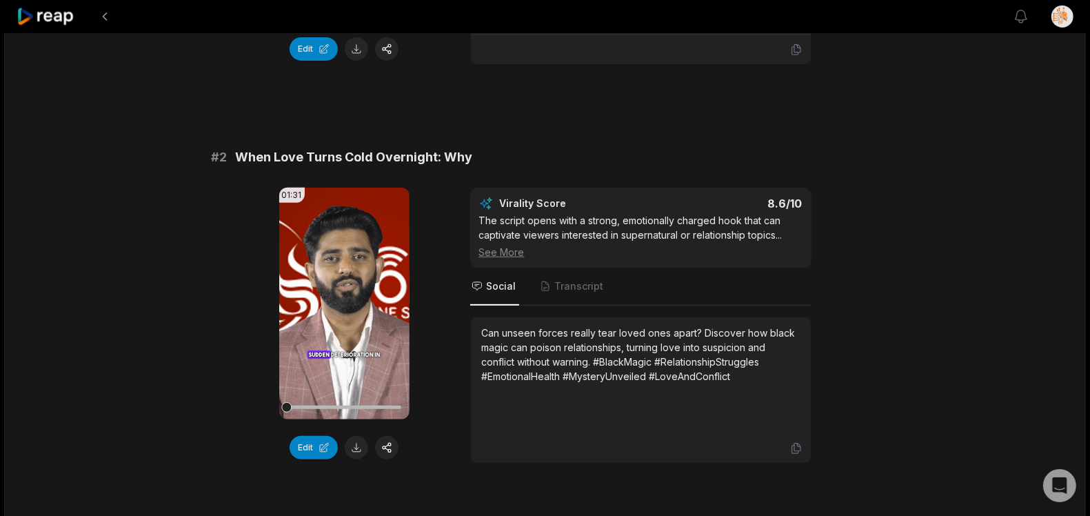
scroll to position [417, 0]
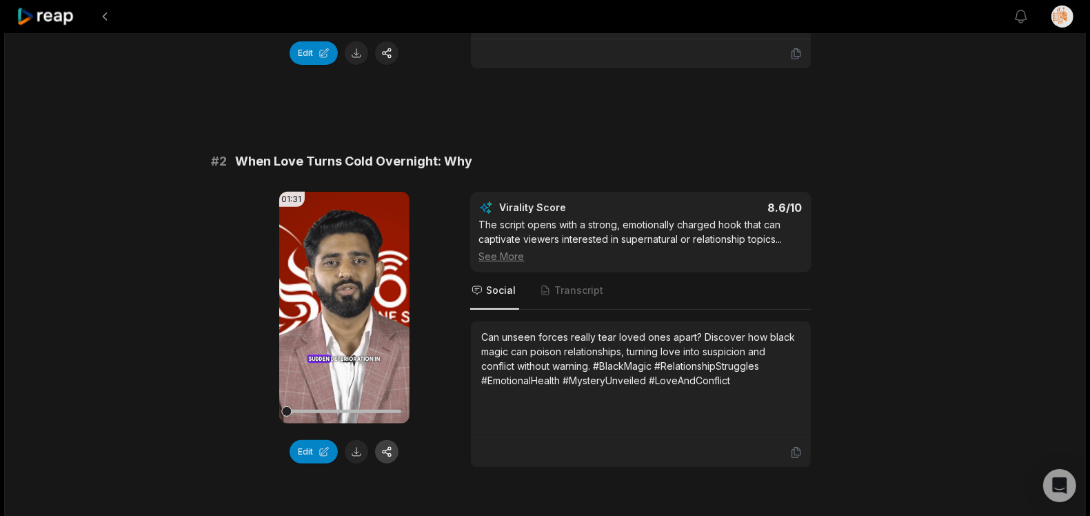
click at [387, 451] on button "button" at bounding box center [386, 451] width 23 height 23
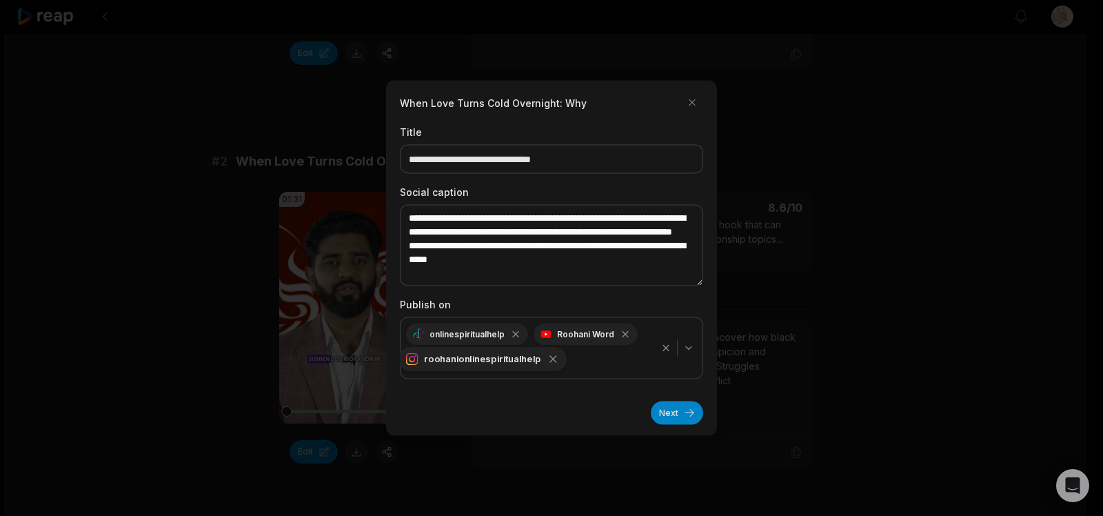
click at [547, 361] on icon "button" at bounding box center [553, 359] width 12 height 12
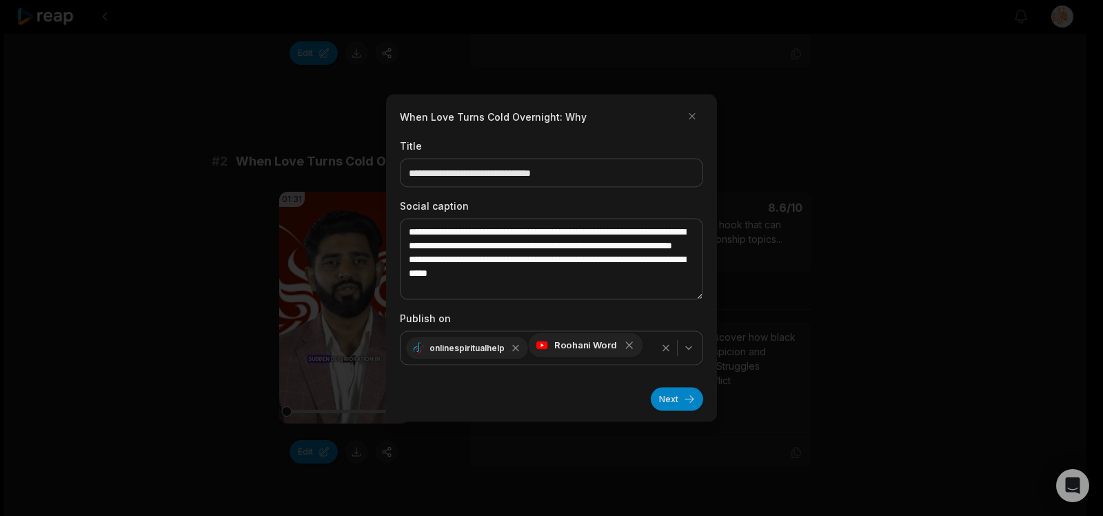
click at [623, 348] on icon "button" at bounding box center [629, 345] width 12 height 12
click at [671, 397] on button "Next" at bounding box center [677, 398] width 52 height 23
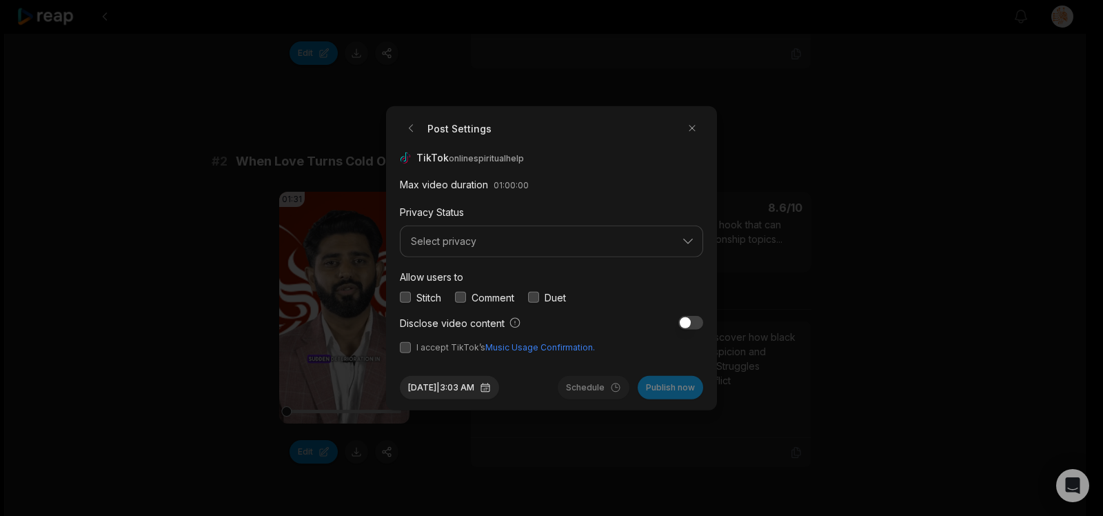
click at [695, 325] on button "button" at bounding box center [690, 323] width 25 height 14
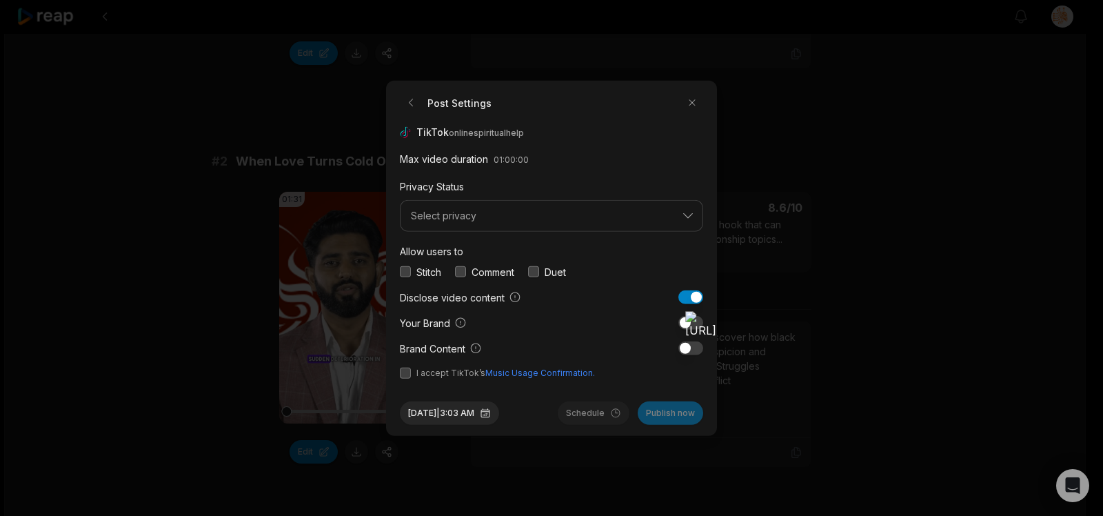
click at [683, 325] on button "button" at bounding box center [690, 323] width 25 height 14
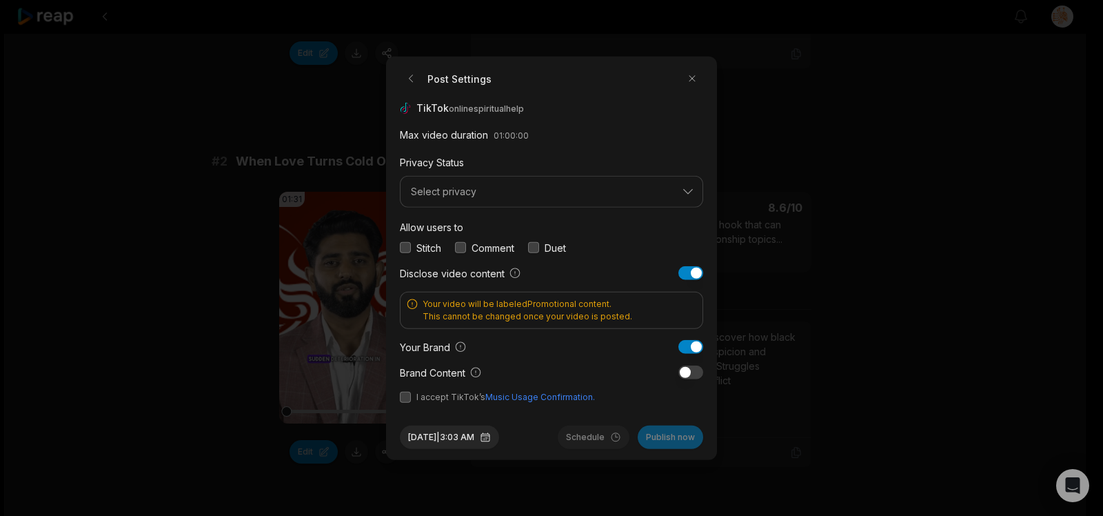
click at [411, 394] on span "I accept TikTok’s Music Usage Confirmation." at bounding box center [551, 396] width 303 height 12
click at [407, 396] on button "button" at bounding box center [405, 396] width 11 height 11
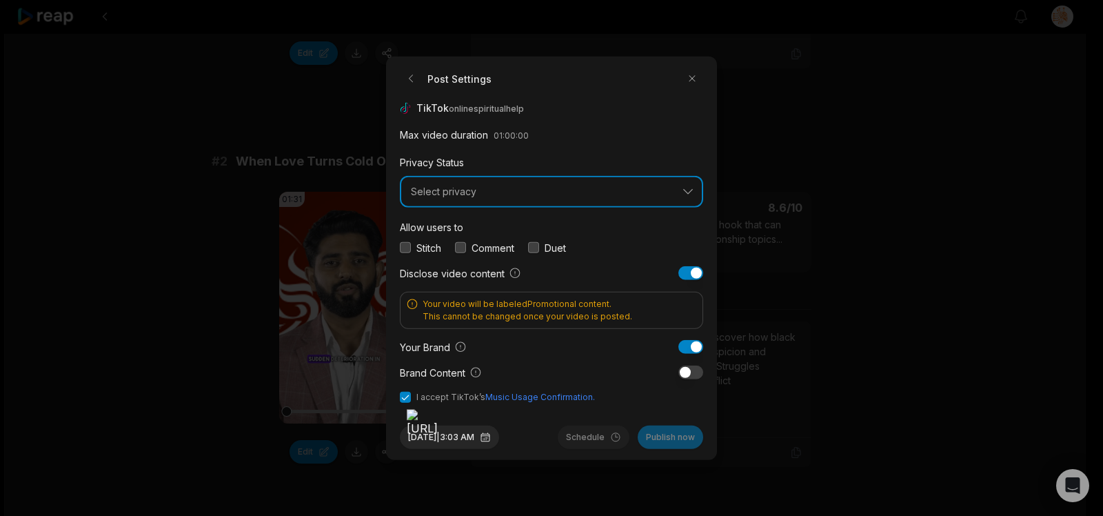
click at [481, 185] on button "Select privacy" at bounding box center [551, 192] width 303 height 32
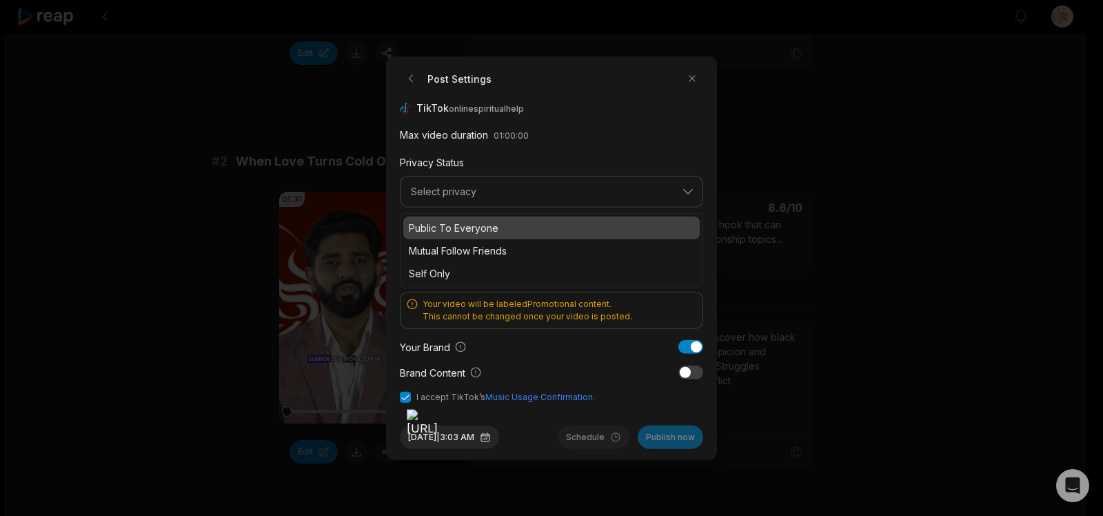
click at [469, 229] on p "Public To Everyone" at bounding box center [551, 227] width 285 height 14
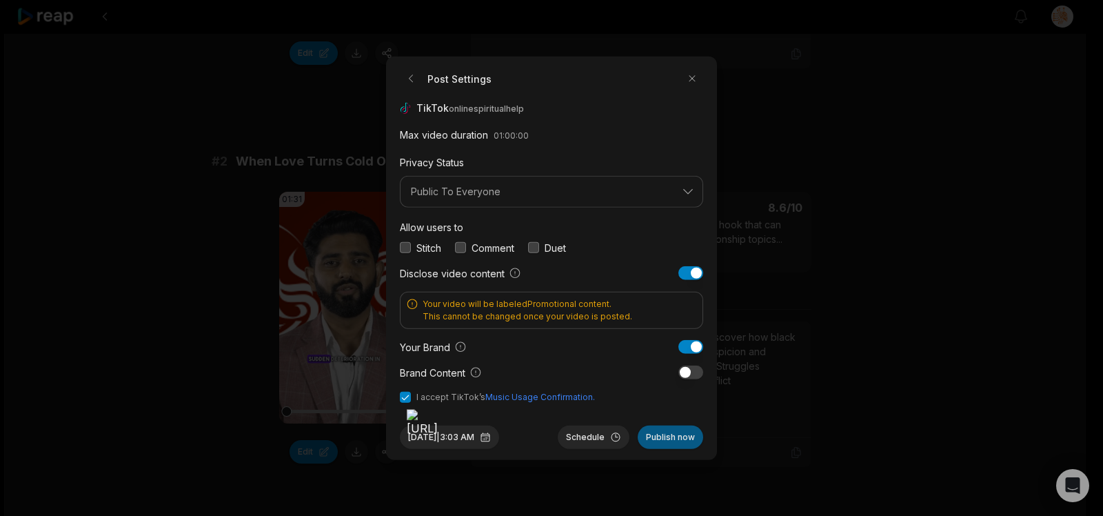
click at [673, 436] on button "Publish now" at bounding box center [670, 436] width 65 height 23
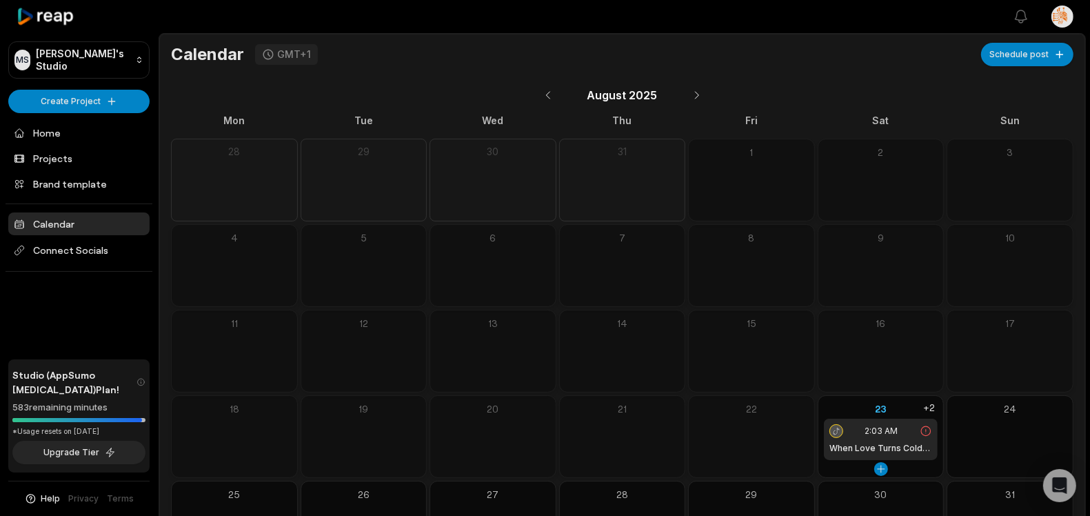
click at [879, 447] on h1 "When Love Turns Cold Overnight: Why" at bounding box center [880, 448] width 103 height 12
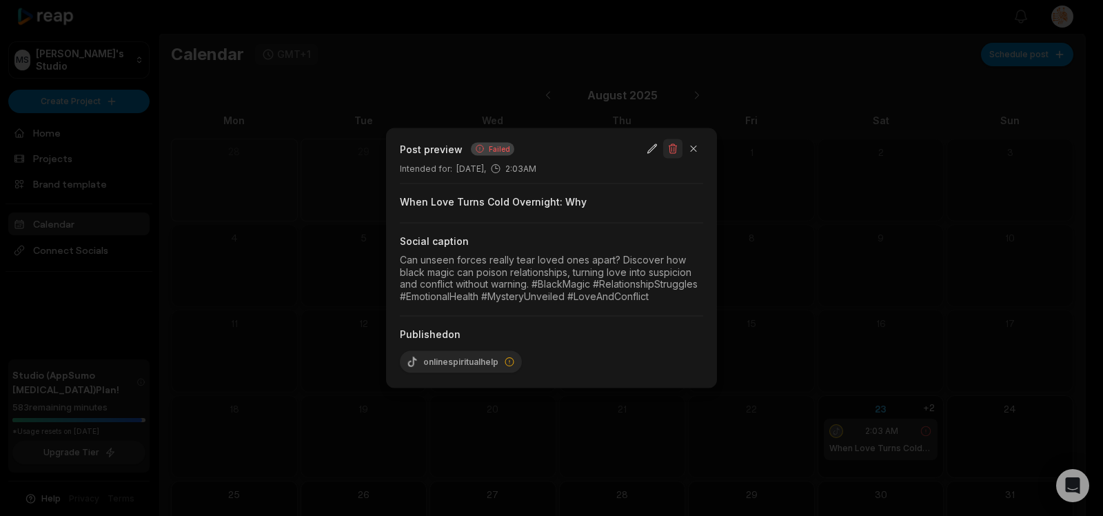
click at [671, 153] on button "button" at bounding box center [672, 148] width 19 height 19
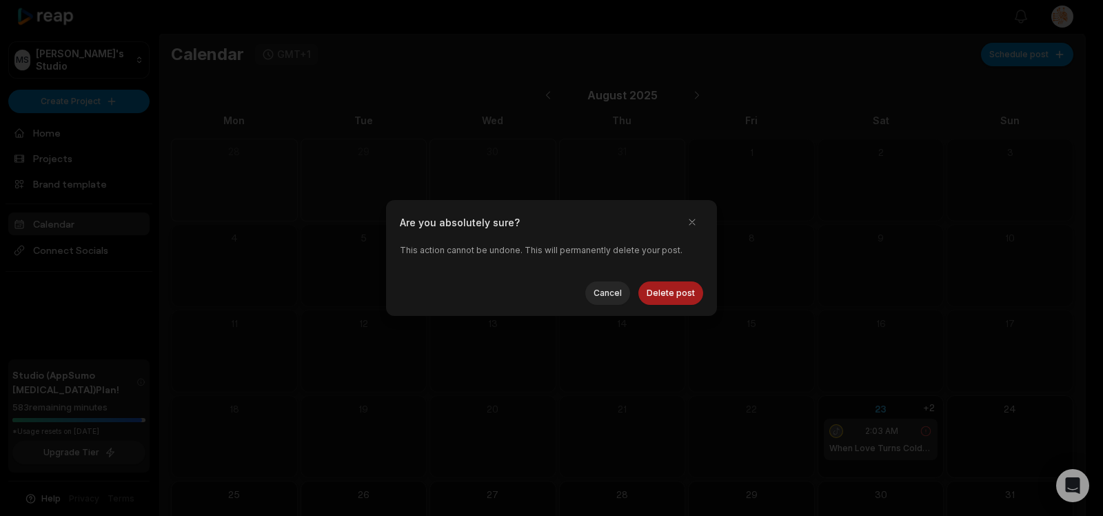
click at [680, 292] on button "Delete post" at bounding box center [670, 292] width 65 height 23
